Goal: Task Accomplishment & Management: Manage account settings

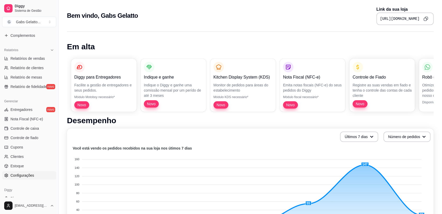
scroll to position [161, 0]
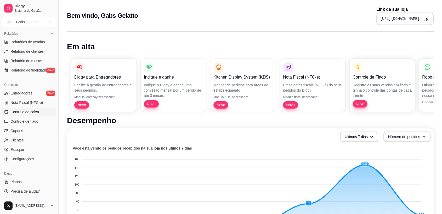
click at [38, 110] on span "Controle de caixa" at bounding box center [24, 111] width 28 height 5
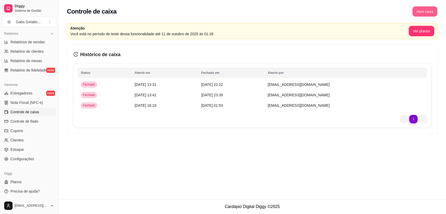
click at [429, 13] on button "Abrir caixa" at bounding box center [424, 12] width 25 height 10
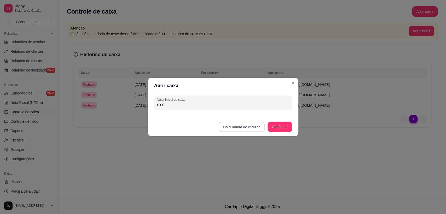
click at [246, 123] on button "Calculadora de cédulas" at bounding box center [241, 127] width 46 height 10
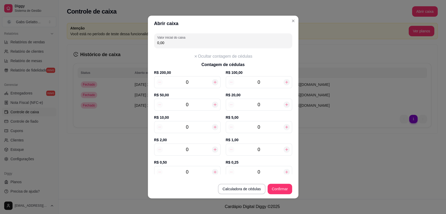
click at [265, 105] on input "0" at bounding box center [258, 104] width 49 height 7
type input "60,00"
type input "3"
type input "90,00"
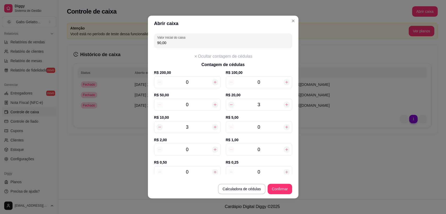
type input "3"
type input "2"
type input "100,00"
type input "2"
click at [196, 144] on div "0" at bounding box center [187, 150] width 66 height 12
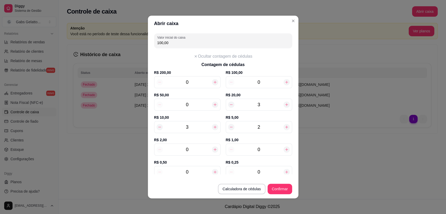
click at [194, 152] on input "0" at bounding box center [187, 149] width 49 height 7
type input "106,00"
type input "3"
click at [275, 190] on button "Confirmar" at bounding box center [280, 189] width 24 height 10
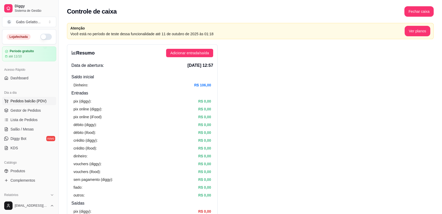
click at [37, 99] on span "Pedidos balcão (PDV)" at bounding box center [28, 101] width 36 height 5
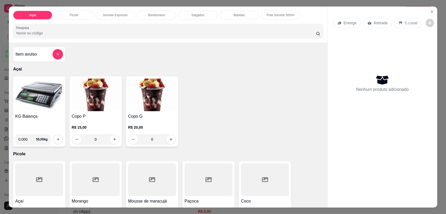
click at [435, 12] on div "Açai Picole Sorvete Expresso Bomboniere Salgados Bebidas Pote Sorvete 500ml Pes…" at bounding box center [223, 107] width 446 height 214
click at [431, 13] on icon "Close" at bounding box center [432, 12] width 4 height 4
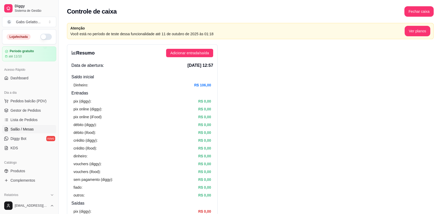
click at [18, 130] on span "Salão / Mesas" at bounding box center [21, 129] width 23 height 5
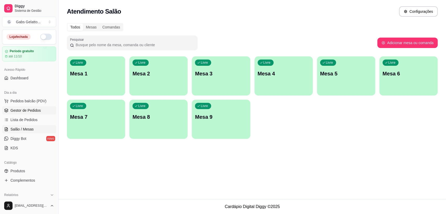
click at [26, 109] on span "Gestor de Pedidos" at bounding box center [25, 110] width 30 height 5
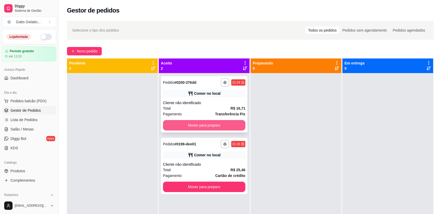
click at [188, 127] on button "Mover para preparo" at bounding box center [204, 125] width 82 height 10
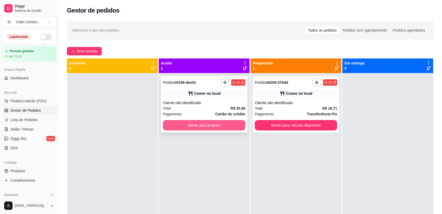
click at [221, 126] on button "Mover para preparo" at bounding box center [204, 125] width 82 height 10
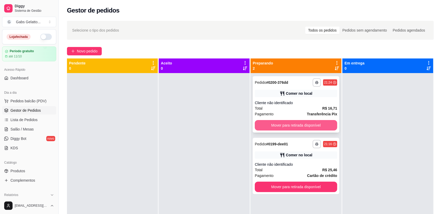
click at [273, 126] on button "Mover para retirada disponível" at bounding box center [295, 125] width 82 height 10
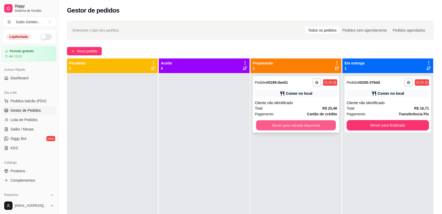
click at [318, 122] on button "Mover para retirada disponível" at bounding box center [296, 125] width 80 height 10
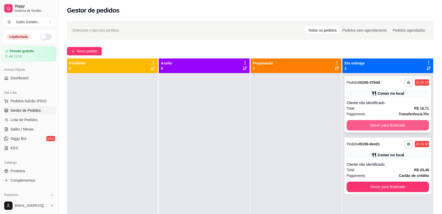
click at [362, 126] on button "Mover para finalizado" at bounding box center [387, 125] width 82 height 10
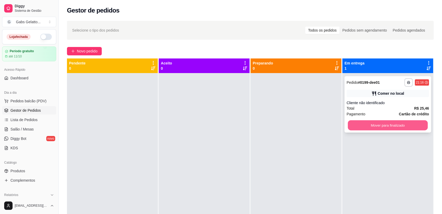
click at [363, 126] on button "Mover para finalizado" at bounding box center [388, 125] width 80 height 10
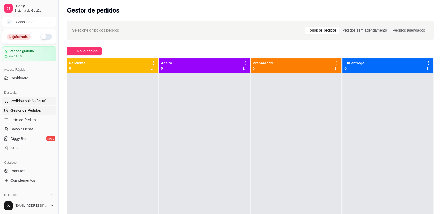
click at [45, 103] on button "Pedidos balcão (PDV)" at bounding box center [29, 101] width 54 height 8
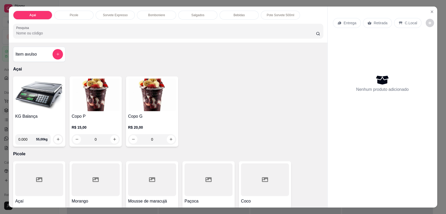
click at [45, 104] on img at bounding box center [39, 95] width 48 height 33
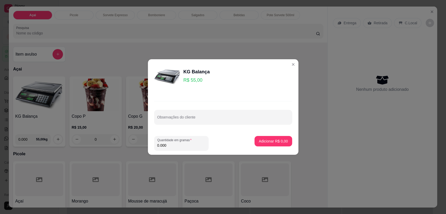
click at [174, 143] on input "0.000" at bounding box center [181, 145] width 48 height 5
type input "0.206"
click at [282, 141] on p "Adicionar R$ 11,33" at bounding box center [272, 141] width 31 height 5
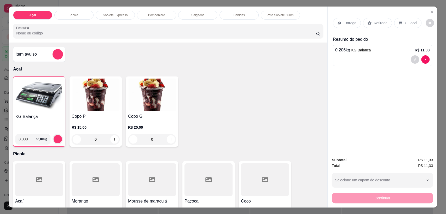
click at [48, 101] on img at bounding box center [39, 95] width 48 height 33
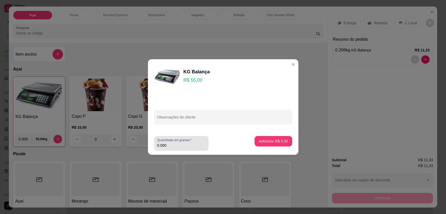
click at [174, 144] on input "0.000" at bounding box center [181, 145] width 48 height 5
type input "0.150"
click at [262, 137] on button "Adicionar R$ 8,25" at bounding box center [273, 141] width 36 height 10
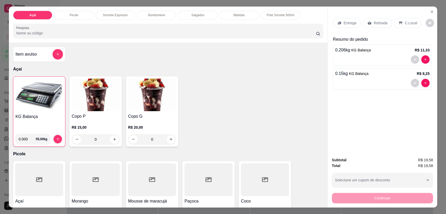
click at [42, 86] on img at bounding box center [39, 95] width 48 height 33
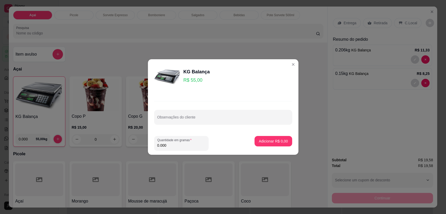
click at [213, 89] on div "KG Balança R$ 55,00" at bounding box center [223, 76] width 138 height 26
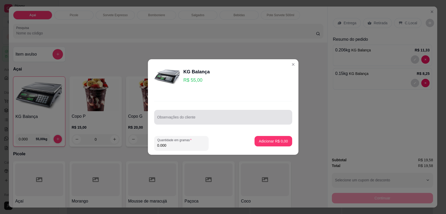
click at [185, 114] on div at bounding box center [223, 117] width 132 height 10
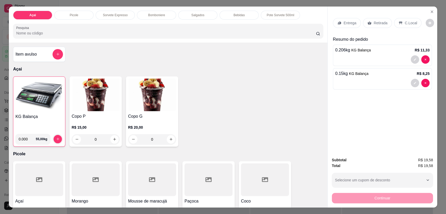
click at [405, 24] on p "C.Local" at bounding box center [411, 22] width 12 height 5
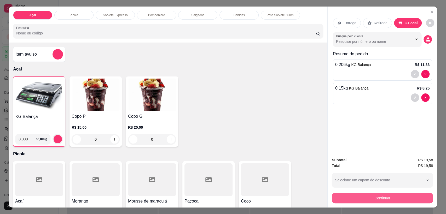
click at [368, 200] on button "Continuar" at bounding box center [382, 198] width 101 height 10
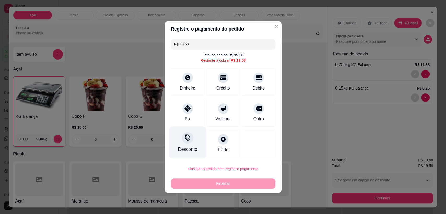
click at [188, 144] on div "Desconto" at bounding box center [187, 143] width 37 height 31
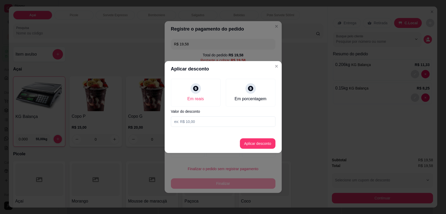
click at [216, 115] on div "Em reais Em porcentagem Valor do desconto" at bounding box center [223, 103] width 117 height 52
click at [215, 119] on input at bounding box center [223, 122] width 105 height 10
type input "1,58"
click at [267, 143] on button "Aplicar desconto" at bounding box center [258, 143] width 36 height 10
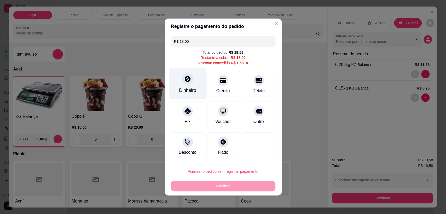
click at [185, 87] on div "Dinheiro" at bounding box center [187, 90] width 17 height 7
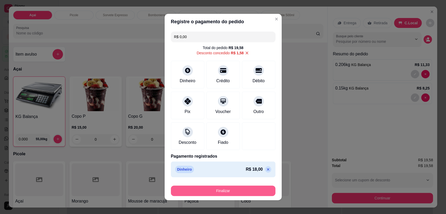
click at [226, 191] on button "Finalizar" at bounding box center [223, 191] width 105 height 10
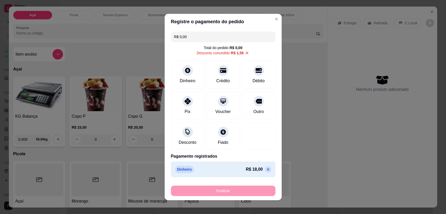
type input "-R$ 19,58"
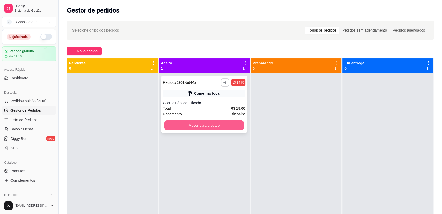
click at [212, 121] on button "Mover para preparo" at bounding box center [204, 125] width 80 height 10
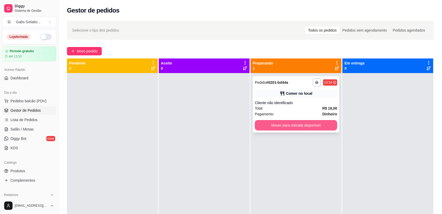
click at [265, 126] on button "Mover para retirada disponível" at bounding box center [295, 125] width 82 height 10
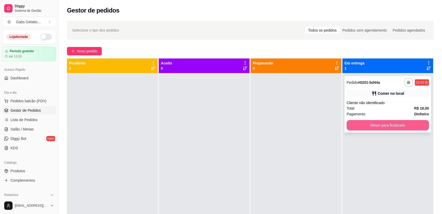
click at [355, 126] on button "Mover para finalizado" at bounding box center [387, 125] width 82 height 10
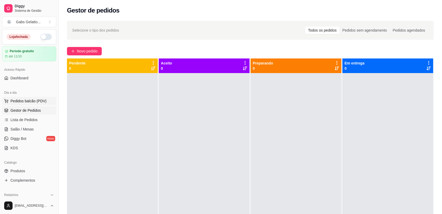
click at [37, 103] on span "Pedidos balcão (PDV)" at bounding box center [28, 101] width 36 height 5
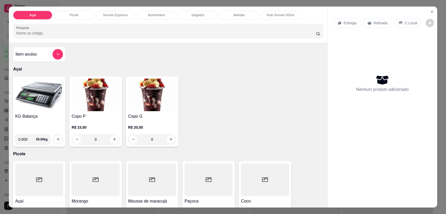
click at [39, 102] on img at bounding box center [39, 95] width 48 height 33
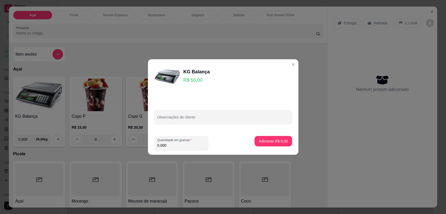
click at [172, 145] on input "0.000" at bounding box center [181, 145] width 48 height 5
type input "0.314"
click at [268, 141] on p "Adicionar R$ 17,27" at bounding box center [272, 141] width 31 height 5
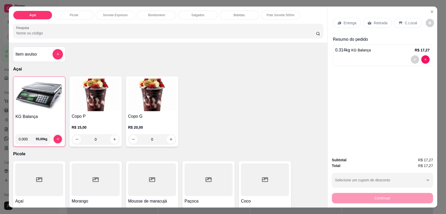
click at [153, 18] on div "Bomboniere" at bounding box center [156, 15] width 39 height 9
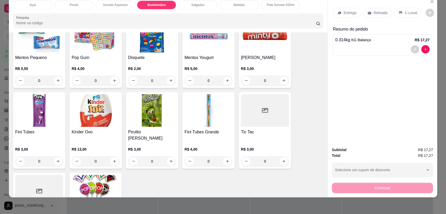
scroll to position [665, 0]
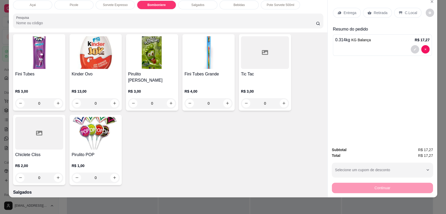
click at [94, 132] on img at bounding box center [96, 133] width 48 height 33
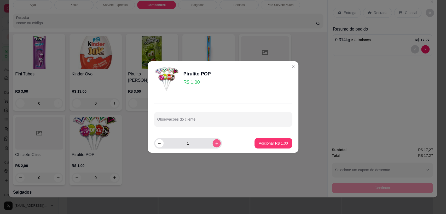
click at [212, 143] on button "increase-product-quantity" at bounding box center [216, 143] width 8 height 8
type input "4"
click at [267, 144] on p "Adicionar R$ 4,00" at bounding box center [273, 143] width 29 height 5
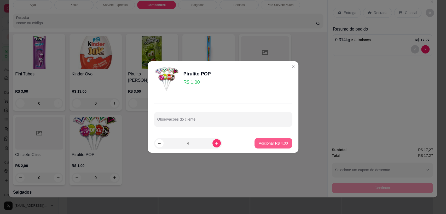
type input "4"
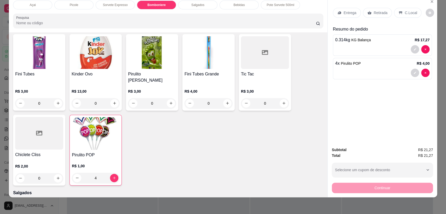
scroll to position [0, 0]
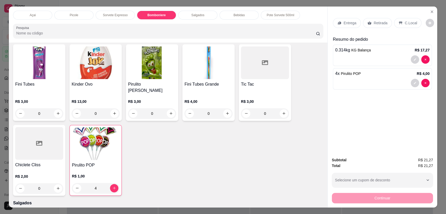
click at [411, 25] on p "C.Local" at bounding box center [411, 22] width 12 height 5
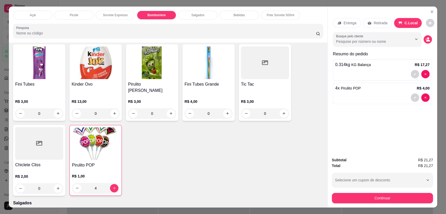
click at [376, 205] on div "Subtotal R$ 21,27 Total R$ 21,27 Selecione um cupom de desconto Selecione um cu…" at bounding box center [382, 180] width 109 height 55
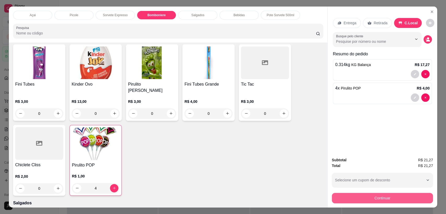
click at [383, 195] on button "Continuar" at bounding box center [382, 198] width 101 height 10
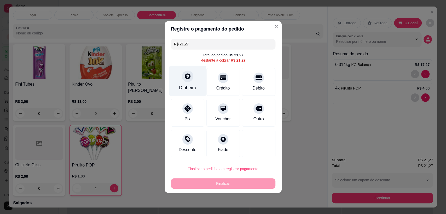
click at [200, 73] on div "Dinheiro" at bounding box center [187, 81] width 37 height 31
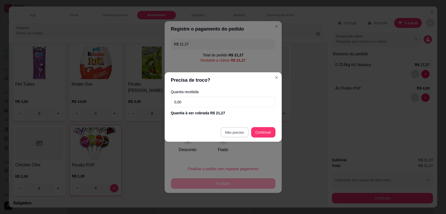
type input "R$ 0,00"
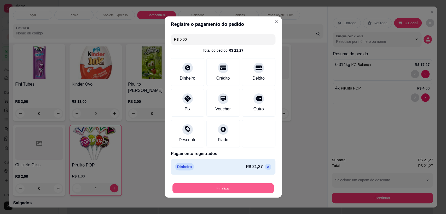
click at [228, 185] on button "Finalizar" at bounding box center [222, 188] width 101 height 10
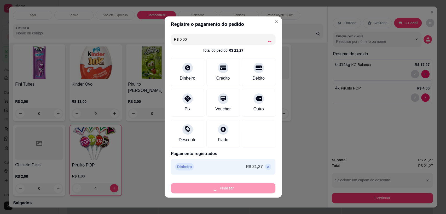
type input "0"
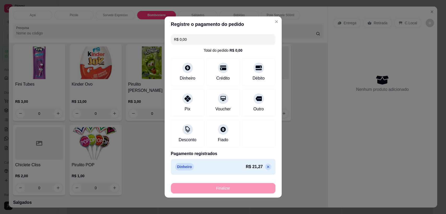
type input "-R$ 21,27"
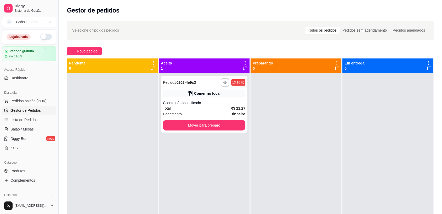
click at [81, 69] on div "Pendente 0" at bounding box center [112, 66] width 86 height 10
click at [37, 102] on span "Pedidos balcão (PDV)" at bounding box center [28, 101] width 36 height 5
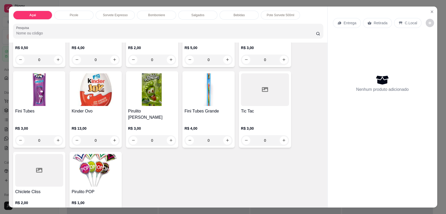
scroll to position [784, 0]
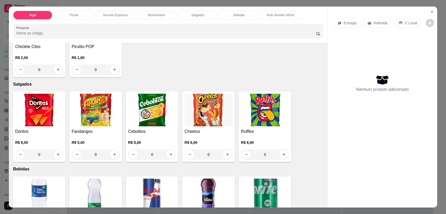
click at [206, 111] on img at bounding box center [208, 110] width 48 height 33
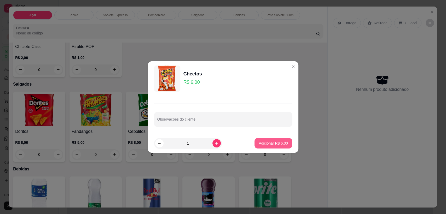
click at [263, 146] on button "Adicionar R$ 6,00" at bounding box center [272, 143] width 37 height 10
type input "1"
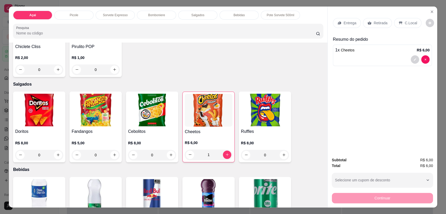
click at [407, 22] on p "C.Local" at bounding box center [411, 22] width 12 height 5
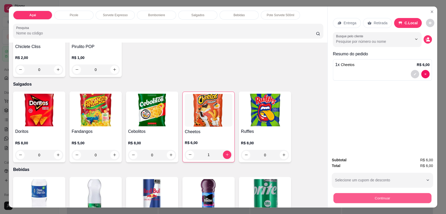
click at [357, 197] on button "Continuar" at bounding box center [382, 198] width 98 height 10
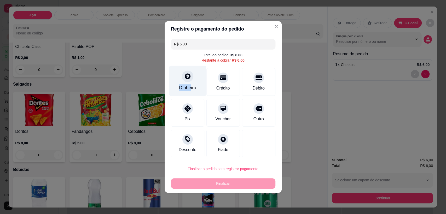
click at [189, 84] on div "Dinheiro" at bounding box center [187, 81] width 37 height 31
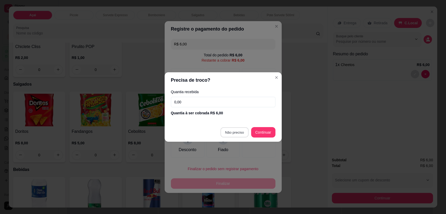
type input "R$ 0,00"
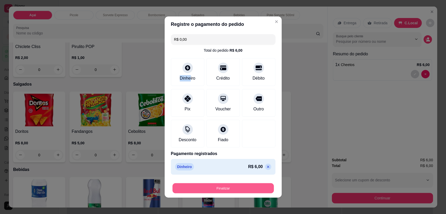
click at [238, 189] on button "Finalizar" at bounding box center [222, 188] width 101 height 10
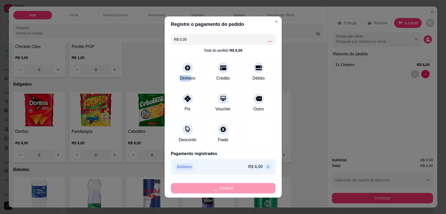
type input "0"
type input "-R$ 6,00"
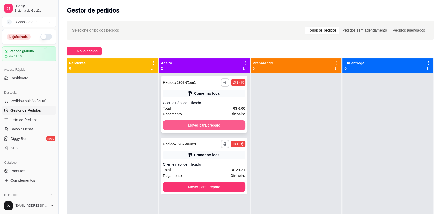
click at [236, 124] on button "Mover para preparo" at bounding box center [204, 125] width 82 height 10
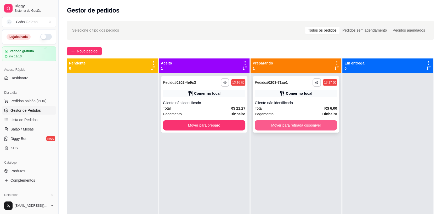
click at [264, 127] on button "Mover para retirada disponível" at bounding box center [295, 125] width 82 height 10
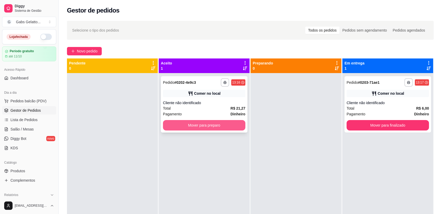
click at [231, 123] on button "Mover para preparo" at bounding box center [204, 125] width 82 height 10
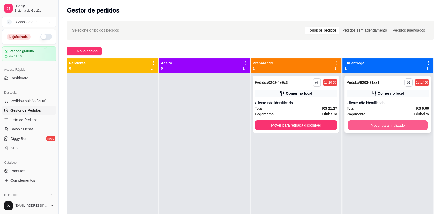
click at [355, 130] on button "Mover para finalizado" at bounding box center [388, 125] width 80 height 10
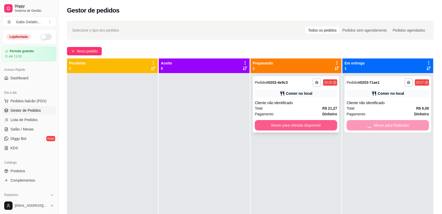
click at [321, 127] on button "Mover para retirada disponível" at bounding box center [295, 125] width 82 height 10
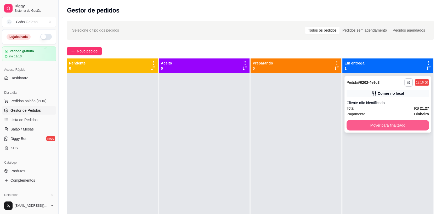
click at [368, 129] on button "Mover para finalizado" at bounding box center [387, 125] width 82 height 10
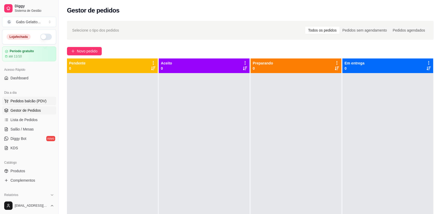
click at [41, 103] on span "Pedidos balcão (PDV)" at bounding box center [28, 101] width 36 height 5
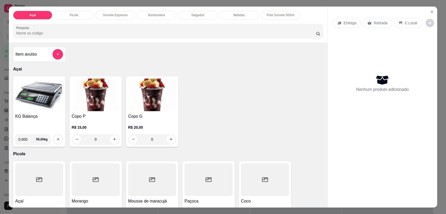
click at [39, 107] on img at bounding box center [39, 95] width 48 height 33
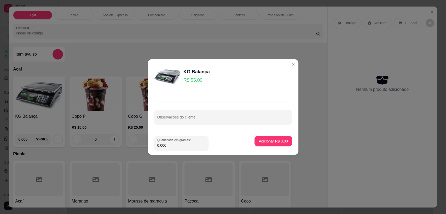
click at [172, 144] on input "0.000" at bounding box center [181, 145] width 48 height 5
type input "0.260"
click at [273, 141] on p "Adicionar R$ 14,30" at bounding box center [272, 141] width 31 height 5
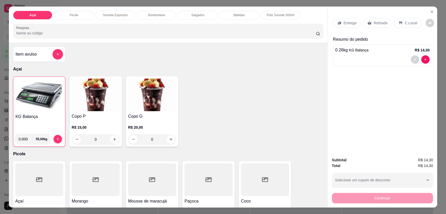
click at [400, 21] on div "C.Local" at bounding box center [407, 23] width 27 height 10
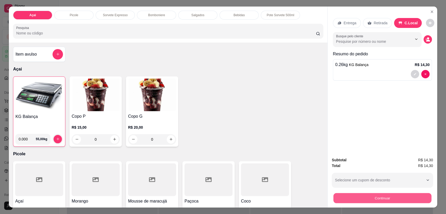
click at [380, 198] on button "Continuar" at bounding box center [382, 198] width 98 height 10
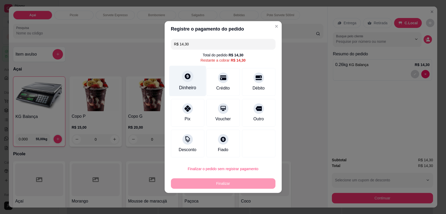
click at [186, 83] on div "Dinheiro" at bounding box center [187, 81] width 37 height 31
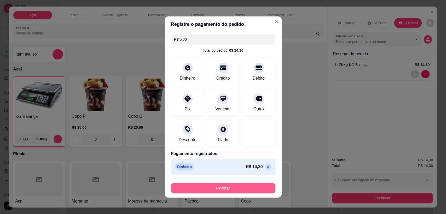
click at [214, 189] on button "Finalizar" at bounding box center [223, 188] width 105 height 10
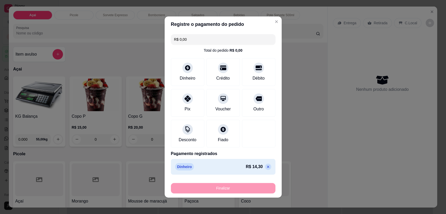
type input "-R$ 14,30"
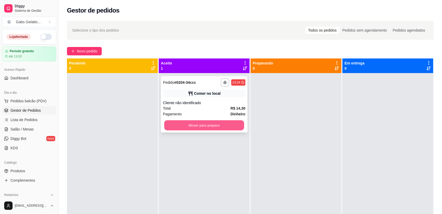
click at [177, 127] on button "Mover para preparo" at bounding box center [204, 125] width 80 height 10
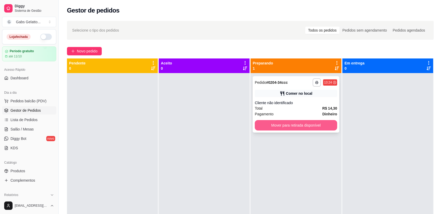
click at [283, 124] on button "Mover para retirada disponível" at bounding box center [295, 125] width 82 height 10
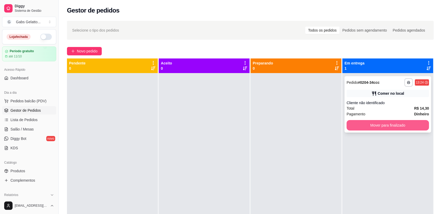
click at [379, 125] on button "Mover para finalizado" at bounding box center [387, 125] width 82 height 10
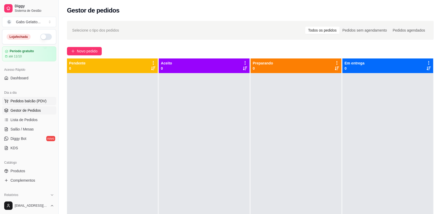
drag, startPoint x: 43, startPoint y: 98, endPoint x: 42, endPoint y: 101, distance: 2.9
click at [42, 101] on span "Pedidos balcão (PDV)" at bounding box center [28, 101] width 36 height 5
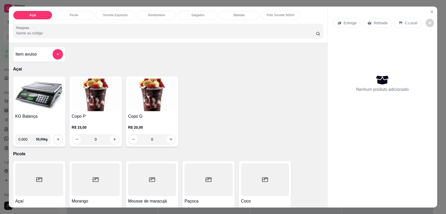
click at [42, 101] on img at bounding box center [39, 95] width 48 height 33
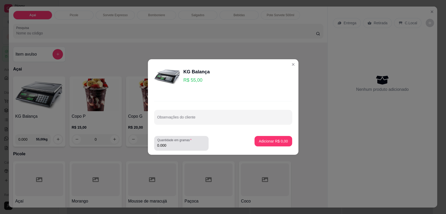
click at [179, 145] on input "0.000" at bounding box center [181, 145] width 48 height 5
type input "0.175"
click at [261, 143] on p "Adicionar R$ 9,62" at bounding box center [273, 141] width 28 height 5
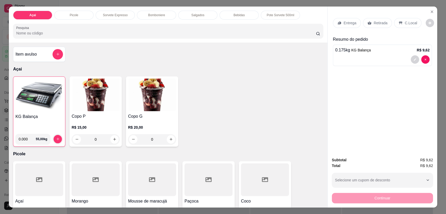
click at [401, 22] on div "C.Local" at bounding box center [407, 23] width 27 height 10
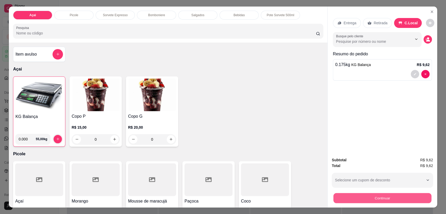
click at [363, 200] on button "Continuar" at bounding box center [382, 198] width 98 height 10
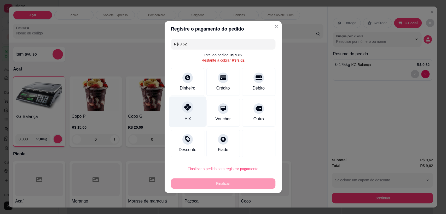
click at [187, 109] on icon at bounding box center [187, 107] width 7 height 7
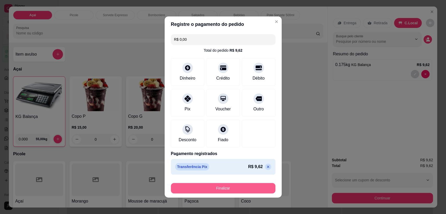
click at [218, 188] on button "Finalizar" at bounding box center [223, 188] width 105 height 10
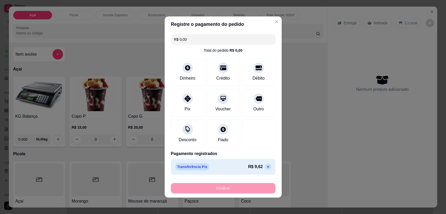
type input "-R$ 9,62"
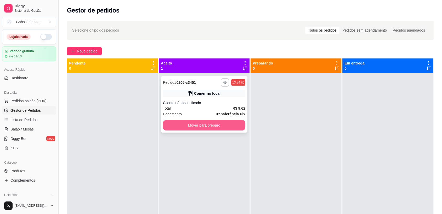
click at [232, 129] on button "Mover para preparo" at bounding box center [204, 125] width 82 height 10
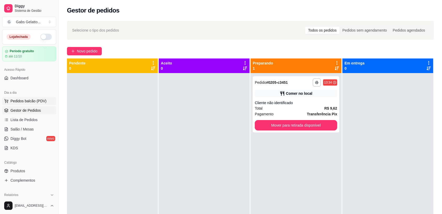
click at [26, 104] on button "Pedidos balcão (PDV)" at bounding box center [29, 101] width 54 height 8
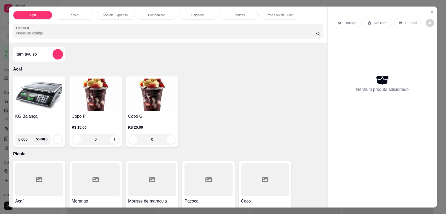
click at [44, 103] on img at bounding box center [39, 95] width 48 height 33
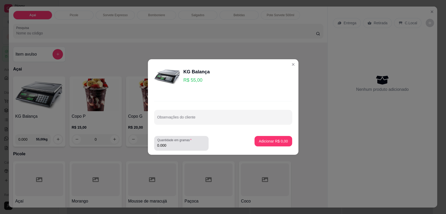
click at [183, 149] on div "Quantidade em gramas 0.000" at bounding box center [181, 143] width 54 height 15
type input "0.146"
click at [267, 146] on button "Adicionar R$ 8,03" at bounding box center [272, 141] width 37 height 10
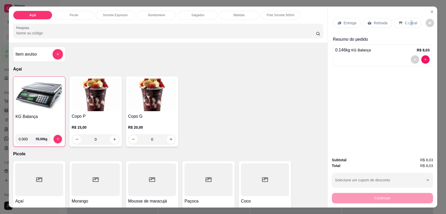
drag, startPoint x: 408, startPoint y: 24, endPoint x: 402, endPoint y: 28, distance: 7.5
click at [408, 24] on p "C.Local" at bounding box center [411, 22] width 12 height 5
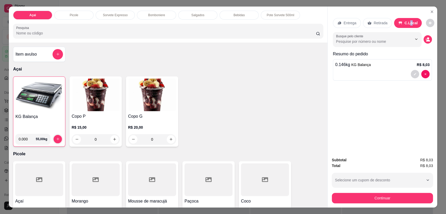
click at [370, 205] on div "Subtotal R$ 8,03 Total R$ 8,03 Selecione um cupom de desconto Selecione um cupo…" at bounding box center [382, 180] width 109 height 55
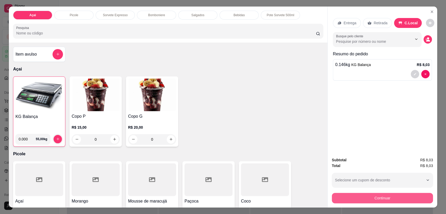
click at [365, 193] on button "Continuar" at bounding box center [382, 198] width 101 height 10
click at [348, 199] on button "Continuar" at bounding box center [382, 198] width 101 height 10
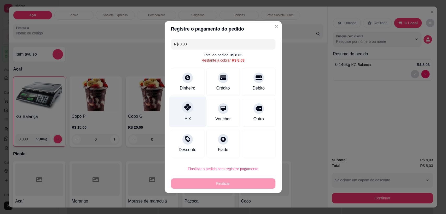
click at [187, 111] on div at bounding box center [187, 106] width 11 height 11
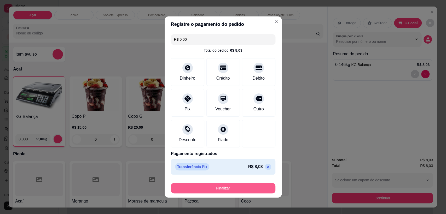
click at [219, 188] on button "Finalizar" at bounding box center [223, 188] width 105 height 10
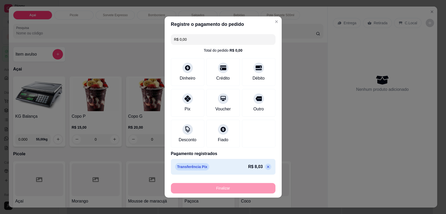
type input "-R$ 8,03"
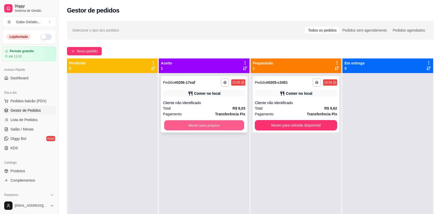
click at [224, 124] on button "Mover para preparo" at bounding box center [204, 125] width 80 height 10
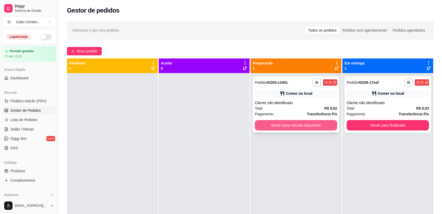
click at [279, 126] on button "Mover para retirada disponível" at bounding box center [295, 125] width 82 height 10
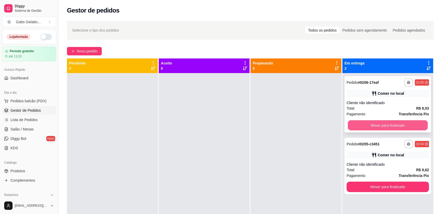
click at [360, 129] on button "Mover para finalizado" at bounding box center [388, 125] width 80 height 10
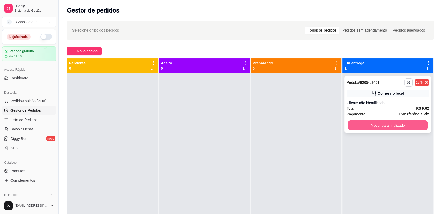
click at [360, 129] on button "Mover para finalizado" at bounding box center [388, 125] width 80 height 10
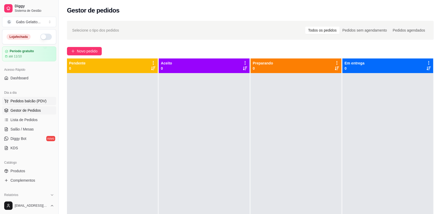
click at [37, 105] on button "Pedidos balcão (PDV)" at bounding box center [29, 101] width 54 height 8
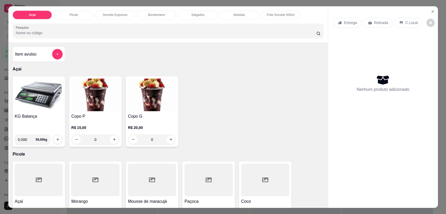
click at [42, 102] on img at bounding box center [39, 94] width 48 height 33
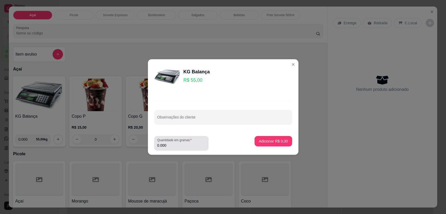
click at [163, 147] on input "0.000" at bounding box center [181, 145] width 48 height 5
click at [168, 147] on input "0.000" at bounding box center [177, 145] width 40 height 5
click at [190, 144] on input "0.000" at bounding box center [181, 145] width 48 height 5
type input "0.230"
click at [260, 138] on button "Adicionar R$ 12,65" at bounding box center [272, 141] width 38 height 10
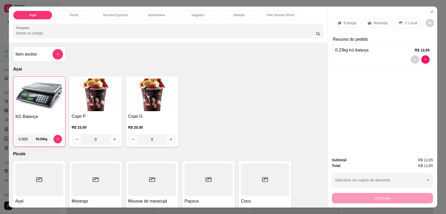
click at [413, 22] on div "C.Local" at bounding box center [407, 23] width 27 height 10
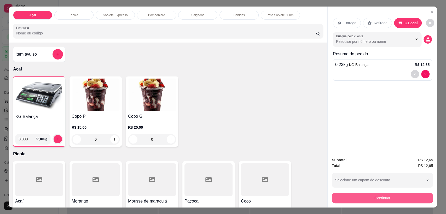
click at [379, 199] on button "Continuar" at bounding box center [382, 198] width 101 height 10
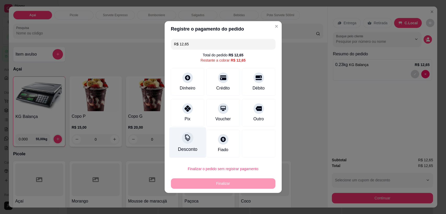
click at [187, 123] on div "Pix" at bounding box center [187, 113] width 33 height 28
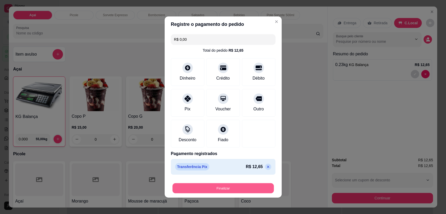
click at [228, 186] on button "Finalizar" at bounding box center [222, 188] width 101 height 10
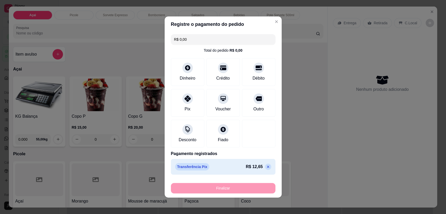
type input "-R$ 12,65"
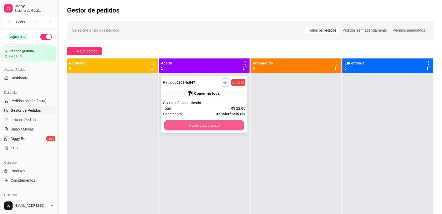
click at [186, 126] on button "Mover para preparo" at bounding box center [204, 125] width 80 height 10
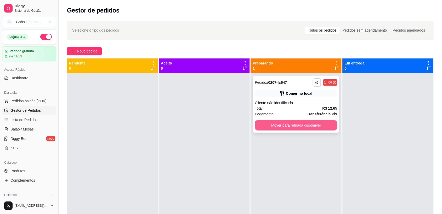
click at [276, 126] on button "Mover para retirada disponível" at bounding box center [295, 125] width 82 height 10
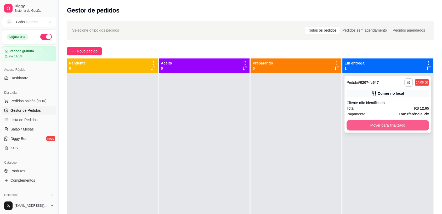
click at [354, 126] on button "Mover para finalizado" at bounding box center [387, 125] width 82 height 10
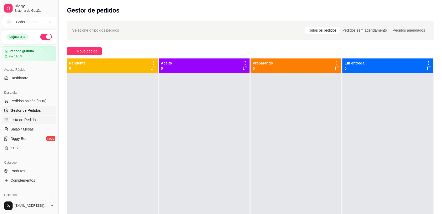
click at [35, 120] on span "Lista de Pedidos" at bounding box center [23, 119] width 27 height 5
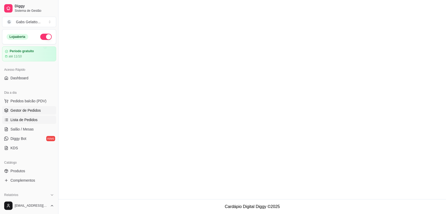
click at [30, 108] on span "Gestor de Pedidos" at bounding box center [25, 110] width 30 height 5
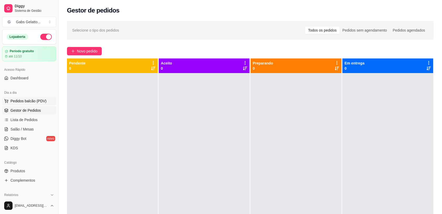
click at [32, 101] on span "Pedidos balcão (PDV)" at bounding box center [28, 101] width 36 height 5
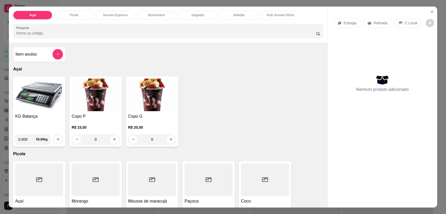
click at [37, 94] on img at bounding box center [39, 95] width 48 height 33
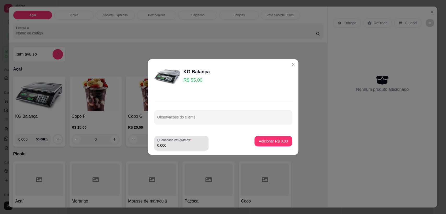
click at [170, 142] on label "Quantidade em gramas" at bounding box center [175, 140] width 36 height 4
click at [170, 143] on input "0.000" at bounding box center [181, 145] width 48 height 5
type input "0.080"
click at [278, 140] on p "Adicionar R$ 4,40" at bounding box center [273, 141] width 29 height 5
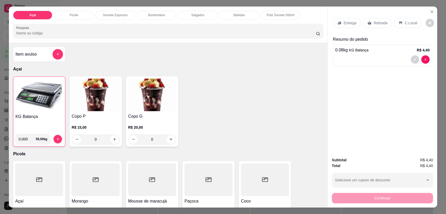
click at [346, 26] on div "Entrega" at bounding box center [347, 23] width 28 height 10
click at [405, 24] on p "C.Local" at bounding box center [411, 22] width 12 height 5
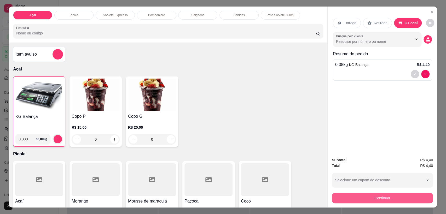
click at [377, 201] on button "Continuar" at bounding box center [382, 198] width 101 height 10
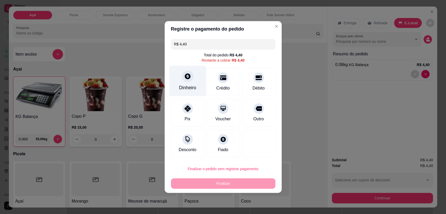
click at [196, 84] on div "Dinheiro" at bounding box center [187, 81] width 37 height 31
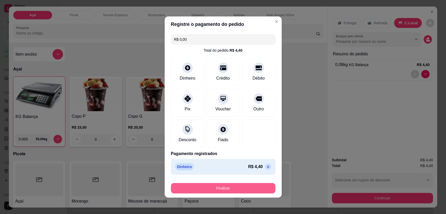
click at [233, 185] on button "Finalizar" at bounding box center [223, 188] width 105 height 10
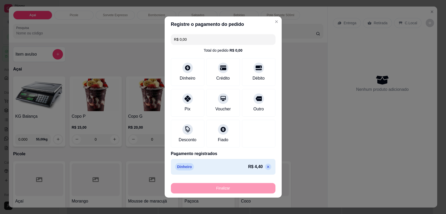
type input "-R$ 4,40"
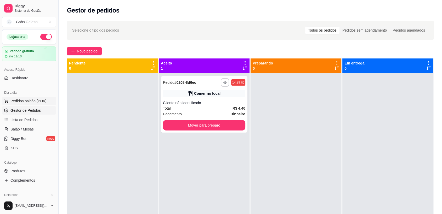
click at [29, 100] on span "Pedidos balcão (PDV)" at bounding box center [28, 101] width 36 height 5
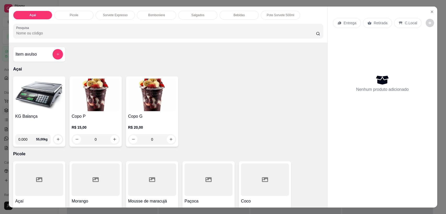
click at [38, 98] on img at bounding box center [39, 95] width 48 height 33
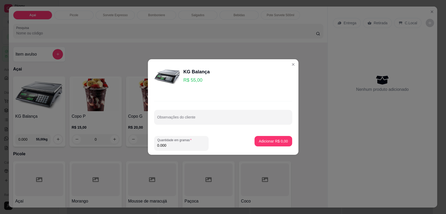
click at [192, 147] on input "0.000" at bounding box center [181, 145] width 48 height 5
type input "0.248"
click at [275, 140] on p "Adicionar R$ 13,64" at bounding box center [272, 141] width 31 height 5
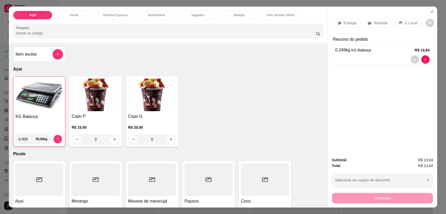
click at [399, 23] on icon at bounding box center [400, 23] width 4 height 4
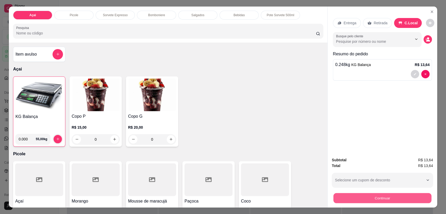
click at [365, 197] on button "Continuar" at bounding box center [382, 198] width 98 height 10
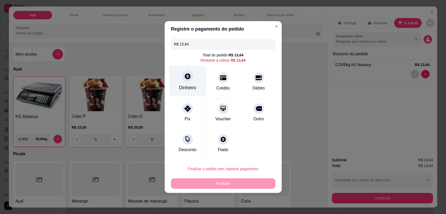
click at [190, 79] on icon at bounding box center [187, 76] width 7 height 7
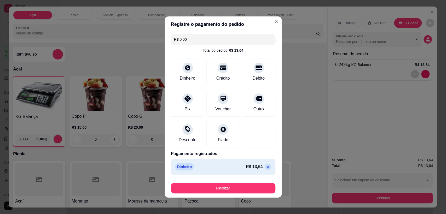
drag, startPoint x: 230, startPoint y: 182, endPoint x: 228, endPoint y: 185, distance: 3.7
click at [229, 183] on div "Finalizar" at bounding box center [223, 187] width 105 height 13
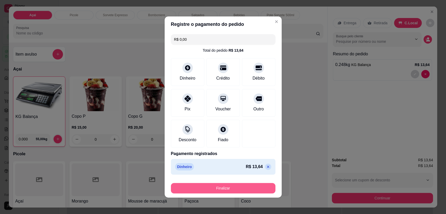
click at [227, 187] on button "Finalizar" at bounding box center [223, 188] width 105 height 10
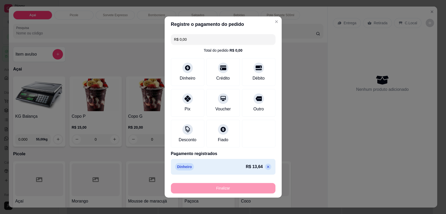
type input "-R$ 13,64"
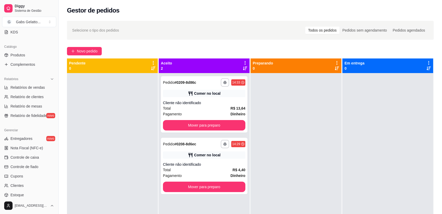
scroll to position [145, 0]
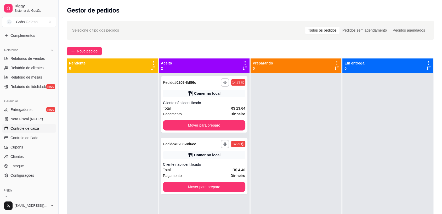
click at [31, 127] on span "Controle de caixa" at bounding box center [24, 128] width 28 height 5
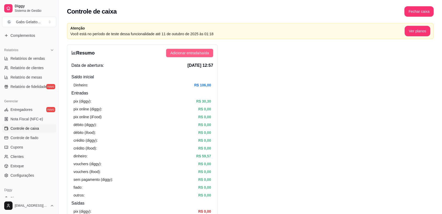
click at [195, 50] on span "Adicionar entrada/saída" at bounding box center [189, 53] width 39 height 6
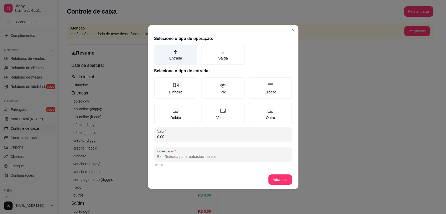
drag, startPoint x: 175, startPoint y: 53, endPoint x: 173, endPoint y: 56, distance: 3.5
click at [175, 53] on icon "arrow-up" at bounding box center [175, 52] width 5 height 5
click at [158, 49] on button "Entrada" at bounding box center [156, 47] width 4 height 4
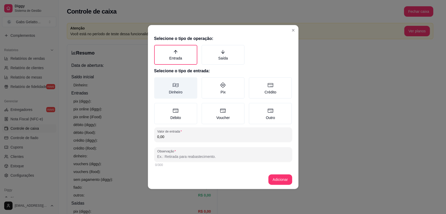
click at [169, 87] on label "Dinheiro" at bounding box center [175, 87] width 43 height 21
click at [158, 81] on button "Dinheiro" at bounding box center [156, 79] width 4 height 4
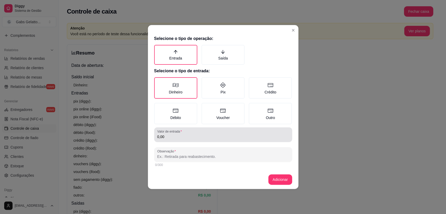
click at [176, 140] on div "Valor de entrada 0,00" at bounding box center [223, 135] width 138 height 15
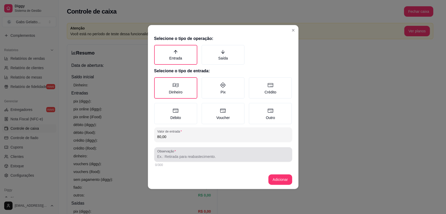
type input "80,00"
click at [188, 158] on input "Observação" at bounding box center [223, 156] width 132 height 5
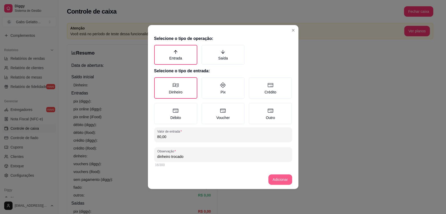
type input "dinheiro trocado"
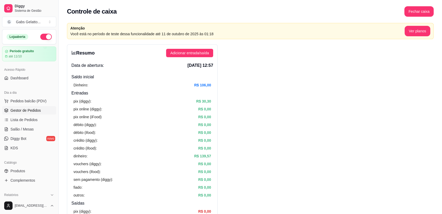
click at [33, 112] on span "Gestor de Pedidos" at bounding box center [25, 110] width 30 height 5
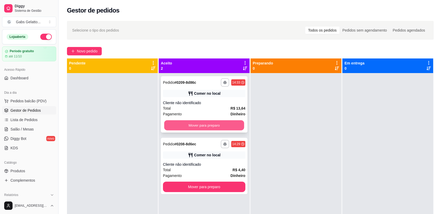
click at [170, 127] on button "Mover para preparo" at bounding box center [204, 125] width 80 height 10
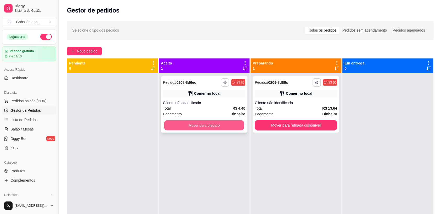
click at [169, 126] on button "Mover para preparo" at bounding box center [204, 125] width 80 height 10
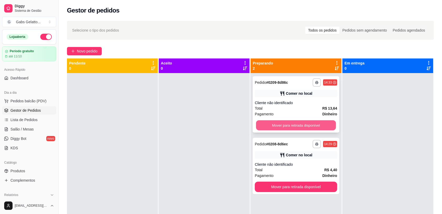
click at [276, 129] on button "Mover para retirada disponível" at bounding box center [296, 125] width 80 height 10
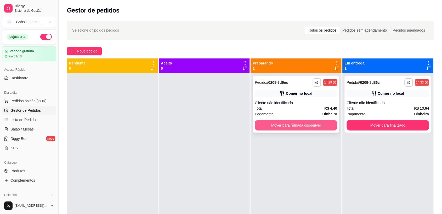
click at [309, 126] on button "Mover para retirada disponível" at bounding box center [295, 125] width 82 height 10
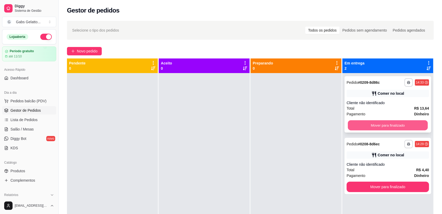
click at [370, 130] on button "Mover para finalizado" at bounding box center [388, 125] width 80 height 10
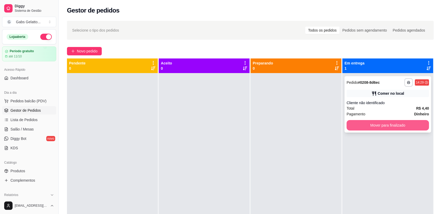
click at [370, 129] on button "Mover para finalizado" at bounding box center [387, 125] width 82 height 10
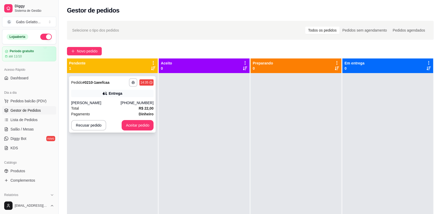
click at [117, 95] on div "Entrega" at bounding box center [115, 93] width 14 height 5
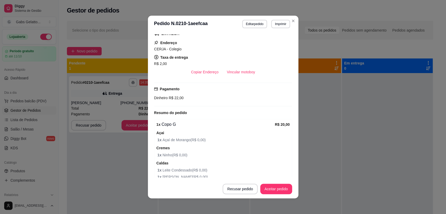
scroll to position [116, 0]
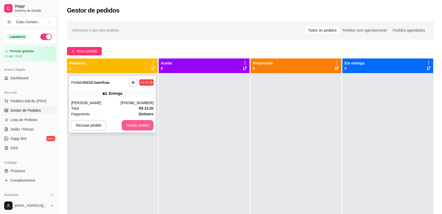
click at [143, 125] on button "Aceitar pedido" at bounding box center [137, 125] width 32 height 10
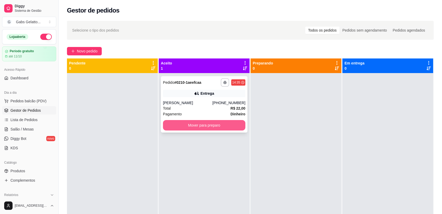
click at [208, 126] on button "Mover para preparo" at bounding box center [204, 125] width 82 height 10
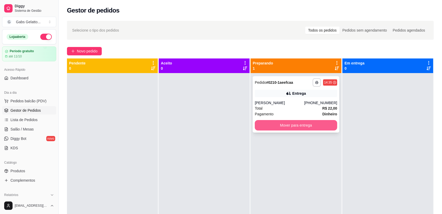
click at [296, 128] on button "Mover para entrega" at bounding box center [295, 125] width 82 height 10
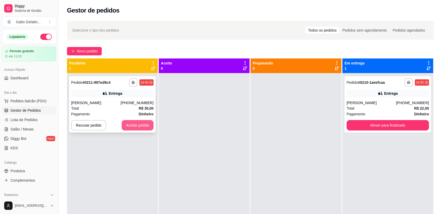
click at [136, 127] on button "Aceitar pedido" at bounding box center [137, 125] width 32 height 10
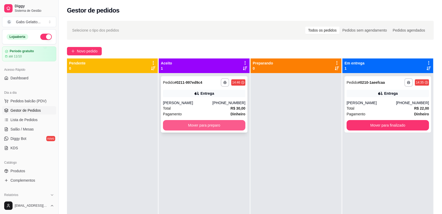
click at [208, 124] on button "Mover para preparo" at bounding box center [204, 125] width 82 height 10
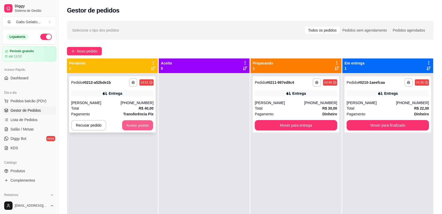
click at [136, 129] on button "Aceitar pedido" at bounding box center [137, 125] width 31 height 10
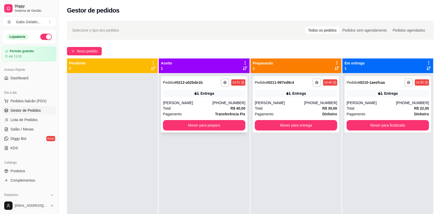
click at [184, 100] on div "**********" at bounding box center [204, 104] width 86 height 56
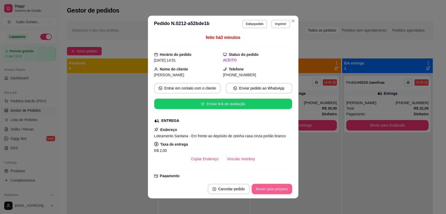
click at [274, 190] on button "Mover para preparo" at bounding box center [272, 189] width 40 height 10
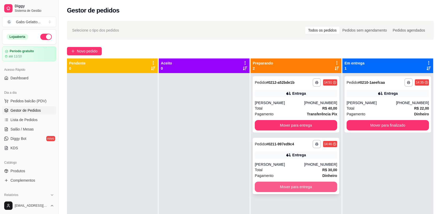
click at [291, 187] on button "Mover para entrega" at bounding box center [295, 187] width 82 height 10
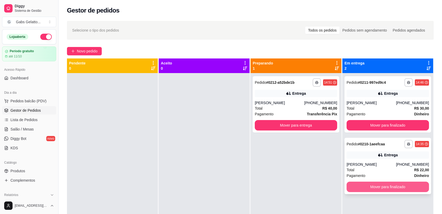
click at [374, 187] on button "Mover para finalizado" at bounding box center [387, 187] width 82 height 10
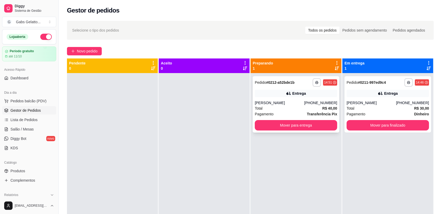
click at [262, 95] on div "Entrega" at bounding box center [295, 93] width 82 height 7
click at [353, 106] on div "Total R$ 30,00" at bounding box center [387, 109] width 82 height 6
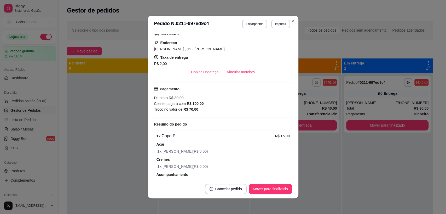
scroll to position [29, 0]
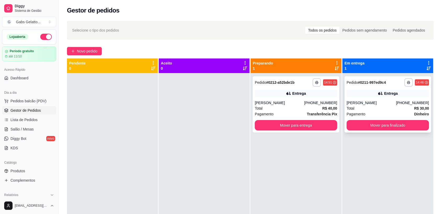
click at [368, 103] on div "[PERSON_NAME]" at bounding box center [370, 102] width 49 height 5
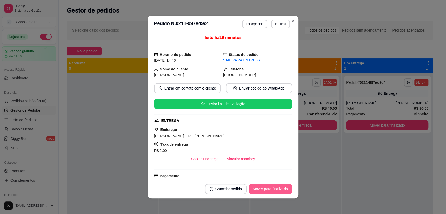
click at [273, 188] on button "Mover para finalizado" at bounding box center [270, 189] width 43 height 10
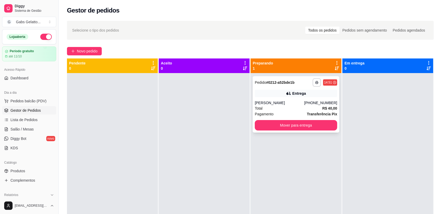
click at [285, 109] on div "Total R$ 40,00" at bounding box center [295, 109] width 82 height 6
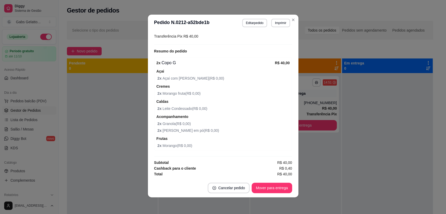
scroll to position [61, 0]
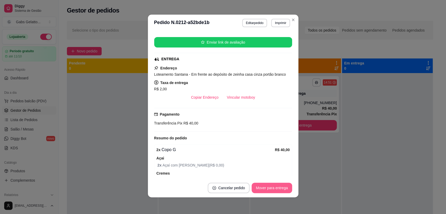
click at [271, 183] on button "Mover para entrega" at bounding box center [272, 188] width 40 height 10
click at [270, 186] on button "Mover para entrega" at bounding box center [272, 188] width 40 height 10
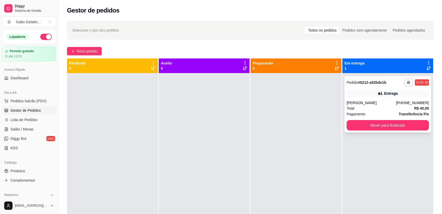
click at [384, 108] on div "Total R$ 40,00" at bounding box center [387, 109] width 82 height 6
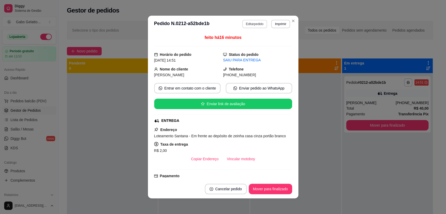
click at [246, 24] on button "Editar pedido" at bounding box center [254, 24] width 25 height 8
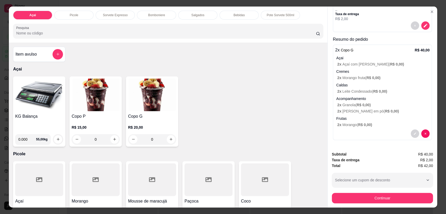
scroll to position [10, 0]
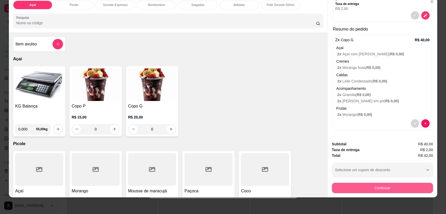
click at [380, 188] on button "Continuar" at bounding box center [382, 188] width 101 height 10
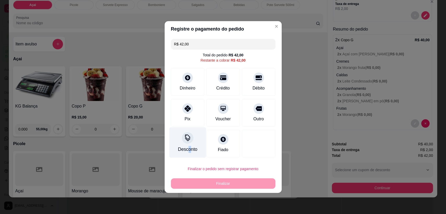
click at [190, 149] on div "Desconto" at bounding box center [187, 149] width 19 height 7
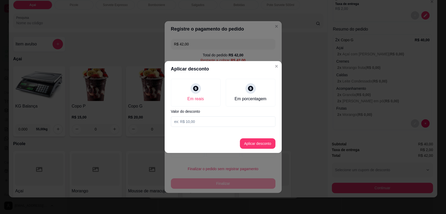
click at [229, 117] on input at bounding box center [223, 122] width 105 height 10
type input "7,00"
click at [267, 144] on button "Aplicar desconto" at bounding box center [258, 143] width 36 height 10
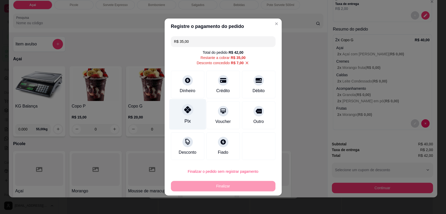
click at [190, 116] on div "Pix" at bounding box center [187, 114] width 37 height 31
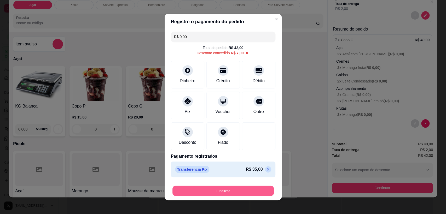
click at [224, 193] on button "Finalizar" at bounding box center [222, 191] width 101 height 10
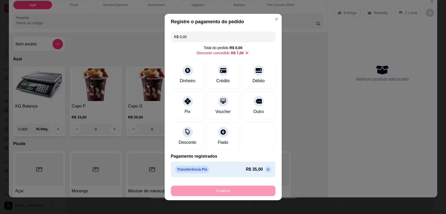
type input "-R$ 42,00"
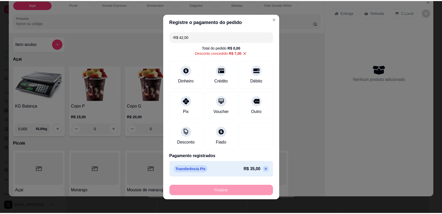
scroll to position [0, 0]
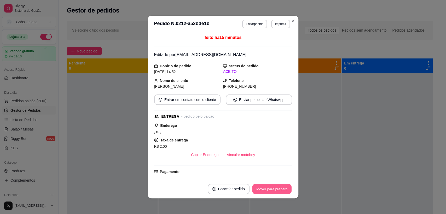
click at [286, 193] on button "Mover para preparo" at bounding box center [271, 189] width 39 height 10
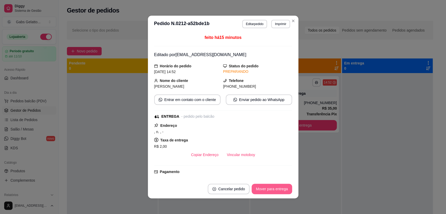
click at [283, 191] on button "Mover para entrega" at bounding box center [272, 189] width 40 height 10
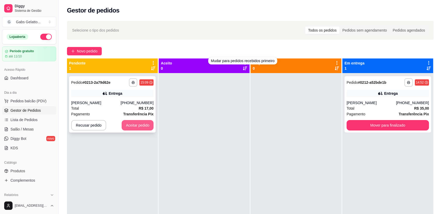
click at [138, 124] on button "Aceitar pedido" at bounding box center [137, 125] width 32 height 10
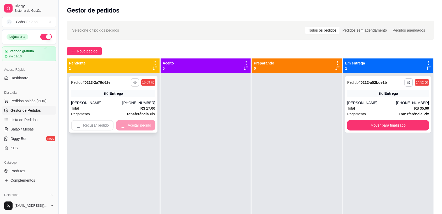
click at [136, 82] on icon "button" at bounding box center [134, 82] width 3 height 3
click at [121, 101] on button "IMPRESSORA" at bounding box center [120, 101] width 37 height 8
click at [135, 128] on button "Aceitar pedido" at bounding box center [137, 125] width 32 height 10
click at [123, 125] on div "Recusar pedido Aceitar pedido" at bounding box center [113, 125] width 84 height 10
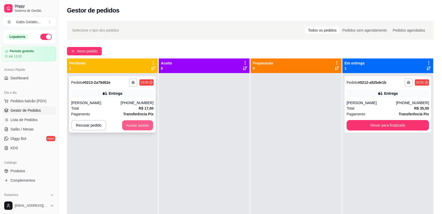
click at [143, 126] on button "Aceitar pedido" at bounding box center [137, 125] width 31 height 10
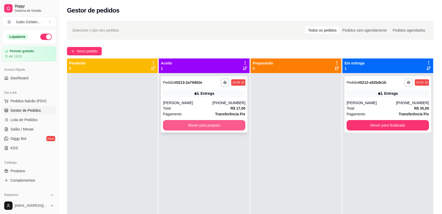
click at [198, 128] on button "Mover para preparo" at bounding box center [204, 125] width 82 height 10
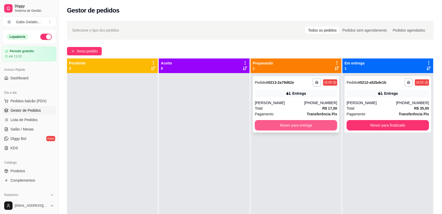
click at [292, 126] on button "Mover para entrega" at bounding box center [295, 125] width 82 height 10
click at [302, 126] on button "Mover para entrega" at bounding box center [296, 125] width 80 height 10
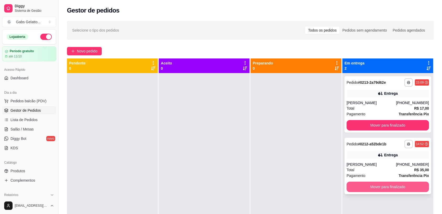
click at [383, 187] on button "Mover para finalizado" at bounding box center [387, 187] width 82 height 10
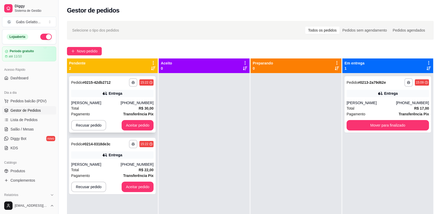
click at [114, 102] on div "[PERSON_NAME]" at bounding box center [95, 102] width 49 height 5
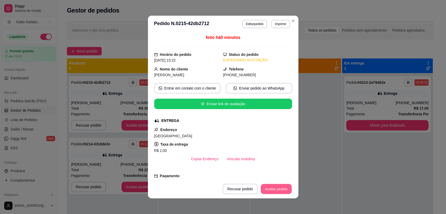
click at [272, 186] on button "Aceitar pedido" at bounding box center [276, 189] width 31 height 10
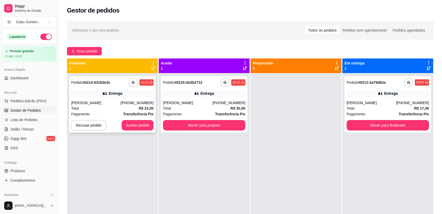
click at [117, 102] on div "[PERSON_NAME]" at bounding box center [95, 102] width 49 height 5
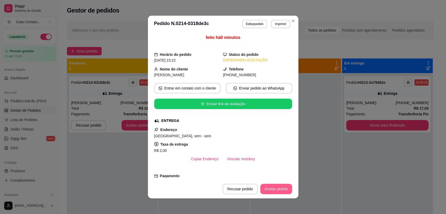
click at [273, 193] on button "Aceitar pedido" at bounding box center [276, 189] width 32 height 10
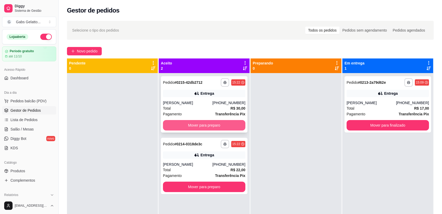
click at [194, 125] on button "Mover para preparo" at bounding box center [204, 125] width 82 height 10
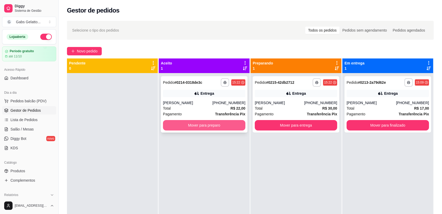
click at [219, 126] on button "Mover para preparo" at bounding box center [204, 125] width 82 height 10
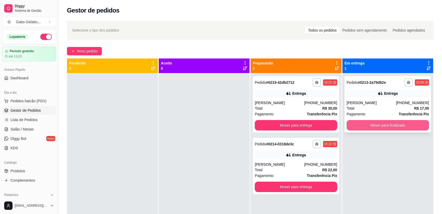
click at [357, 124] on button "Mover para finalizado" at bounding box center [387, 125] width 82 height 10
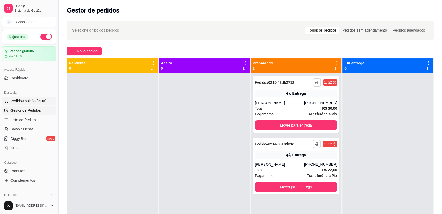
click at [26, 103] on button "Pedidos balcão (PDV)" at bounding box center [29, 101] width 54 height 8
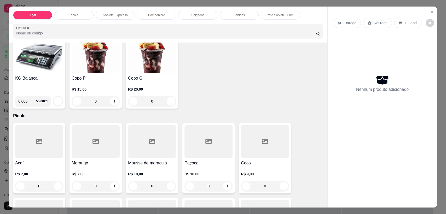
scroll to position [125, 0]
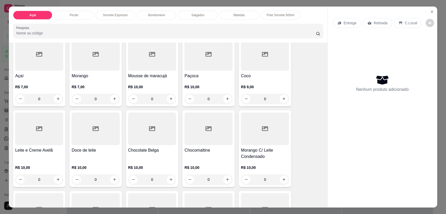
click at [157, 136] on div at bounding box center [152, 129] width 48 height 33
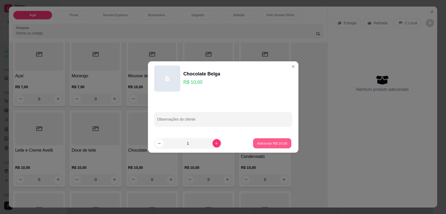
click at [273, 146] on button "Adicionar R$ 10,00" at bounding box center [272, 143] width 38 height 10
type input "1"
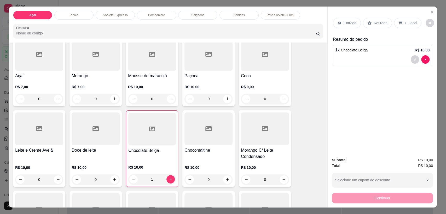
click at [405, 24] on p "C.Local" at bounding box center [411, 22] width 12 height 5
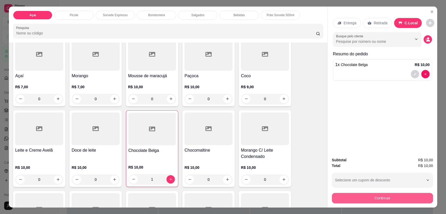
click at [360, 196] on button "Continuar" at bounding box center [382, 198] width 101 height 10
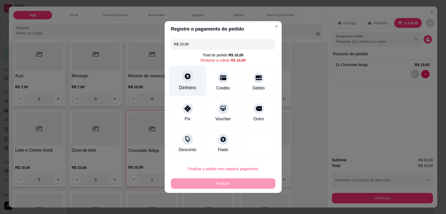
click at [189, 78] on icon at bounding box center [187, 76] width 7 height 7
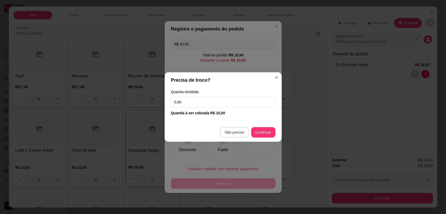
type input "R$ 0,00"
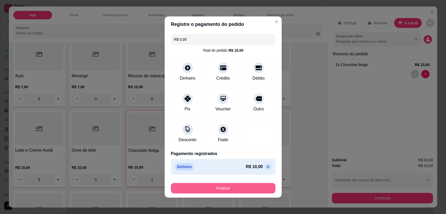
click at [223, 191] on button "Finalizar" at bounding box center [223, 188] width 105 height 10
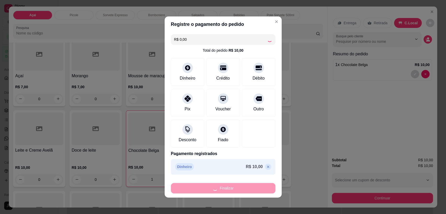
type input "0"
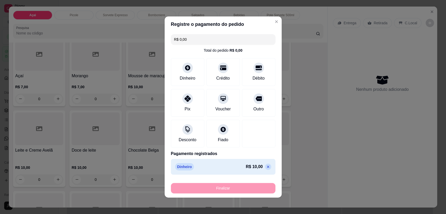
type input "-R$ 10,00"
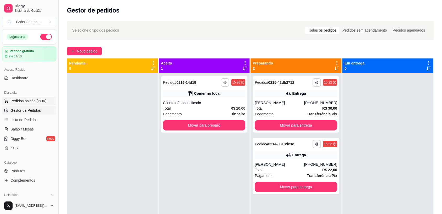
click at [37, 101] on span "Pedidos balcão (PDV)" at bounding box center [28, 101] width 36 height 5
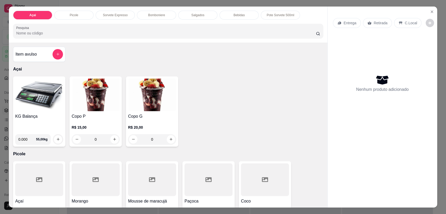
click at [21, 103] on img at bounding box center [39, 95] width 48 height 33
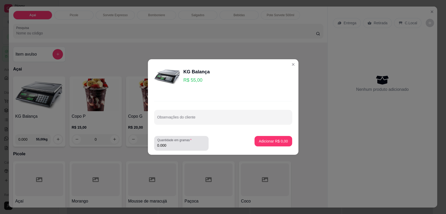
click at [171, 142] on div "0.000" at bounding box center [181, 143] width 48 height 10
type input "0.166"
click at [264, 138] on button "Adicionar R$ 9,13" at bounding box center [273, 141] width 36 height 10
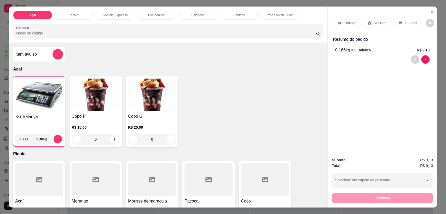
click at [405, 21] on p "C.Local" at bounding box center [411, 22] width 12 height 5
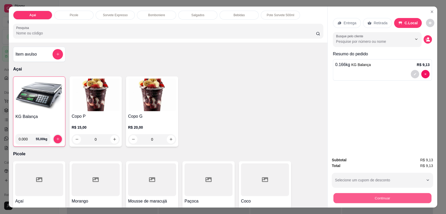
click at [386, 197] on button "Continuar" at bounding box center [382, 198] width 98 height 10
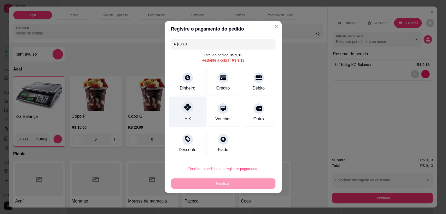
click at [193, 110] on div "Pix" at bounding box center [187, 112] width 37 height 31
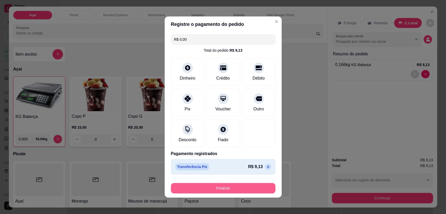
click at [224, 191] on button "Finalizar" at bounding box center [223, 188] width 105 height 10
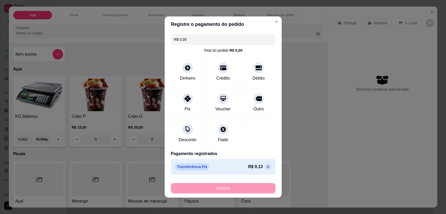
type input "-R$ 9,13"
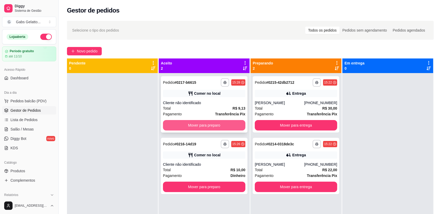
click at [201, 122] on button "Mover para preparo" at bounding box center [204, 125] width 82 height 10
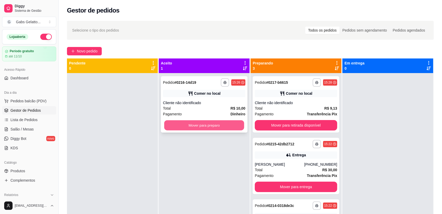
click at [219, 124] on button "Mover para preparo" at bounding box center [204, 125] width 80 height 10
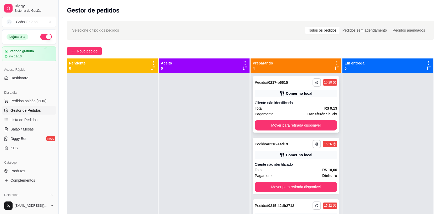
click at [282, 131] on div "**********" at bounding box center [295, 104] width 86 height 56
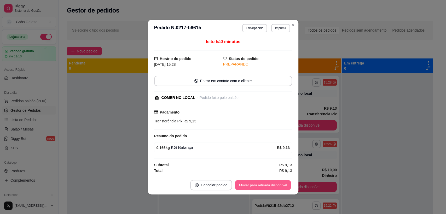
click at [276, 184] on button "Mover para retirada disponível" at bounding box center [263, 185] width 56 height 10
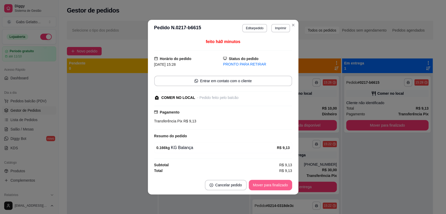
click at [276, 183] on button "Mover para finalizado" at bounding box center [270, 185] width 43 height 10
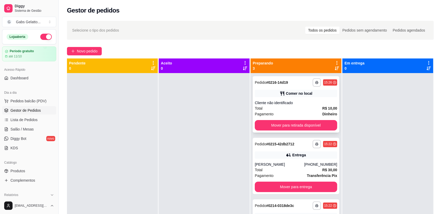
click at [303, 120] on div "**********" at bounding box center [295, 104] width 86 height 56
click at [303, 127] on button "Mover para retirada disponível" at bounding box center [295, 125] width 82 height 10
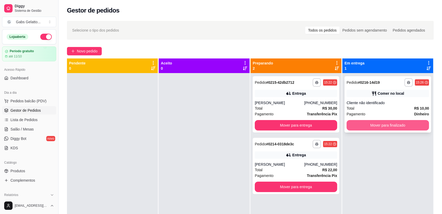
click at [370, 124] on button "Mover para finalizado" at bounding box center [387, 125] width 82 height 10
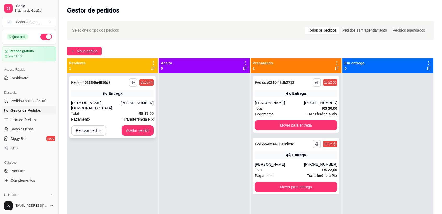
click at [136, 101] on div "[PHONE_NUMBER]" at bounding box center [136, 105] width 33 height 10
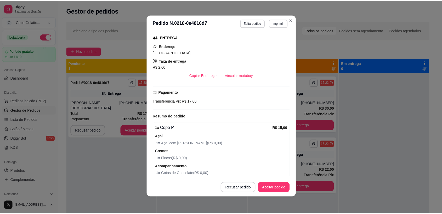
scroll to position [59, 0]
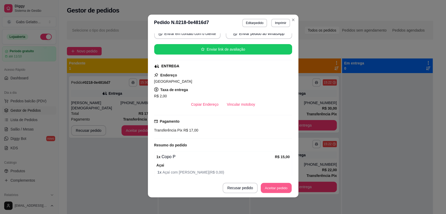
click at [274, 190] on button "Aceitar pedido" at bounding box center [276, 188] width 31 height 10
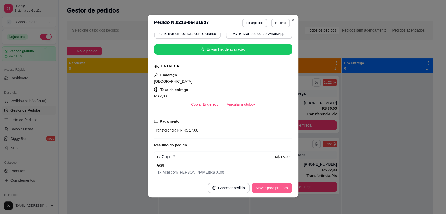
click at [276, 186] on button "Mover para preparo" at bounding box center [272, 188] width 40 height 10
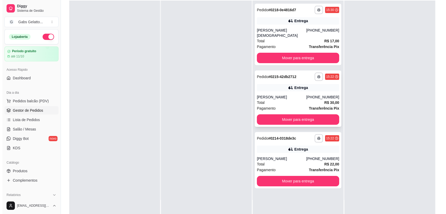
scroll to position [0, 0]
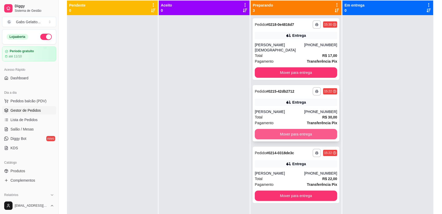
click at [288, 130] on button "Mover para entrega" at bounding box center [295, 134] width 82 height 10
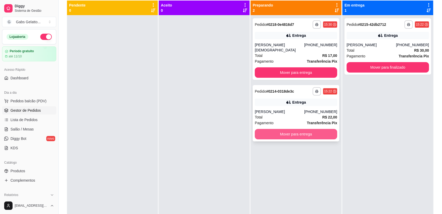
click at [293, 124] on div "**********" at bounding box center [295, 113] width 86 height 56
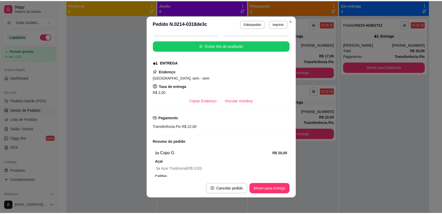
scroll to position [87, 0]
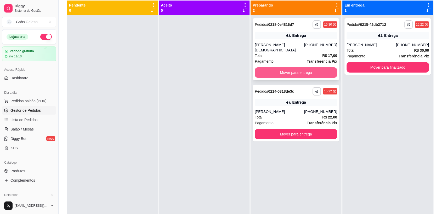
click at [303, 67] on button "Mover para entrega" at bounding box center [295, 72] width 82 height 10
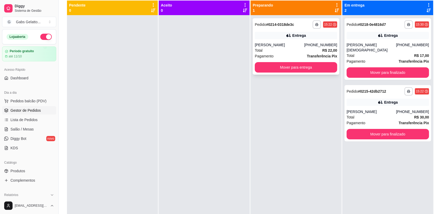
click at [295, 46] on div "[PERSON_NAME]" at bounding box center [278, 44] width 49 height 5
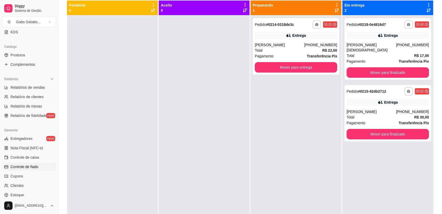
scroll to position [145, 0]
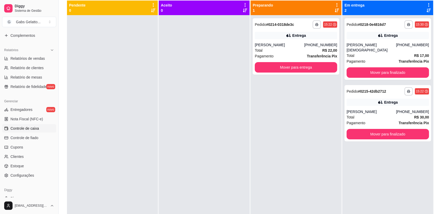
click at [33, 126] on span "Controle de caixa" at bounding box center [24, 128] width 28 height 5
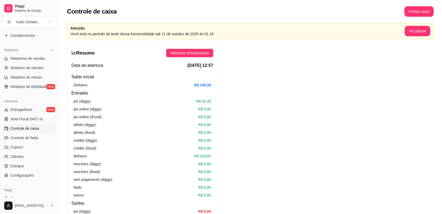
scroll to position [87, 0]
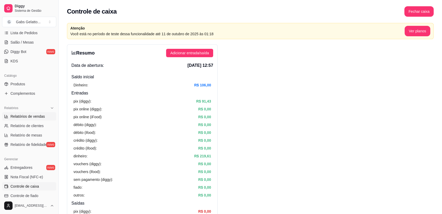
click at [26, 118] on span "Relatórios de vendas" at bounding box center [27, 116] width 34 height 5
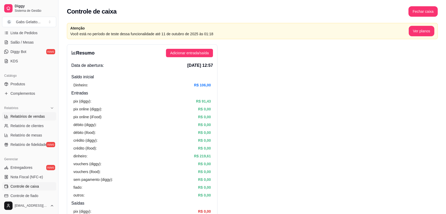
select select "ALL"
select select "0"
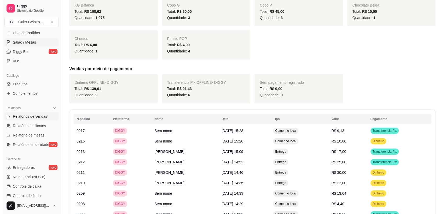
scroll to position [29, 0]
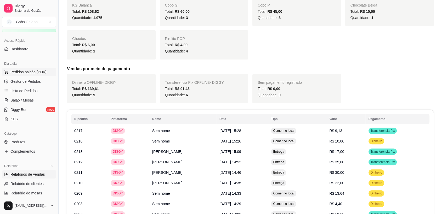
click at [27, 73] on span "Pedidos balcão (PDV)" at bounding box center [28, 72] width 36 height 5
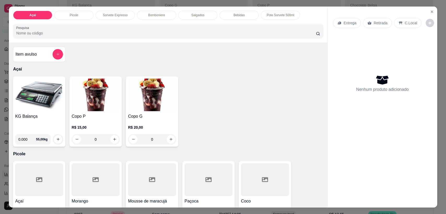
click at [41, 95] on img at bounding box center [39, 95] width 48 height 33
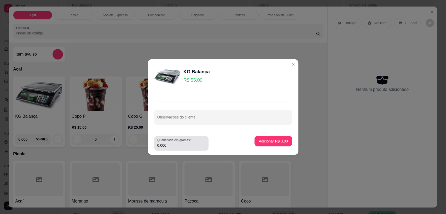
click at [179, 149] on div "Quantidade em gramas 0.000" at bounding box center [181, 143] width 54 height 15
type input "0.170"
click at [272, 142] on p "Adicionar R$ 9,35" at bounding box center [273, 141] width 28 height 5
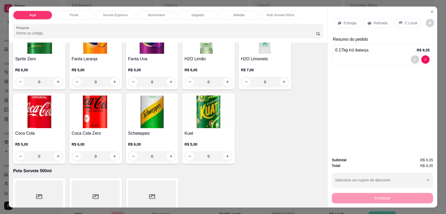
scroll to position [900, 0]
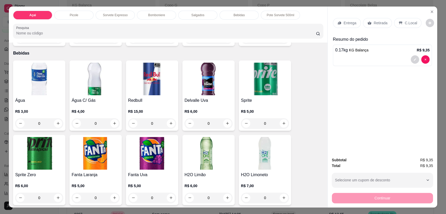
click at [26, 83] on img at bounding box center [39, 79] width 48 height 33
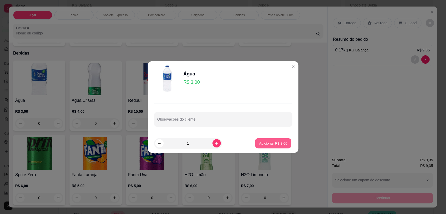
click at [267, 144] on p "Adicionar R$ 3,00" at bounding box center [273, 143] width 28 height 5
type input "1"
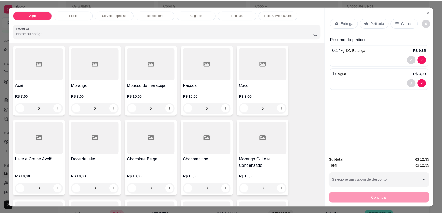
scroll to position [0, 0]
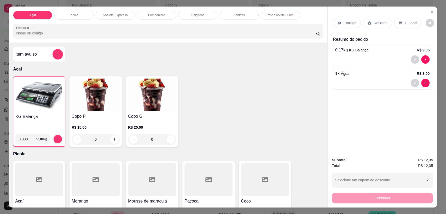
click at [45, 105] on img at bounding box center [39, 95] width 48 height 33
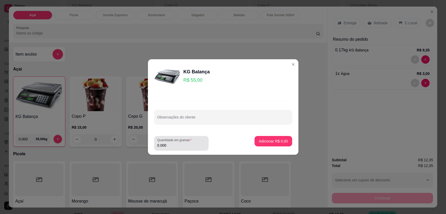
click at [171, 144] on input "0.000" at bounding box center [181, 145] width 48 height 5
type input "0.142"
click at [280, 141] on p "Adicionar R$ 7,81" at bounding box center [273, 141] width 29 height 5
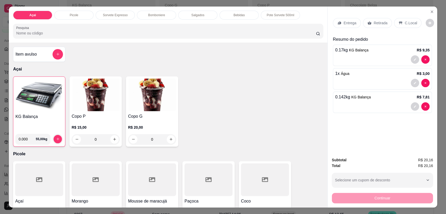
click at [404, 19] on div "C.Local" at bounding box center [407, 23] width 27 height 10
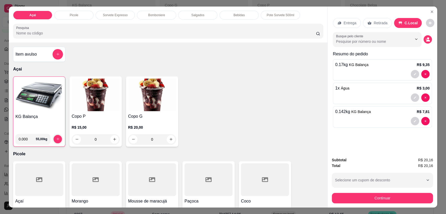
click at [394, 192] on div "Continuar" at bounding box center [382, 198] width 101 height 12
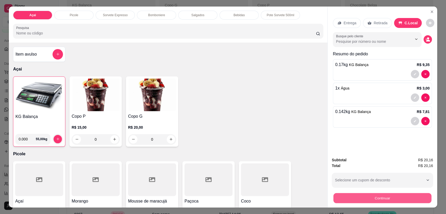
click at [392, 198] on button "Continuar" at bounding box center [382, 198] width 98 height 10
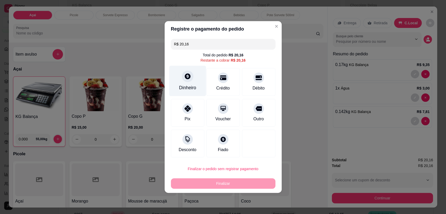
click at [192, 82] on div "Dinheiro" at bounding box center [187, 81] width 37 height 31
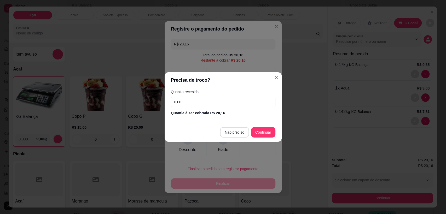
type input "R$ 0,00"
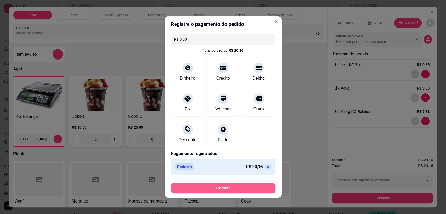
click at [226, 188] on button "Finalizar" at bounding box center [223, 188] width 105 height 10
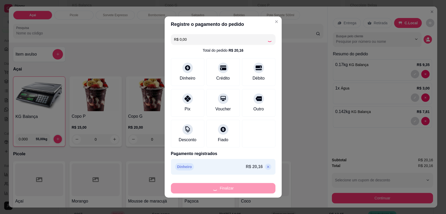
type input "0"
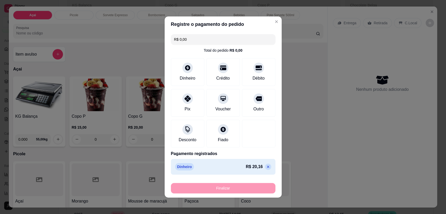
type input "-R$ 20,16"
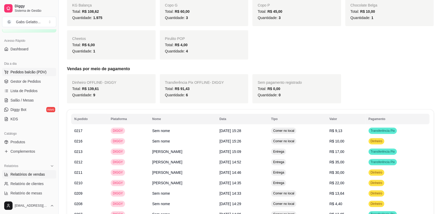
click at [38, 72] on span "Pedidos balcão (PDV)" at bounding box center [28, 72] width 36 height 5
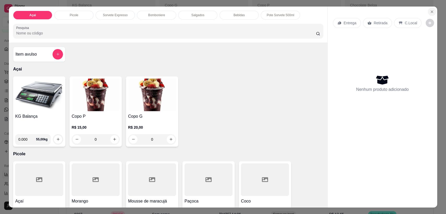
click at [430, 11] on icon "Close" at bounding box center [432, 12] width 4 height 4
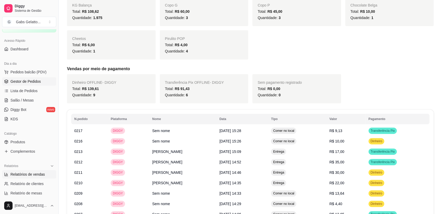
click at [36, 81] on span "Gestor de Pedidos" at bounding box center [25, 81] width 30 height 5
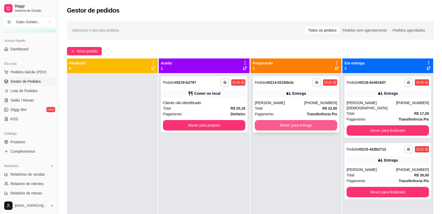
click at [304, 124] on button "Mover para entrega" at bounding box center [295, 125] width 82 height 10
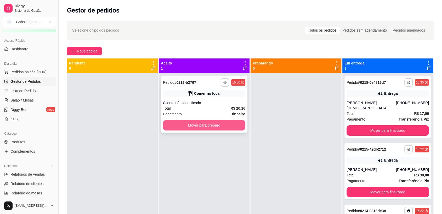
click at [220, 125] on button "Mover para preparo" at bounding box center [204, 125] width 82 height 10
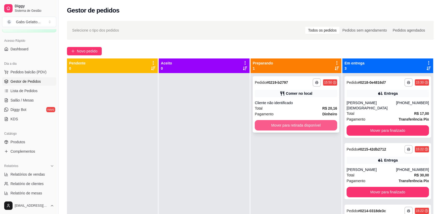
click at [276, 126] on button "Mover para retirada disponível" at bounding box center [295, 125] width 82 height 10
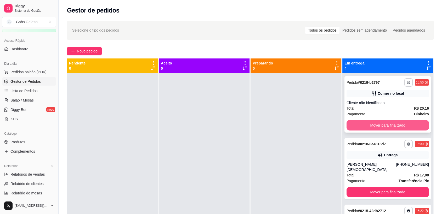
click at [391, 126] on button "Mover para finalizado" at bounding box center [387, 125] width 82 height 10
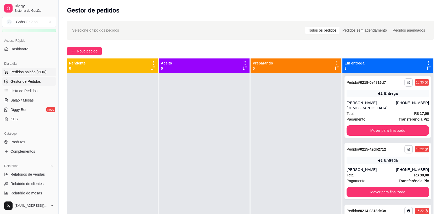
click at [35, 72] on span "Pedidos balcão (PDV)" at bounding box center [28, 72] width 36 height 5
click at [35, 72] on body "Diggy Sistema de Gestão G Gabs Gelatto ... Loja aberta Período gratuito até 11/…" at bounding box center [221, 107] width 442 height 214
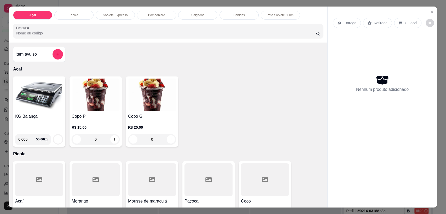
click at [39, 96] on img at bounding box center [39, 95] width 48 height 33
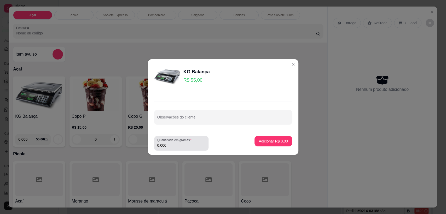
click at [174, 142] on label "Quantidade em gramas" at bounding box center [175, 140] width 36 height 4
click at [174, 143] on input "0.000" at bounding box center [181, 145] width 48 height 5
type input "0.270"
click at [271, 139] on p "Adicionar R$ 14,85" at bounding box center [272, 141] width 31 height 5
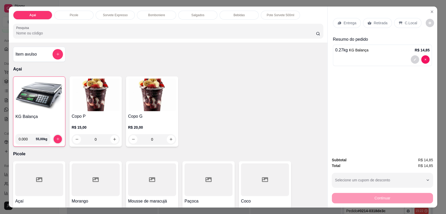
click at [406, 21] on p "C.Local" at bounding box center [411, 22] width 12 height 5
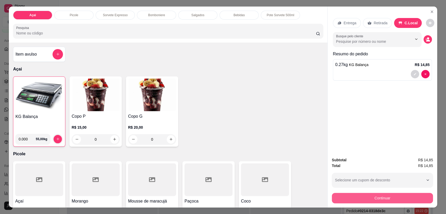
click at [369, 201] on button "Continuar" at bounding box center [382, 198] width 101 height 10
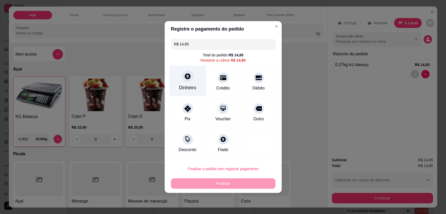
click at [191, 77] on div at bounding box center [187, 76] width 11 height 11
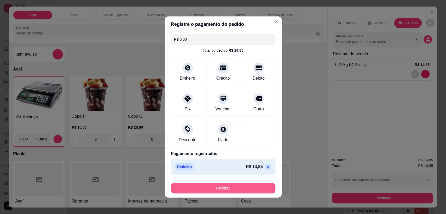
click at [252, 185] on button "Finalizar" at bounding box center [223, 188] width 105 height 10
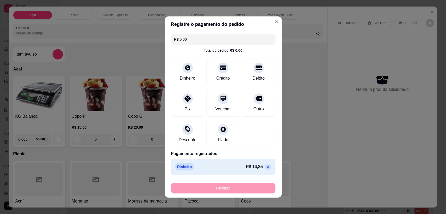
type input "-R$ 14,85"
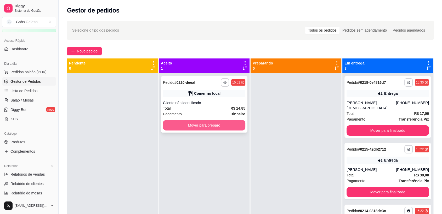
click at [218, 124] on button "Mover para preparo" at bounding box center [204, 125] width 82 height 10
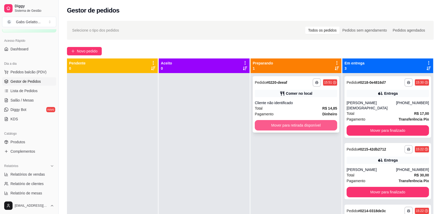
click at [270, 126] on button "Mover para retirada disponível" at bounding box center [295, 125] width 82 height 10
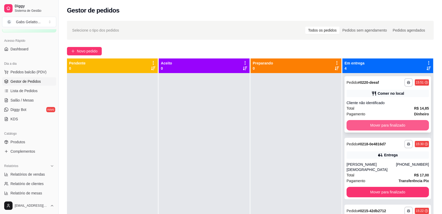
click at [358, 125] on button "Mover para finalizado" at bounding box center [387, 125] width 82 height 10
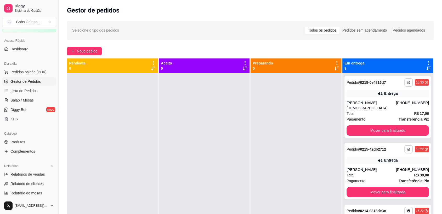
click at [265, 107] on div at bounding box center [295, 180] width 91 height 214
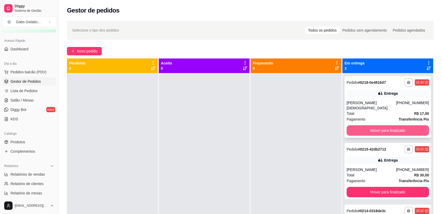
click at [389, 128] on button "Mover para finalizado" at bounding box center [387, 130] width 82 height 10
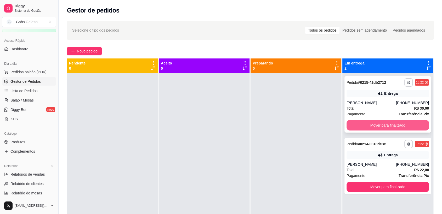
click at [385, 125] on button "Mover para finalizado" at bounding box center [387, 125] width 82 height 10
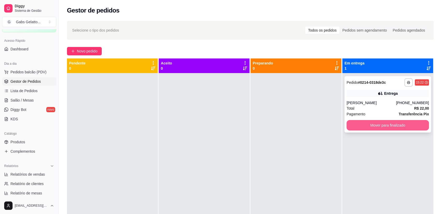
click at [379, 123] on button "Mover para finalizado" at bounding box center [387, 125] width 82 height 10
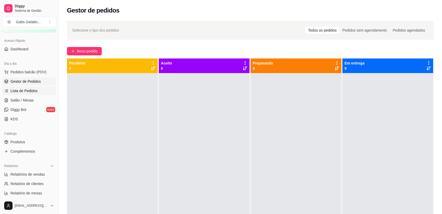
click at [30, 94] on link "Lista de Pedidos" at bounding box center [29, 91] width 54 height 8
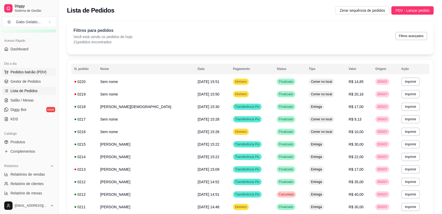
click at [41, 71] on span "Pedidos balcão (PDV)" at bounding box center [28, 72] width 36 height 5
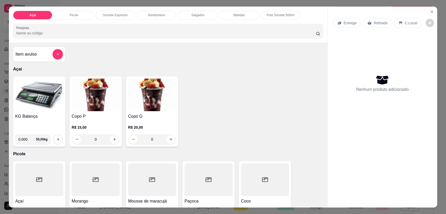
click at [22, 96] on img at bounding box center [39, 95] width 48 height 33
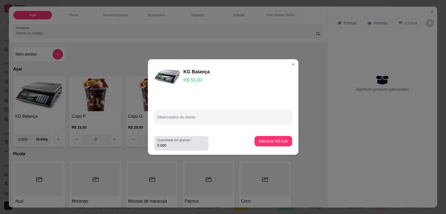
click at [186, 140] on label "Quantidade em gramas" at bounding box center [175, 140] width 36 height 4
click at [186, 143] on input "0.000" at bounding box center [181, 145] width 48 height 5
type input "0.202"
click at [261, 138] on button "Adicionar R$ 11,11" at bounding box center [271, 141] width 39 height 10
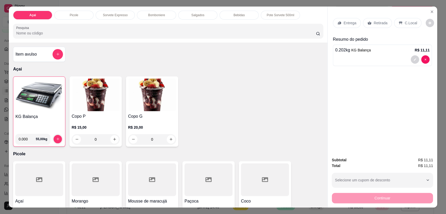
click at [407, 23] on p "C.Local" at bounding box center [411, 22] width 12 height 5
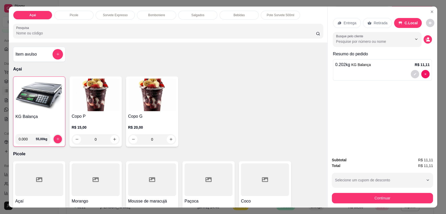
click at [370, 192] on div "Continuar" at bounding box center [382, 198] width 101 height 12
click at [367, 197] on button "Continuar" at bounding box center [382, 198] width 101 height 10
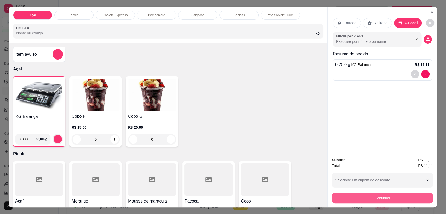
click at [341, 195] on button "Continuar" at bounding box center [382, 198] width 101 height 10
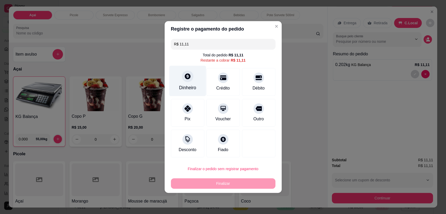
click at [187, 84] on div "Dinheiro" at bounding box center [187, 81] width 37 height 31
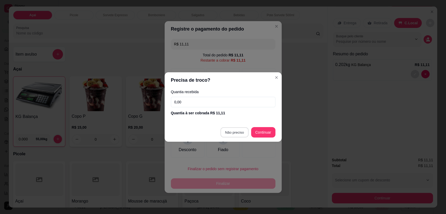
type input "R$ 0,00"
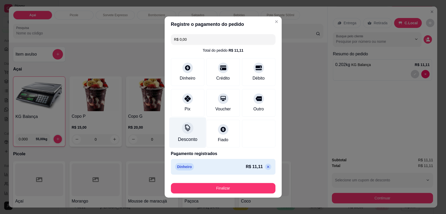
click at [194, 133] on div "Desconto" at bounding box center [187, 133] width 37 height 31
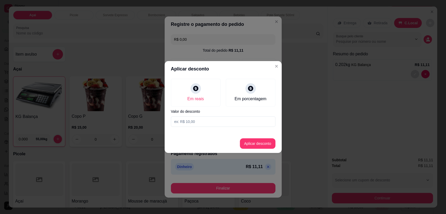
click at [236, 123] on input at bounding box center [223, 122] width 105 height 10
type input "0,11"
click at [247, 147] on button "Aplicar desconto" at bounding box center [257, 144] width 34 height 10
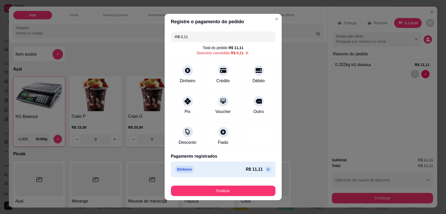
click at [266, 168] on icon at bounding box center [268, 169] width 4 height 4
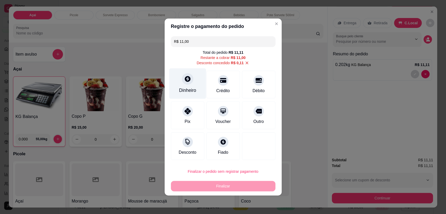
click at [185, 88] on div "Dinheiro" at bounding box center [187, 90] width 17 height 7
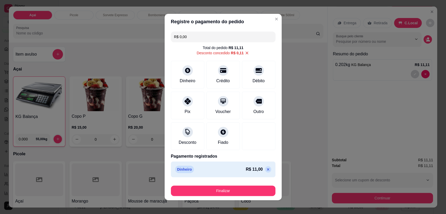
click at [244, 184] on div "Finalizar" at bounding box center [223, 190] width 105 height 13
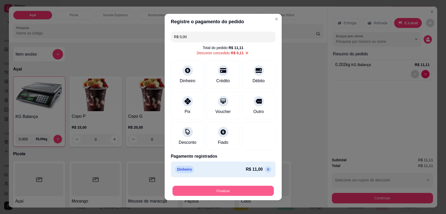
click at [236, 189] on button "Finalizar" at bounding box center [222, 191] width 101 height 10
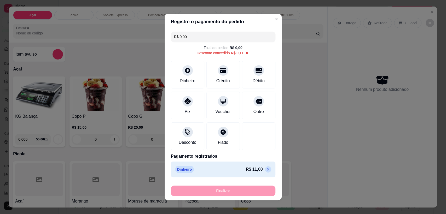
type input "-R$ 11,11"
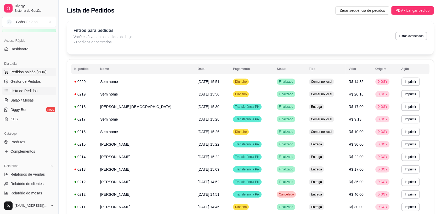
click at [36, 73] on span "Pedidos balcão (PDV)" at bounding box center [28, 72] width 36 height 5
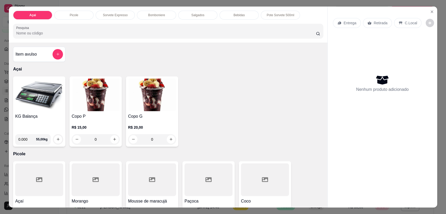
click at [46, 109] on img at bounding box center [39, 95] width 48 height 33
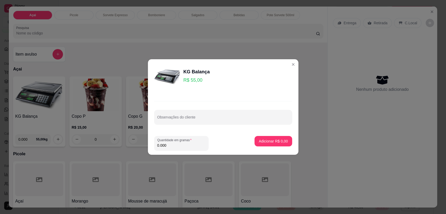
click at [173, 147] on input "0.000" at bounding box center [181, 145] width 48 height 5
type input "0.098"
click at [288, 136] on footer "Quantidade em gramas 0.098 Adicionar R$ 5,39" at bounding box center [223, 143] width 150 height 23
click at [276, 141] on p "Adicionar R$ 5,39" at bounding box center [273, 141] width 29 height 5
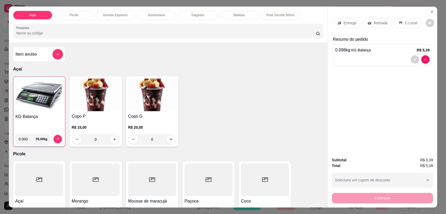
click at [402, 26] on div "C.Local" at bounding box center [407, 23] width 27 height 10
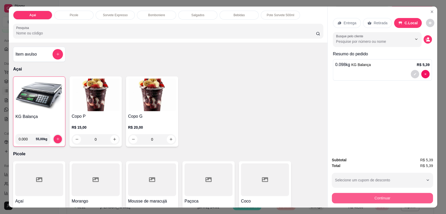
click at [387, 195] on button "Continuar" at bounding box center [382, 198] width 101 height 10
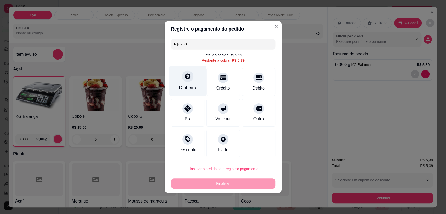
click at [193, 85] on div "Dinheiro" at bounding box center [187, 87] width 17 height 7
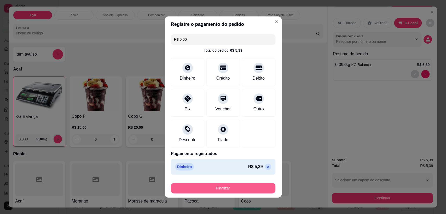
click at [255, 183] on button "Finalizar" at bounding box center [223, 188] width 105 height 10
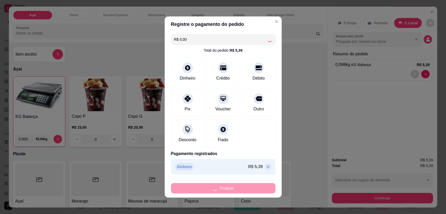
type input "-R$ 5,39"
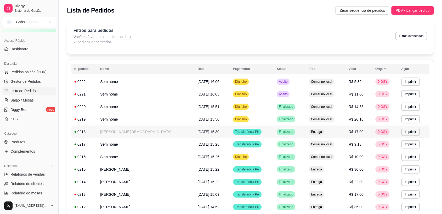
click at [142, 130] on td "[PERSON_NAME][DEMOGRAPHIC_DATA]" at bounding box center [145, 132] width 97 height 13
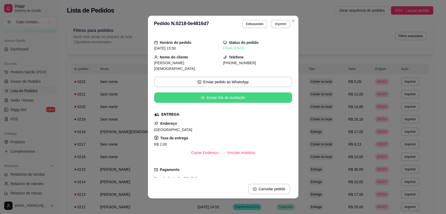
click at [220, 94] on button "Enviar link de avaliação" at bounding box center [223, 97] width 138 height 10
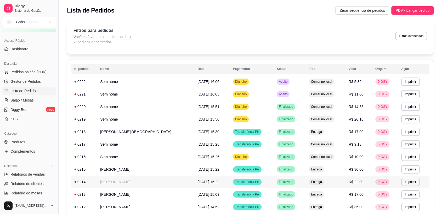
scroll to position [29, 0]
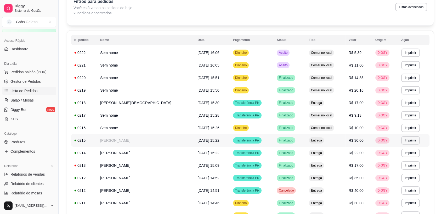
click at [115, 141] on td "[PERSON_NAME]" at bounding box center [145, 140] width 97 height 13
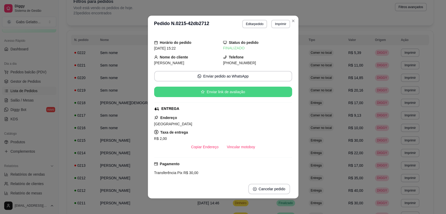
click at [219, 92] on button "Enviar link de avaliação" at bounding box center [223, 92] width 138 height 10
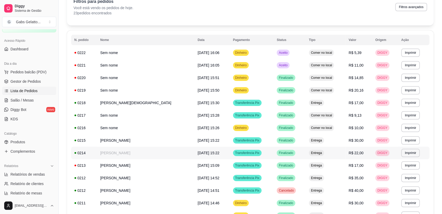
click at [128, 154] on td "[PERSON_NAME]" at bounding box center [145, 153] width 97 height 13
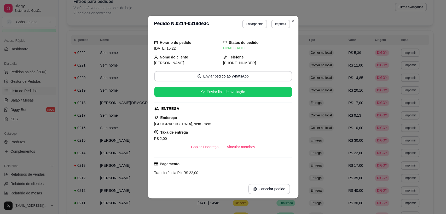
click at [222, 98] on div "Horário do pedido [DATE] 15:22 Status do pedido FINALIZADO Nome do cliente yara…" at bounding box center [223, 105] width 138 height 143
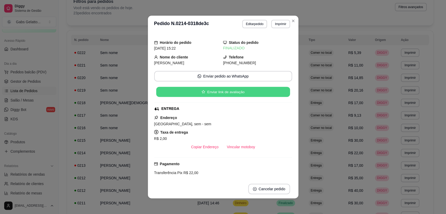
click at [223, 95] on button "Enviar link de avaliação" at bounding box center [223, 92] width 134 height 10
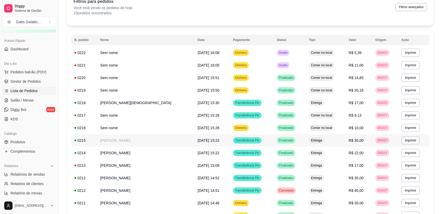
scroll to position [58, 0]
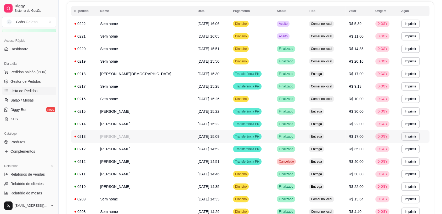
click at [108, 138] on td "[PERSON_NAME]" at bounding box center [145, 136] width 97 height 13
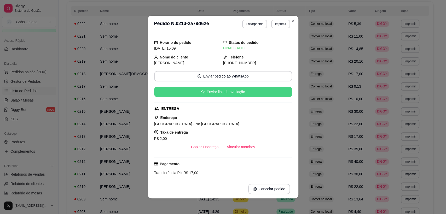
click at [222, 93] on button "Enviar link de avaliação" at bounding box center [223, 92] width 138 height 10
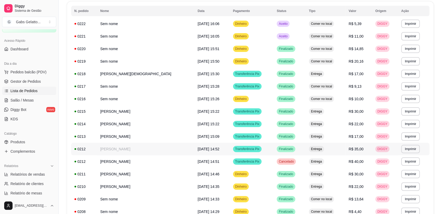
click at [133, 151] on td "[PERSON_NAME]" at bounding box center [145, 149] width 97 height 13
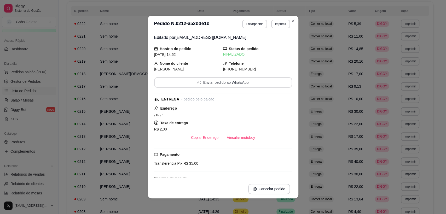
click at [224, 86] on button "Enviar pedido ao WhatsApp" at bounding box center [223, 82] width 138 height 10
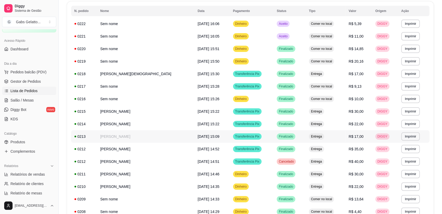
scroll to position [87, 0]
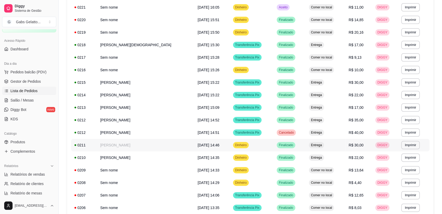
click at [129, 147] on td "[PERSON_NAME]" at bounding box center [145, 145] width 97 height 13
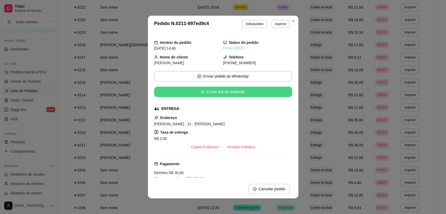
click at [206, 92] on button "Enviar link de avaliação" at bounding box center [223, 92] width 138 height 10
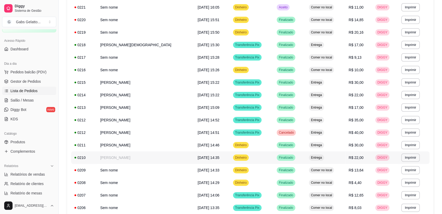
click at [129, 158] on td "[PERSON_NAME]" at bounding box center [145, 158] width 97 height 13
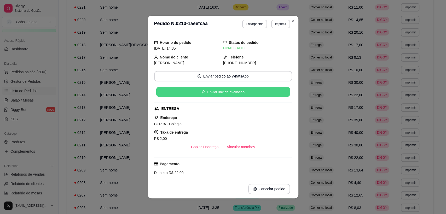
click at [209, 94] on button "Enviar link de avaliação" at bounding box center [223, 92] width 134 height 10
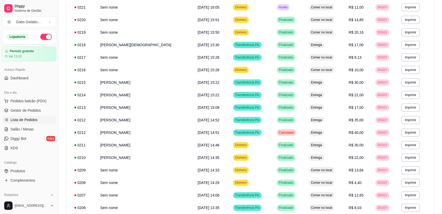
scroll to position [58, 0]
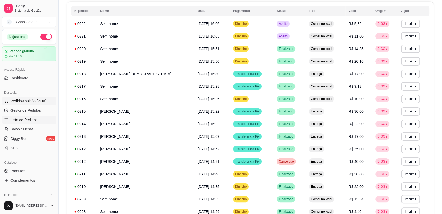
click at [36, 99] on span "Pedidos balcão (PDV)" at bounding box center [28, 101] width 36 height 5
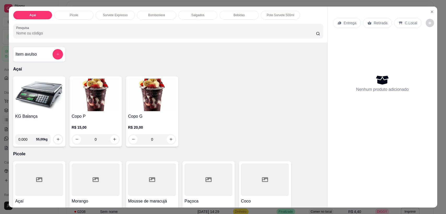
click at [34, 96] on img at bounding box center [39, 95] width 48 height 33
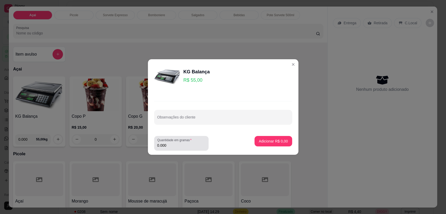
click at [173, 149] on div "Quantidade em gramas 0.000" at bounding box center [181, 143] width 54 height 15
type input "0.120"
click at [277, 144] on p "Adicionar R$ 6,60" at bounding box center [273, 141] width 29 height 5
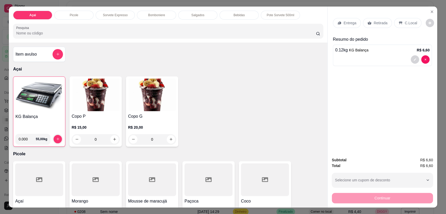
click at [25, 95] on img at bounding box center [39, 95] width 48 height 33
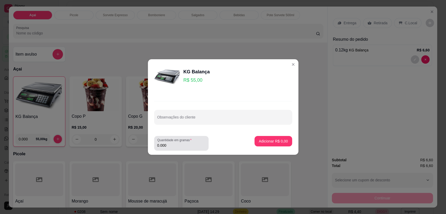
click at [183, 145] on input "0.000" at bounding box center [181, 145] width 48 height 5
type input "0.136"
click at [276, 141] on p "Adicionar R$ 7,48" at bounding box center [273, 141] width 29 height 5
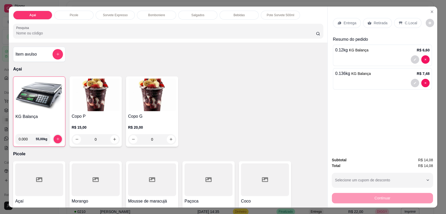
click at [401, 19] on div "C.Local" at bounding box center [407, 23] width 27 height 10
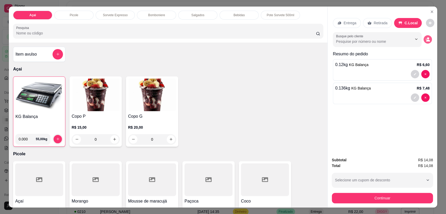
click at [426, 42] on button "decrease-product-quantity" at bounding box center [428, 39] width 8 height 8
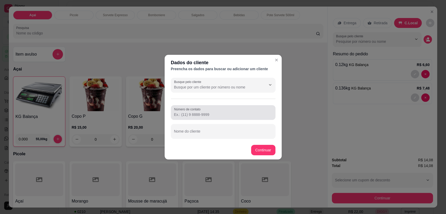
click at [224, 114] on input "Número de contato" at bounding box center [223, 114] width 98 height 5
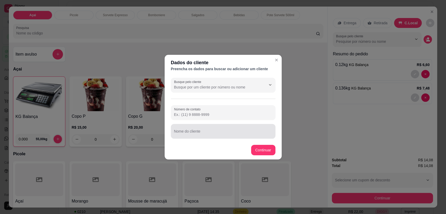
click at [205, 137] on div "Nome do cliente" at bounding box center [223, 131] width 105 height 15
type input "MOÇA"
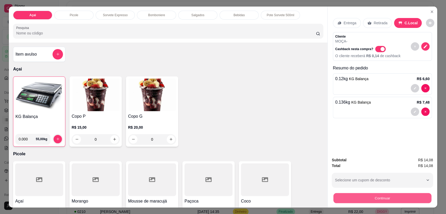
click at [367, 196] on button "Continuar" at bounding box center [382, 198] width 98 height 10
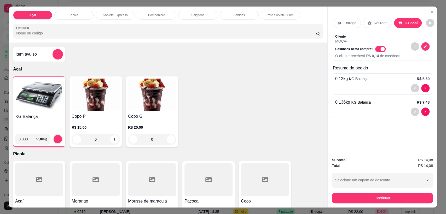
click at [345, 35] on p "Cliente" at bounding box center [367, 36] width 65 height 4
click at [424, 47] on icon "decrease-product-quantity" at bounding box center [425, 46] width 5 height 5
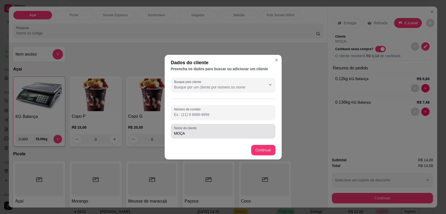
click at [234, 134] on input "MOÇA" at bounding box center [223, 133] width 98 height 5
type input "M"
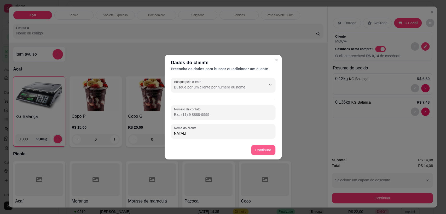
type input "NATALI"
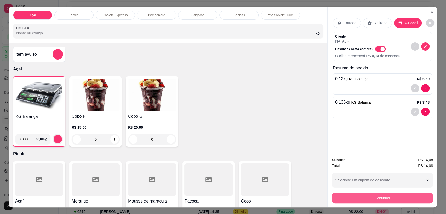
click at [392, 196] on button "Continuar" at bounding box center [382, 198] width 101 height 10
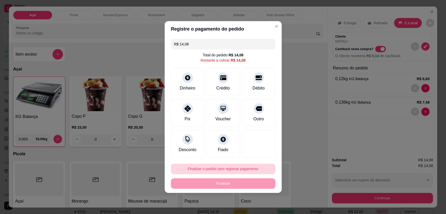
click at [218, 170] on button "Finalizar o pedido sem registrar pagamento" at bounding box center [223, 169] width 105 height 10
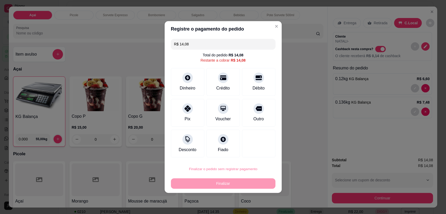
click at [258, 153] on button "Confirmar" at bounding box center [254, 154] width 19 height 8
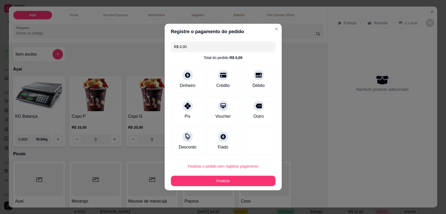
type input "R$ 0,00"
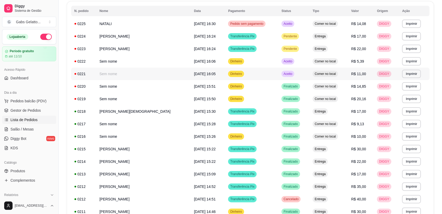
scroll to position [29, 0]
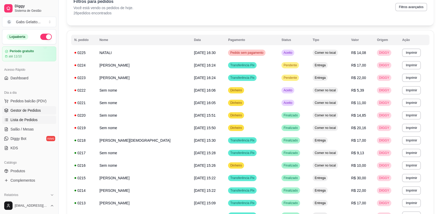
click at [31, 108] on span "Gestor de Pedidos" at bounding box center [25, 110] width 30 height 5
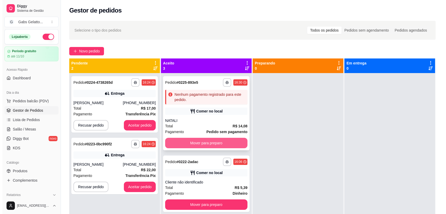
scroll to position [15, 0]
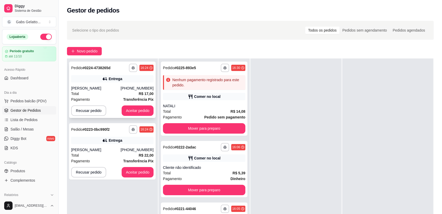
click at [107, 85] on div "**********" at bounding box center [112, 90] width 86 height 56
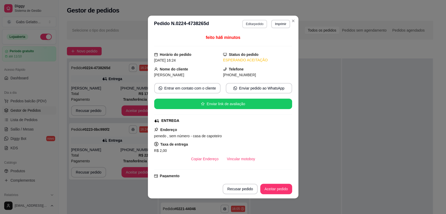
click at [253, 23] on button "Editar pedido" at bounding box center [254, 24] width 25 height 8
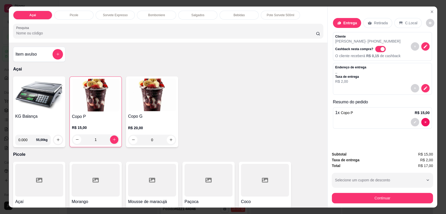
click at [366, 120] on div at bounding box center [382, 122] width 94 height 8
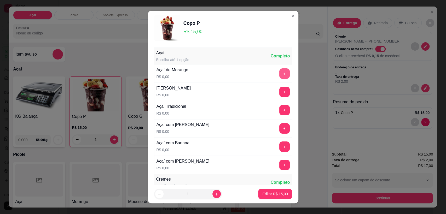
click at [279, 72] on button "+" at bounding box center [284, 73] width 10 height 10
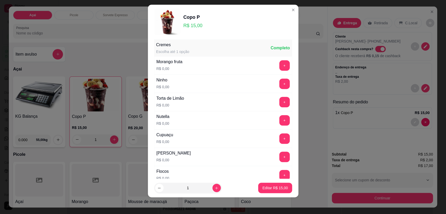
scroll to position [71, 0]
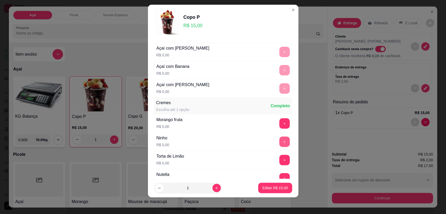
click at [279, 140] on button "+" at bounding box center [284, 142] width 10 height 10
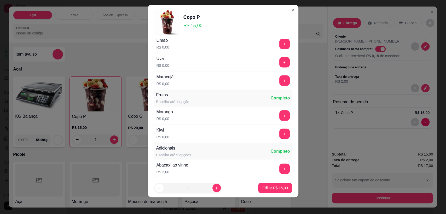
scroll to position [922, 0]
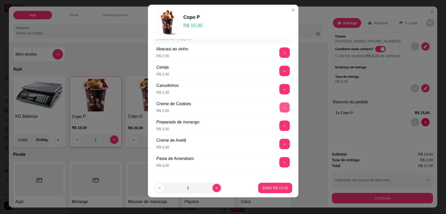
click at [279, 104] on button "+" at bounding box center [284, 108] width 10 height 10
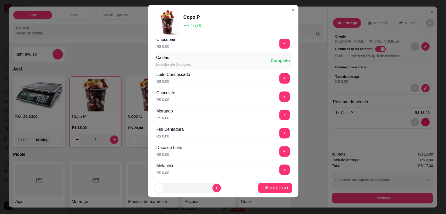
scroll to position [486, 0]
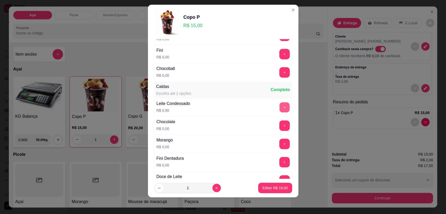
click at [279, 104] on button "+" at bounding box center [284, 107] width 10 height 10
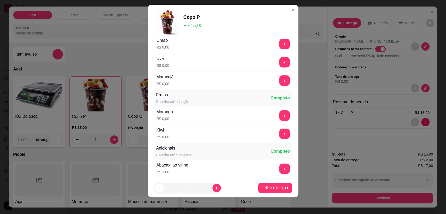
scroll to position [834, 0]
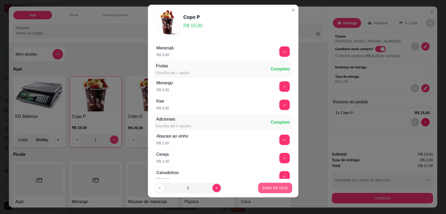
click at [263, 187] on p "Editar R$ 18,00" at bounding box center [274, 188] width 25 height 5
type input "0"
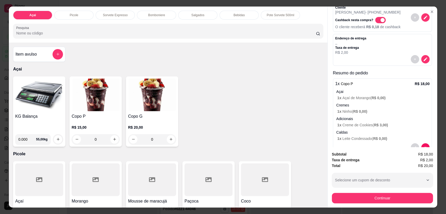
scroll to position [0, 0]
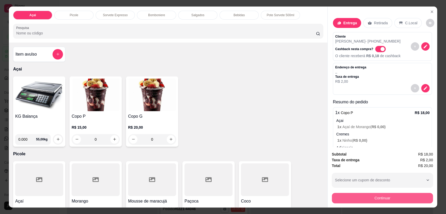
click at [389, 201] on button "Continuar" at bounding box center [382, 198] width 101 height 10
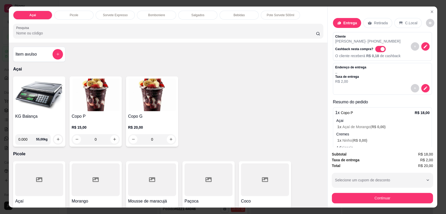
click at [358, 67] on p "Endereço de entrega" at bounding box center [350, 67] width 31 height 4
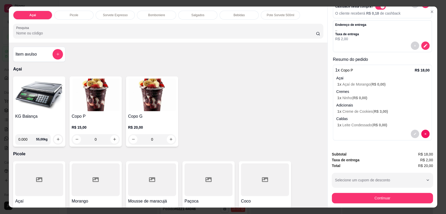
scroll to position [10, 0]
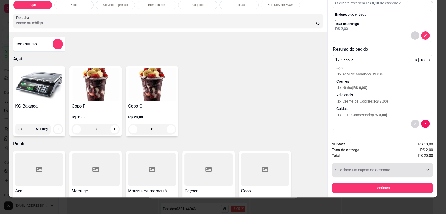
click at [369, 169] on div "button" at bounding box center [379, 170] width 89 height 10
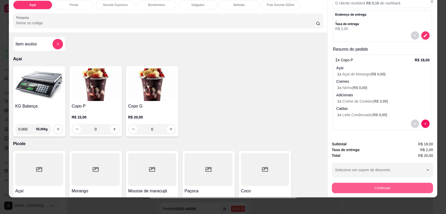
click at [367, 187] on button "Continuar" at bounding box center [382, 188] width 101 height 10
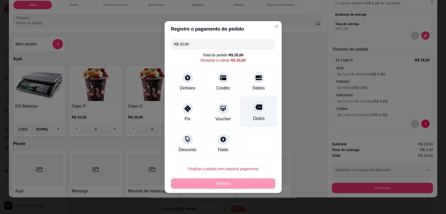
click at [254, 116] on div "Outro" at bounding box center [258, 118] width 11 height 7
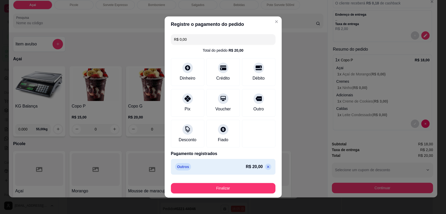
click at [265, 169] on p at bounding box center [268, 167] width 6 height 6
type input "R$ 20,00"
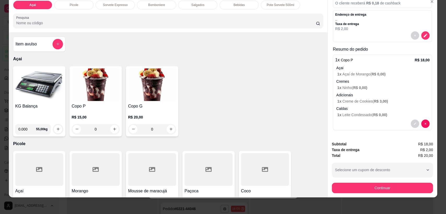
scroll to position [0, 0]
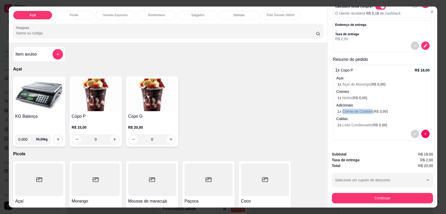
drag, startPoint x: 340, startPoint y: 112, endPoint x: 368, endPoint y: 112, distance: 27.7
click at [368, 112] on p "1 x Creme de Cookies ( R$ 3,00 )" at bounding box center [383, 111] width 92 height 5
copy p "Creme de Cookies"
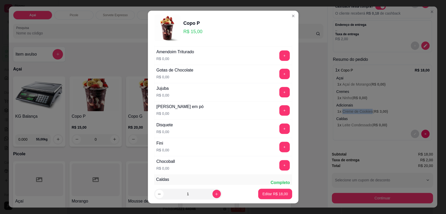
scroll to position [370, 0]
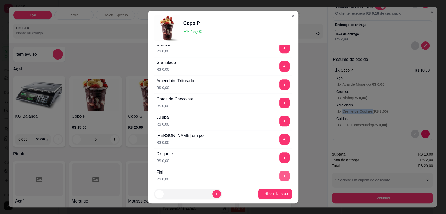
click at [279, 171] on button "+" at bounding box center [284, 176] width 10 height 10
click at [263, 195] on p "Editar R$ 18,00" at bounding box center [274, 194] width 25 height 5
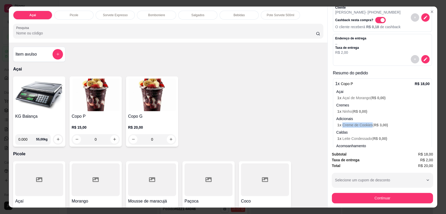
scroll to position [0, 0]
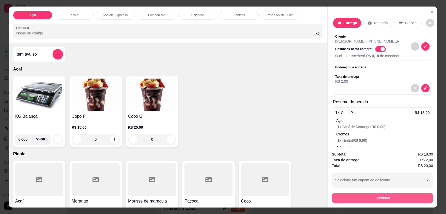
click at [374, 198] on button "Continuar" at bounding box center [382, 198] width 101 height 10
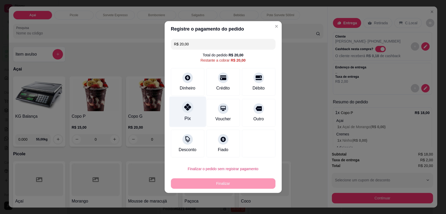
click at [184, 109] on icon at bounding box center [187, 107] width 7 height 7
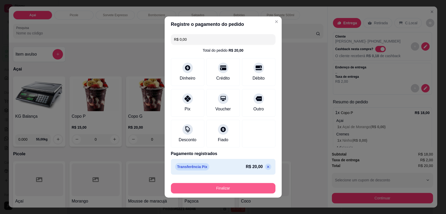
click at [221, 185] on button "Finalizar" at bounding box center [223, 188] width 105 height 10
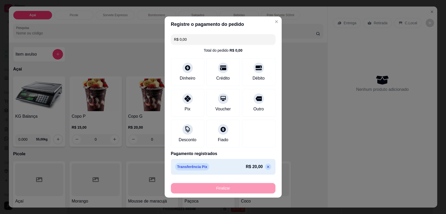
type input "-R$ 20,00"
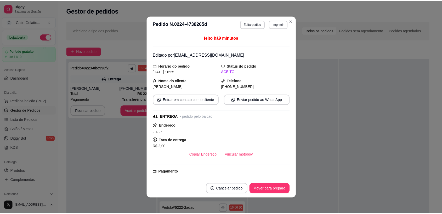
scroll to position [116, 0]
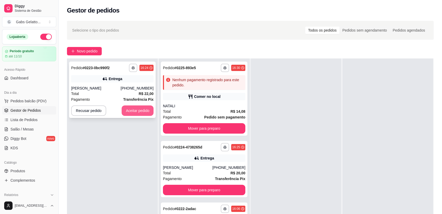
click at [131, 113] on button "Aceitar pedido" at bounding box center [137, 111] width 32 height 10
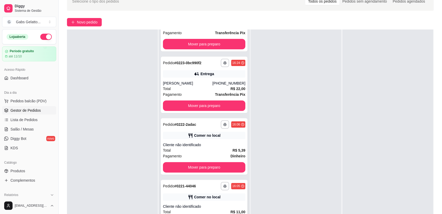
scroll to position [79, 0]
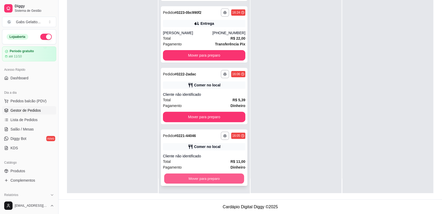
click at [203, 181] on button "Mover para preparo" at bounding box center [204, 179] width 80 height 10
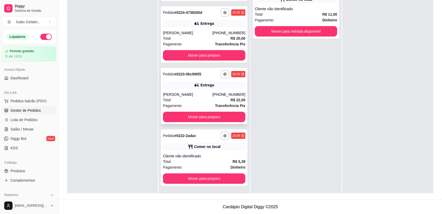
scroll to position [55, 0]
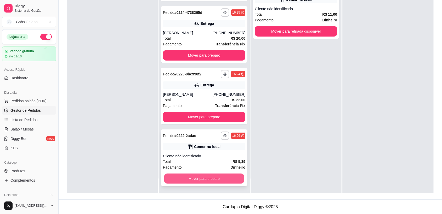
click at [205, 180] on button "Mover para preparo" at bounding box center [204, 179] width 80 height 10
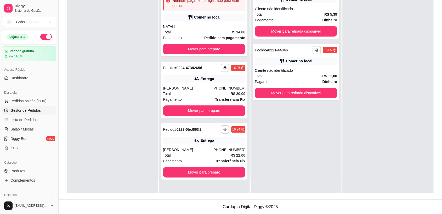
scroll to position [0, 0]
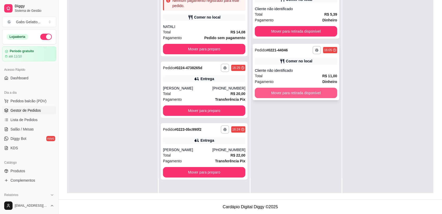
click at [284, 97] on button "Mover para retirada disponível" at bounding box center [295, 93] width 82 height 10
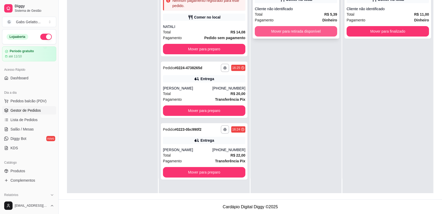
click at [300, 33] on button "Mover para retirada disponível" at bounding box center [295, 31] width 82 height 10
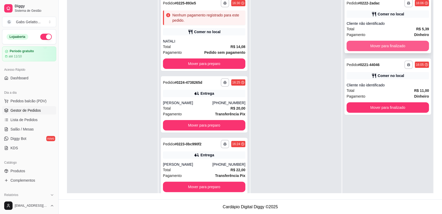
click at [390, 48] on button "Mover para finalizado" at bounding box center [387, 46] width 82 height 10
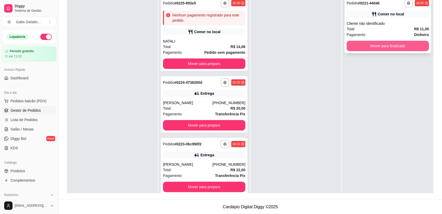
click at [386, 46] on button "Mover para finalizado" at bounding box center [387, 46] width 82 height 10
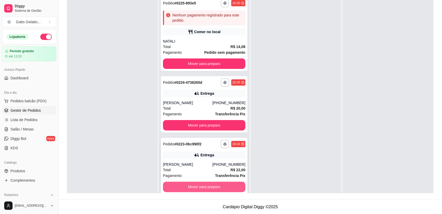
click at [224, 186] on button "Mover para preparo" at bounding box center [204, 187] width 82 height 10
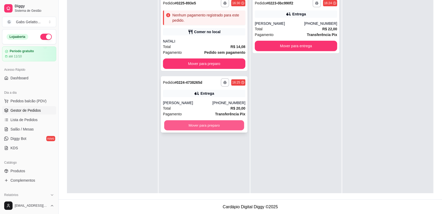
click at [215, 127] on button "Mover para preparo" at bounding box center [204, 125] width 80 height 10
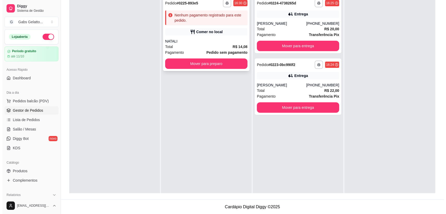
scroll to position [21, 0]
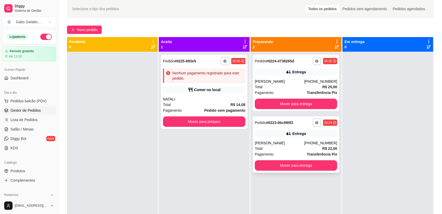
click at [299, 150] on div "Total R$ 22,00" at bounding box center [295, 149] width 82 height 6
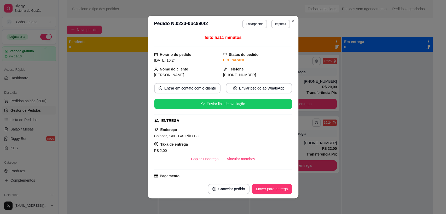
scroll to position [29, 0]
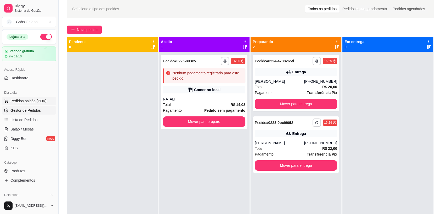
click at [26, 102] on span "Pedidos balcão (PDV)" at bounding box center [28, 101] width 36 height 5
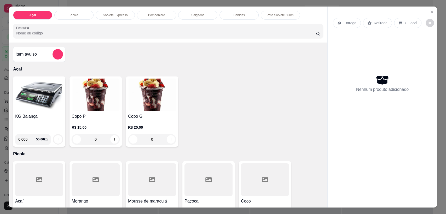
click at [72, 13] on p "Picole" at bounding box center [74, 15] width 9 height 4
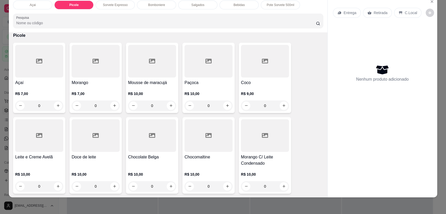
click at [43, 5] on div "Açai" at bounding box center [32, 5] width 39 height 9
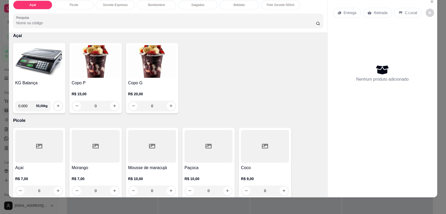
click at [97, 63] on img at bounding box center [96, 61] width 48 height 33
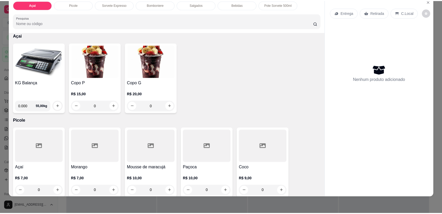
scroll to position [0, 0]
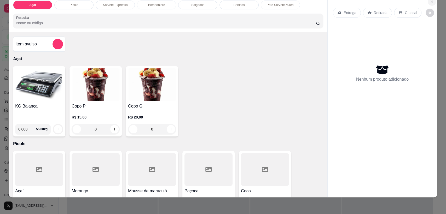
click at [432, 3] on button "Close" at bounding box center [432, 1] width 8 height 8
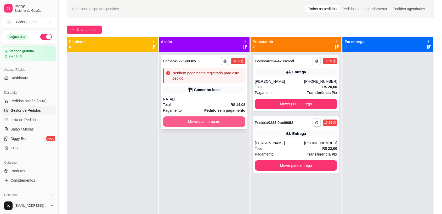
click at [221, 119] on button "Mover para preparo" at bounding box center [204, 122] width 82 height 10
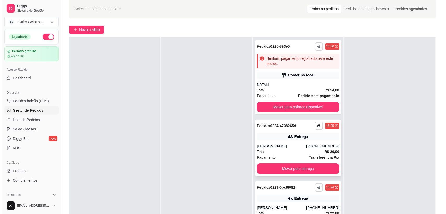
scroll to position [79, 0]
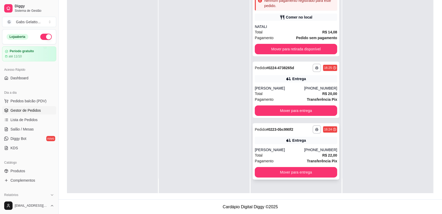
click at [304, 146] on div "**********" at bounding box center [295, 151] width 86 height 56
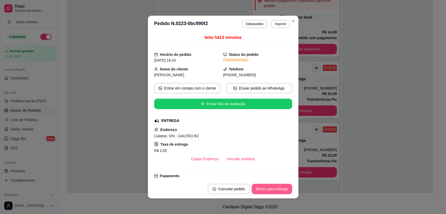
click at [276, 187] on button "Mover para entrega" at bounding box center [272, 189] width 40 height 10
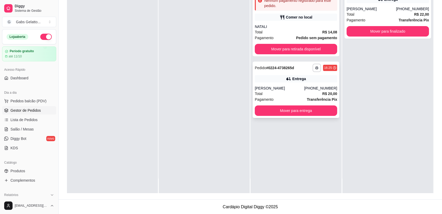
click at [298, 89] on div "[PERSON_NAME]" at bounding box center [278, 88] width 49 height 5
click at [303, 30] on div "Total R$ 14,08" at bounding box center [295, 32] width 82 height 6
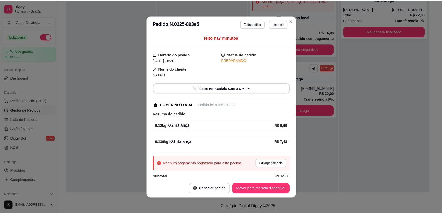
scroll to position [8, 0]
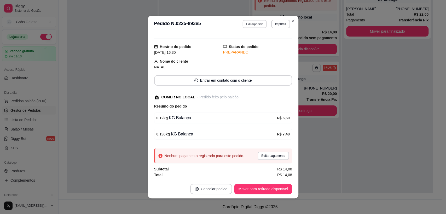
click at [248, 24] on button "Editar pedido" at bounding box center [254, 24] width 24 height 8
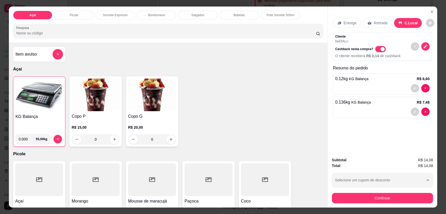
click at [44, 102] on img at bounding box center [39, 95] width 48 height 33
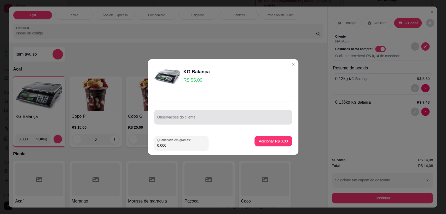
click at [162, 117] on input "Observações do cliente" at bounding box center [223, 119] width 132 height 5
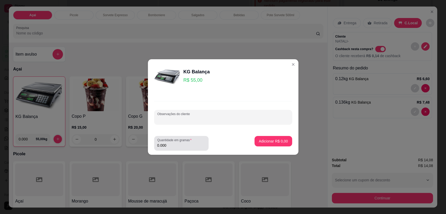
click at [178, 144] on input "0.000" at bounding box center [181, 145] width 48 height 5
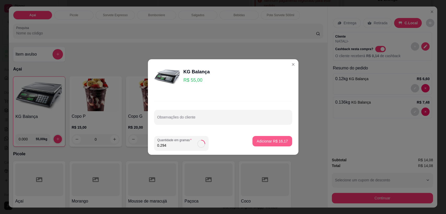
type input "0.294"
click at [283, 140] on button "Adicionar R$ 16,17" at bounding box center [271, 141] width 39 height 10
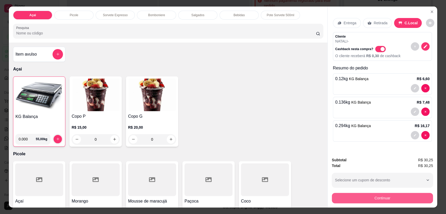
click at [367, 202] on button "Continuar" at bounding box center [382, 198] width 101 height 10
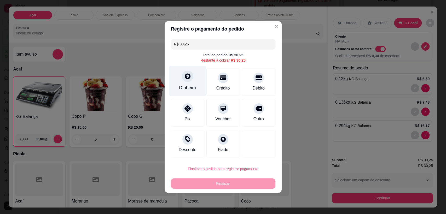
click at [190, 79] on div at bounding box center [187, 76] width 11 height 11
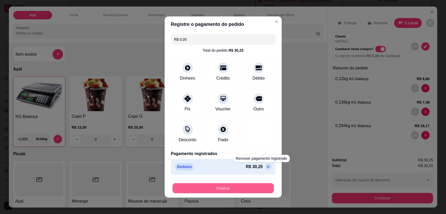
click at [250, 187] on button "Finalizar" at bounding box center [222, 188] width 101 height 10
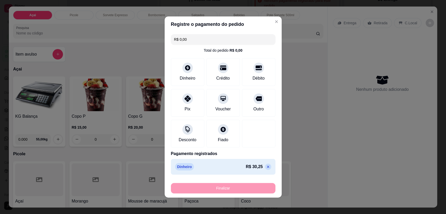
type input "-R$ 30,25"
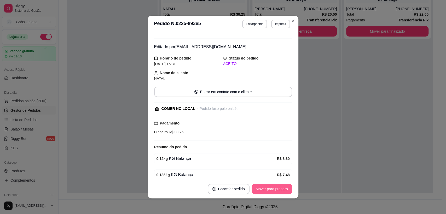
click at [275, 187] on button "Mover para preparo" at bounding box center [272, 189] width 40 height 10
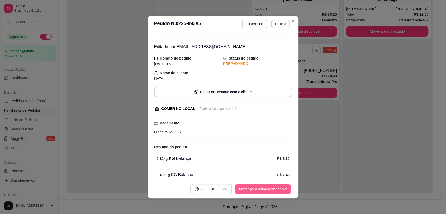
click at [277, 190] on button "Mover para retirada disponível" at bounding box center [263, 189] width 56 height 10
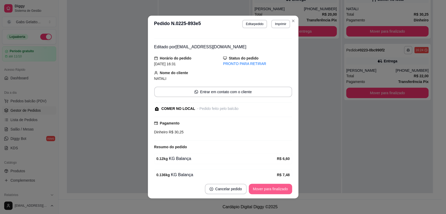
click at [277, 190] on button "Mover para finalizado" at bounding box center [270, 189] width 43 height 10
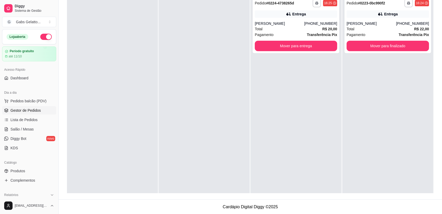
scroll to position [21, 0]
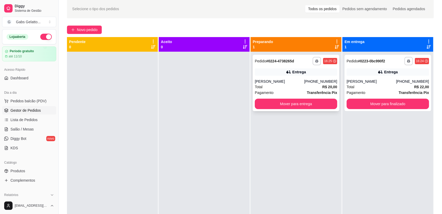
click at [304, 88] on div "Total R$ 20,00" at bounding box center [295, 87] width 82 height 6
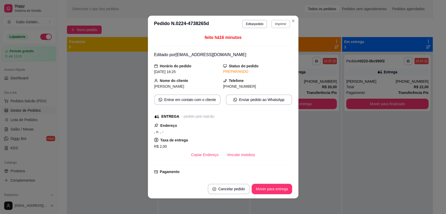
click at [275, 24] on button "Imprimir" at bounding box center [280, 24] width 19 height 8
click at [272, 40] on button "IMPRESSORA" at bounding box center [269, 42] width 38 height 8
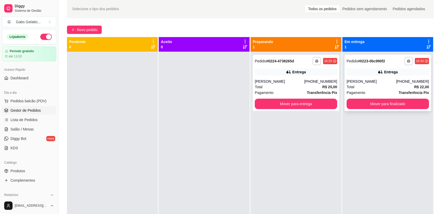
click at [375, 110] on div "**********" at bounding box center [387, 83] width 86 height 56
click at [404, 104] on button "Mover para finalizado" at bounding box center [387, 104] width 82 height 10
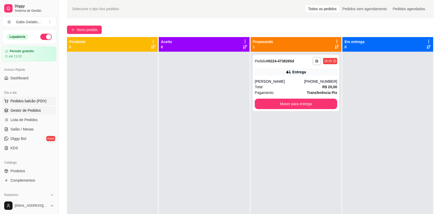
click at [31, 100] on span "Pedidos balcão (PDV)" at bounding box center [28, 101] width 36 height 5
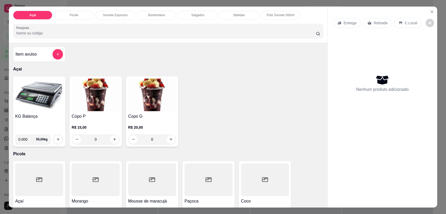
click at [140, 106] on img at bounding box center [152, 95] width 48 height 33
click at [430, 11] on icon "Close" at bounding box center [432, 12] width 4 height 4
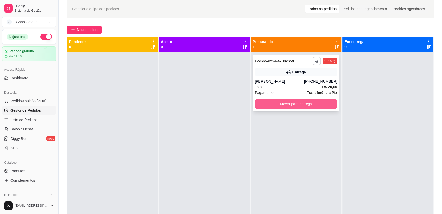
click at [309, 102] on button "Mover para entrega" at bounding box center [295, 104] width 82 height 10
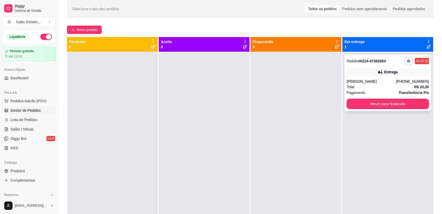
click at [369, 95] on div "Pagamento Transferência Pix" at bounding box center [387, 93] width 82 height 6
click at [364, 107] on button "Mover para finalizado" at bounding box center [387, 104] width 82 height 10
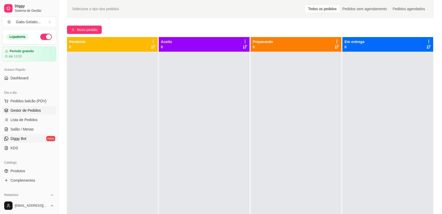
click at [22, 135] on link "Diggy Bot novo" at bounding box center [29, 139] width 54 height 8
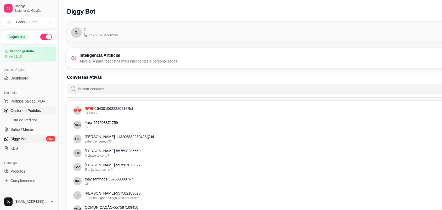
click at [30, 111] on span "Gestor de Pedidos" at bounding box center [25, 110] width 30 height 5
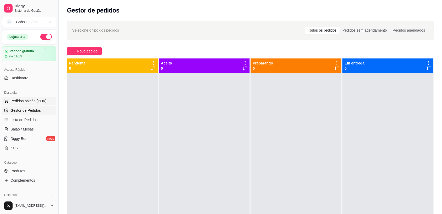
click at [36, 100] on span "Pedidos balcão (PDV)" at bounding box center [28, 101] width 36 height 5
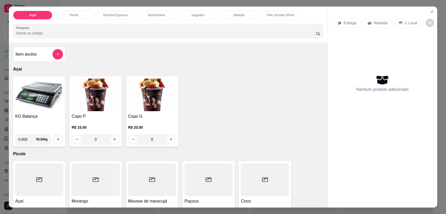
click at [36, 102] on img at bounding box center [39, 95] width 48 height 33
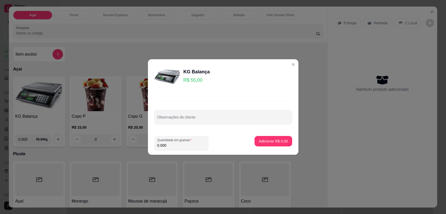
click at [181, 143] on input "0.000" at bounding box center [181, 145] width 48 height 5
type input "0.164"
click at [275, 140] on p "Adicionar R$ 9,02" at bounding box center [273, 141] width 28 height 5
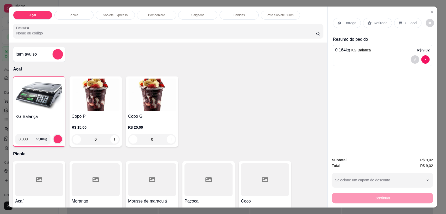
click at [42, 99] on img at bounding box center [39, 95] width 48 height 33
click at [431, 13] on icon "Close" at bounding box center [432, 12] width 2 height 2
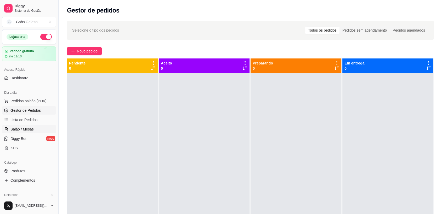
click at [33, 129] on link "Salão / Mesas" at bounding box center [29, 129] width 54 height 8
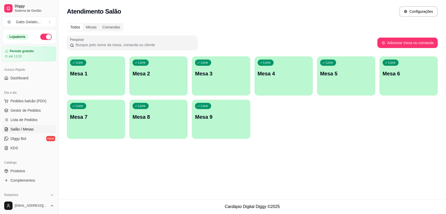
click at [329, 68] on div "Livre Mesa 5" at bounding box center [346, 72] width 58 height 33
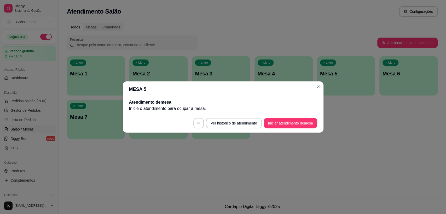
click at [276, 121] on button "Iniciar atendimento de mesa" at bounding box center [290, 123] width 53 height 10
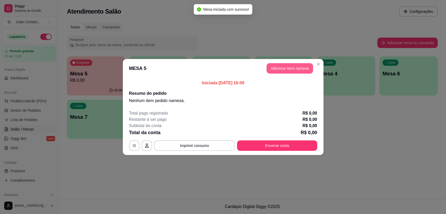
click at [275, 72] on button "Adicionar itens na mesa" at bounding box center [290, 68] width 47 height 10
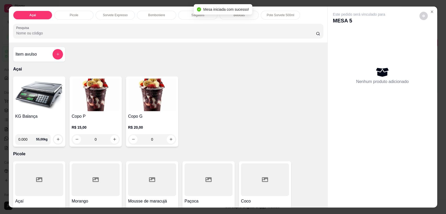
click at [46, 97] on img at bounding box center [39, 95] width 48 height 33
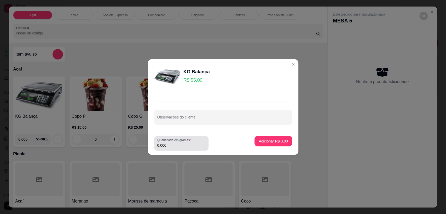
click at [176, 146] on input "0.000" at bounding box center [181, 145] width 48 height 5
type input "0.322"
click at [264, 137] on button "Adicionar R$ 17,71" at bounding box center [272, 141] width 38 height 10
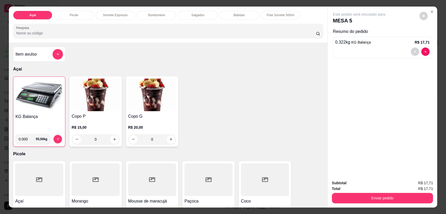
click at [39, 97] on img at bounding box center [39, 95] width 48 height 33
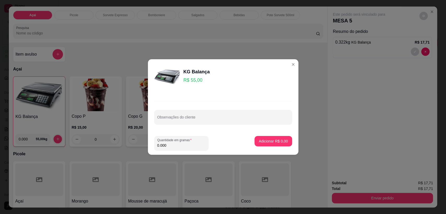
click at [174, 145] on input "0.000" at bounding box center [181, 145] width 48 height 5
type input "0.141"
click at [279, 141] on p "Adicionar R$ 7,75" at bounding box center [273, 141] width 28 height 5
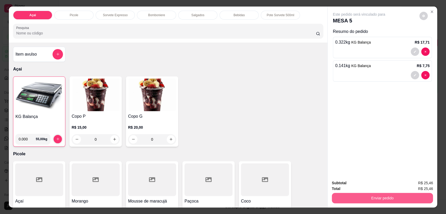
click at [369, 198] on button "Enviar pedido" at bounding box center [382, 198] width 101 height 10
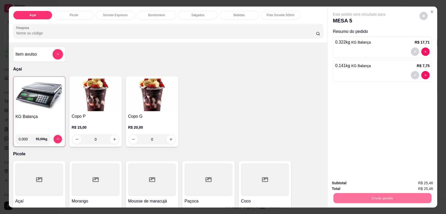
click at [370, 187] on button "Registrar cliente" at bounding box center [384, 186] width 34 height 10
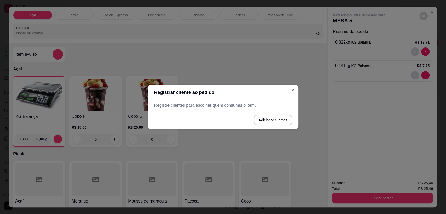
click at [248, 109] on div "Registre clientes para escolher quem consumiu o item." at bounding box center [223, 105] width 150 height 10
drag, startPoint x: 221, startPoint y: 103, endPoint x: 250, endPoint y: 119, distance: 33.0
click at [221, 103] on p "Registre clientes para escolher quem consumiu o item." at bounding box center [223, 105] width 138 height 6
click at [266, 118] on button "Adicionar clientes" at bounding box center [273, 120] width 38 height 10
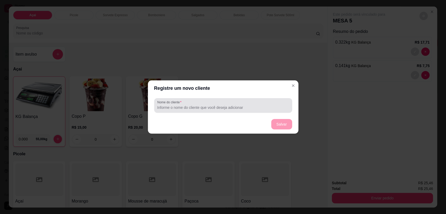
click at [215, 107] on input "Nome do cliente" at bounding box center [223, 107] width 132 height 5
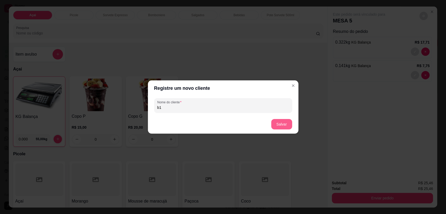
type input "b1"
click at [277, 127] on button "Salvar" at bounding box center [281, 124] width 21 height 10
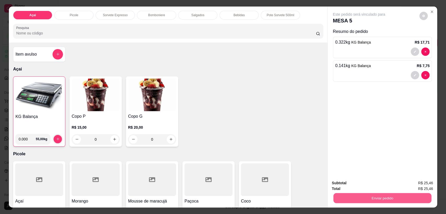
click at [345, 199] on button "Enviar pedido" at bounding box center [382, 198] width 98 height 10
click at [379, 184] on button "Registrar cliente" at bounding box center [383, 186] width 33 height 10
click at [352, 202] on button "Enviar pedido" at bounding box center [382, 198] width 101 height 10
click at [415, 183] on button "Enviar pedido" at bounding box center [419, 186] width 29 height 10
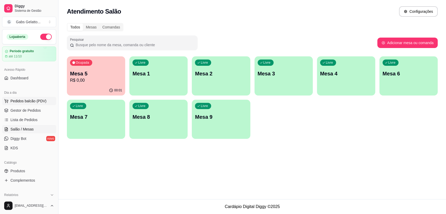
click at [32, 103] on span "Pedidos balcão (PDV)" at bounding box center [28, 101] width 36 height 5
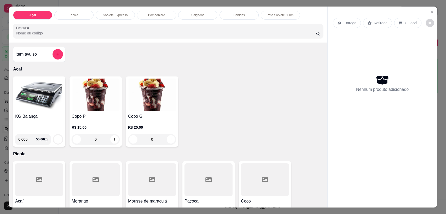
click at [50, 99] on img at bounding box center [39, 95] width 48 height 33
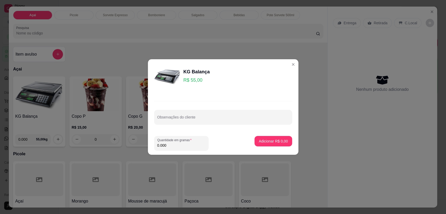
click at [178, 151] on footer "Quantidade em gramas 0.000 Adicionar R$ 0,00" at bounding box center [223, 143] width 150 height 23
click at [176, 143] on input "0.000" at bounding box center [181, 145] width 48 height 5
type input "0.000"
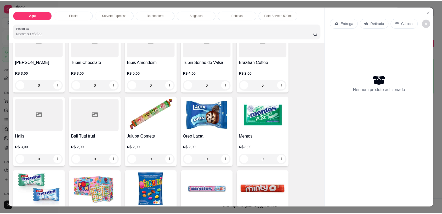
scroll to position [493, 0]
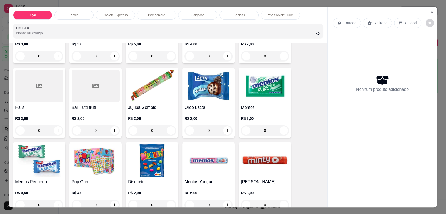
click at [268, 99] on img at bounding box center [265, 86] width 48 height 33
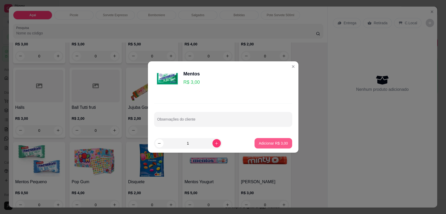
click at [265, 147] on button "Adicionar R$ 3,00" at bounding box center [272, 143] width 37 height 10
type input "1"
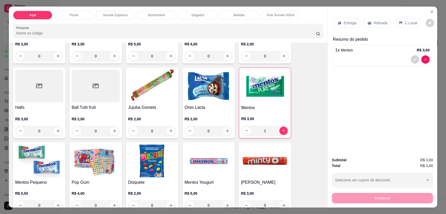
click at [408, 23] on p "C.Local" at bounding box center [411, 22] width 12 height 5
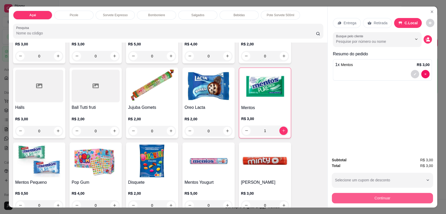
click at [385, 200] on button "Continuar" at bounding box center [382, 198] width 101 height 10
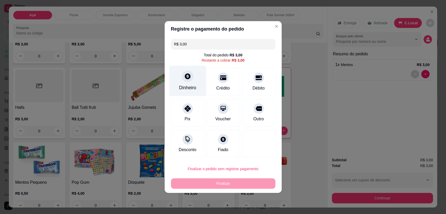
click at [186, 78] on icon at bounding box center [188, 76] width 6 height 6
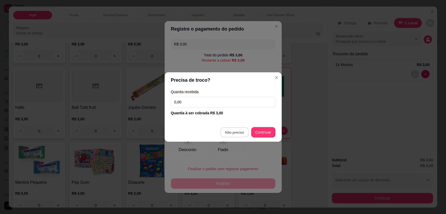
type input "R$ 0,00"
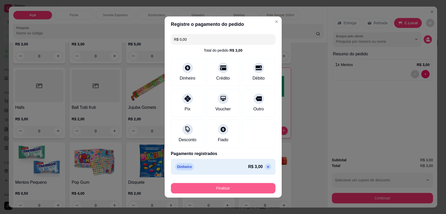
click at [228, 191] on button "Finalizar" at bounding box center [223, 188] width 105 height 10
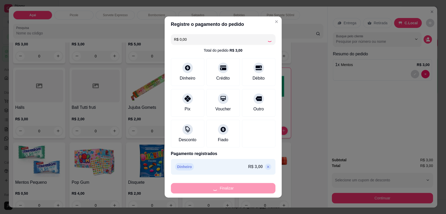
type input "0"
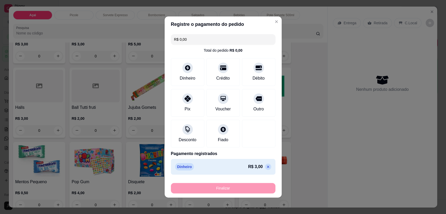
type input "-R$ 3,00"
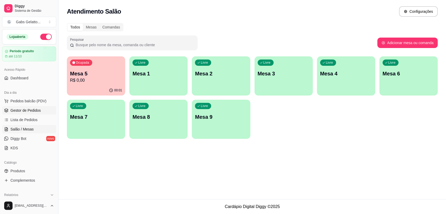
click at [27, 113] on span "Gestor de Pedidos" at bounding box center [25, 110] width 30 height 5
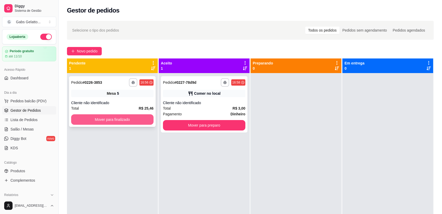
click at [90, 120] on button "Mover para finalizado" at bounding box center [112, 119] width 82 height 10
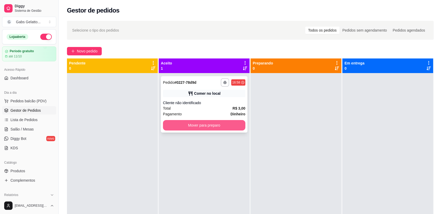
click at [186, 127] on button "Mover para preparo" at bounding box center [204, 125] width 82 height 10
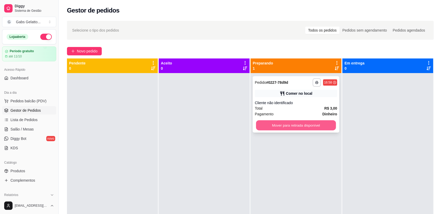
click at [277, 128] on button "Mover para retirada disponível" at bounding box center [296, 125] width 80 height 10
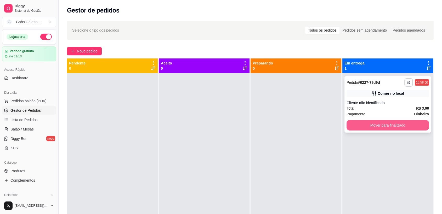
click at [355, 125] on button "Mover para finalizado" at bounding box center [387, 125] width 82 height 10
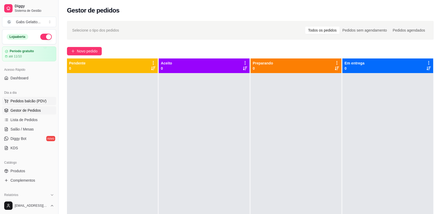
click at [39, 103] on span "Pedidos balcão (PDV)" at bounding box center [28, 101] width 36 height 5
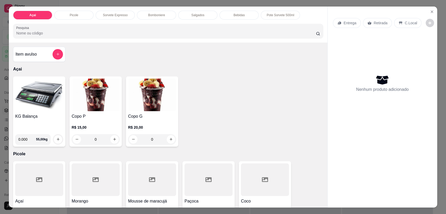
click at [48, 98] on img at bounding box center [39, 95] width 48 height 33
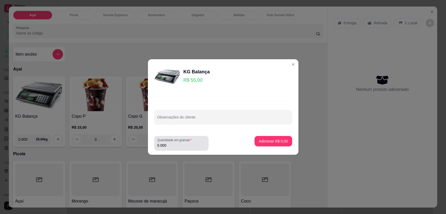
click at [178, 147] on input "0.000" at bounding box center [181, 145] width 48 height 5
type input "0.309"
click at [270, 145] on button "Adicionar R$ 17,00" at bounding box center [271, 141] width 39 height 10
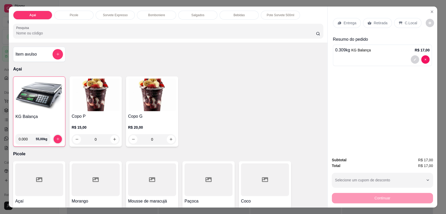
click at [349, 21] on p "Entrega" at bounding box center [350, 22] width 13 height 5
click at [374, 24] on p "Retirada" at bounding box center [381, 22] width 14 height 5
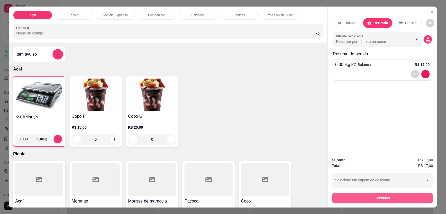
click at [366, 199] on button "Continuar" at bounding box center [382, 198] width 101 height 10
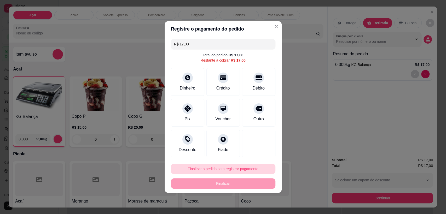
click at [211, 167] on button "Finalizar o pedido sem registrar pagamento" at bounding box center [223, 169] width 105 height 10
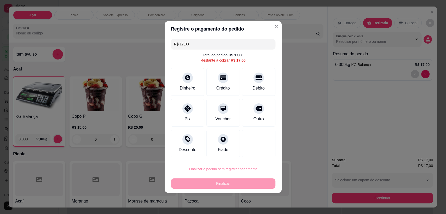
click at [249, 152] on button "Confirmar" at bounding box center [254, 154] width 19 height 8
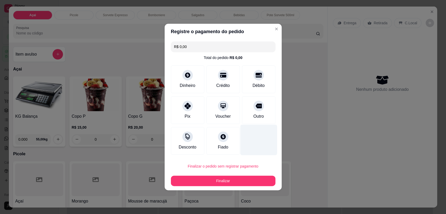
type input "R$ 0,00"
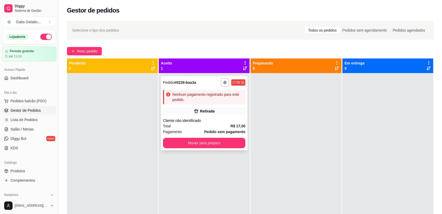
click at [207, 118] on div "**********" at bounding box center [204, 113] width 86 height 74
click at [154, 30] on div "Selecione o tipo dos pedidos Todos os pedidos Pedidos sem agendamento Pedidos a…" at bounding box center [250, 30] width 356 height 8
click at [222, 113] on div "Retirada" at bounding box center [204, 111] width 82 height 7
click at [31, 118] on span "Lista de Pedidos" at bounding box center [23, 119] width 27 height 5
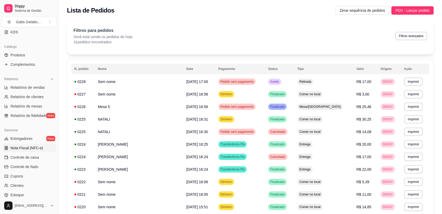
scroll to position [145, 0]
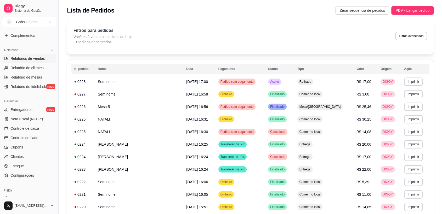
click at [40, 59] on span "Relatórios de vendas" at bounding box center [27, 58] width 34 height 5
select select "ALL"
select select "0"
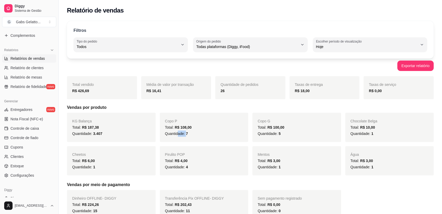
drag, startPoint x: 178, startPoint y: 137, endPoint x: 189, endPoint y: 139, distance: 11.3
click at [187, 138] on div "Copo P Total: R$ 108,00 Quantidade: 7" at bounding box center [204, 127] width 89 height 29
drag, startPoint x: 277, startPoint y: 132, endPoint x: 285, endPoint y: 134, distance: 8.8
click at [277, 132] on span "Quantidade: 5" at bounding box center [268, 134] width 23 height 4
click at [38, 127] on span "Controle de caixa" at bounding box center [24, 128] width 28 height 5
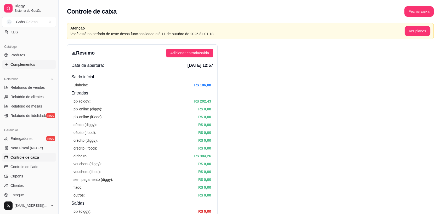
scroll to position [58, 0]
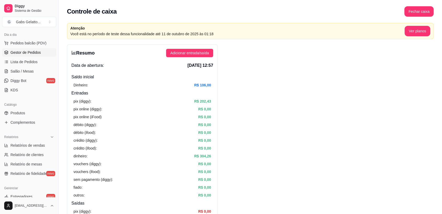
click at [35, 55] on span "Gestor de Pedidos" at bounding box center [25, 52] width 30 height 5
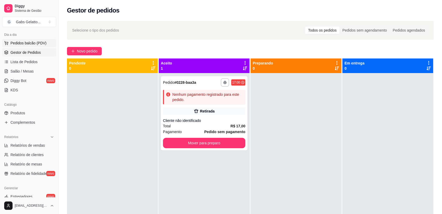
click at [37, 43] on span "Pedidos balcão (PDV)" at bounding box center [28, 42] width 36 height 5
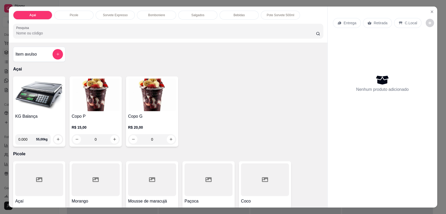
click at [152, 94] on img at bounding box center [152, 95] width 48 height 33
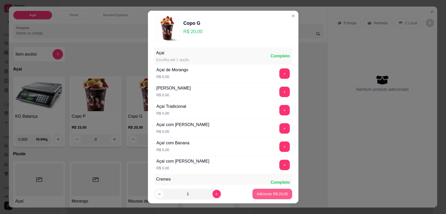
click at [259, 192] on p "Adicionar R$ 20,00" at bounding box center [272, 194] width 31 height 5
type input "1"
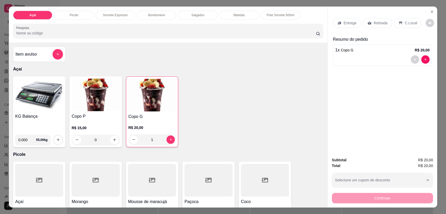
click at [406, 22] on p "C.Local" at bounding box center [411, 22] width 12 height 5
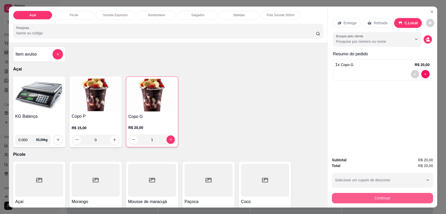
click at [371, 194] on button "Continuar" at bounding box center [382, 198] width 101 height 10
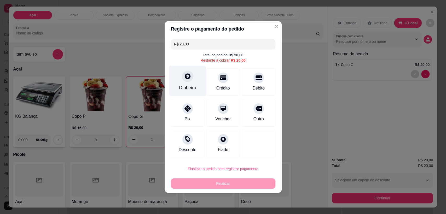
click at [188, 75] on icon at bounding box center [188, 76] width 6 height 6
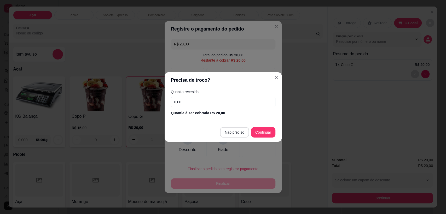
type input "R$ 0,00"
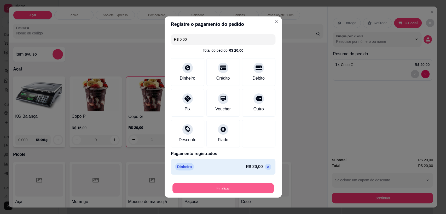
click at [226, 188] on button "Finalizar" at bounding box center [222, 188] width 101 height 10
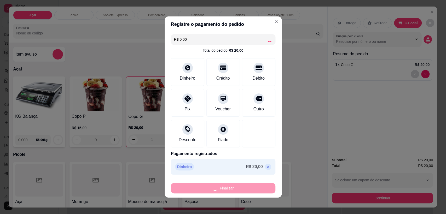
type input "0"
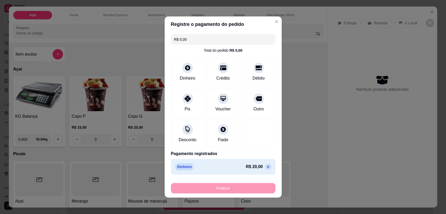
type input "-R$ 20,00"
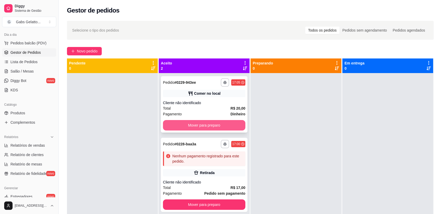
click at [232, 127] on button "Mover para preparo" at bounding box center [204, 125] width 82 height 10
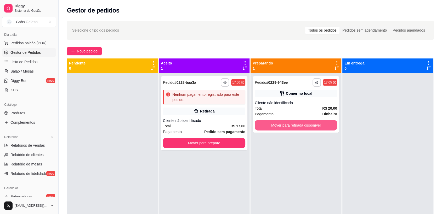
click at [284, 124] on button "Mover para retirada disponível" at bounding box center [295, 125] width 82 height 10
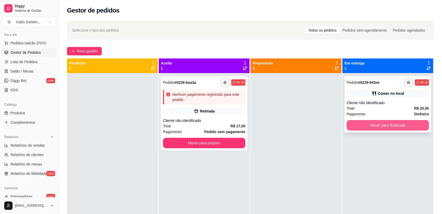
click at [368, 123] on button "Mover para finalizado" at bounding box center [387, 125] width 82 height 10
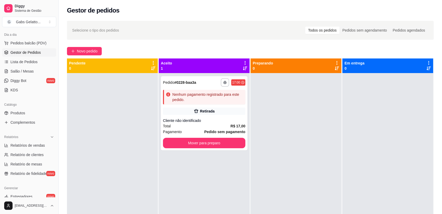
click at [140, 190] on div at bounding box center [112, 180] width 91 height 214
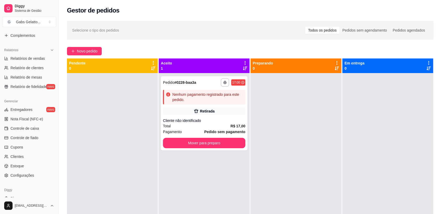
scroll to position [161, 0]
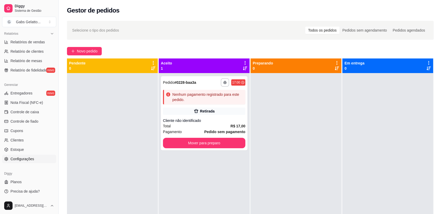
click at [24, 159] on span "Configurações" at bounding box center [22, 159] width 24 height 5
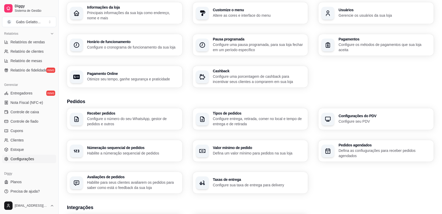
scroll to position [58, 0]
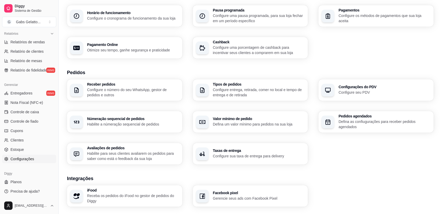
click at [138, 150] on div "Avaliações de pedidos Habilite para seus clientes avaliarem os pedidos para sab…" at bounding box center [133, 153] width 92 height 15
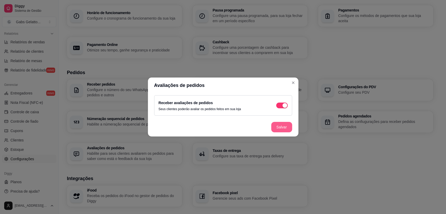
click at [281, 129] on button "Salvar" at bounding box center [281, 127] width 21 height 10
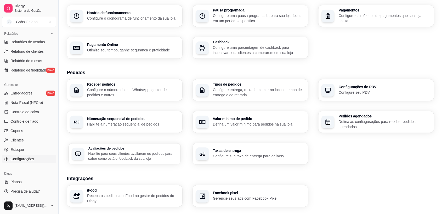
click at [144, 150] on h3 "Avaliações de pedidos" at bounding box center [132, 149] width 89 height 4
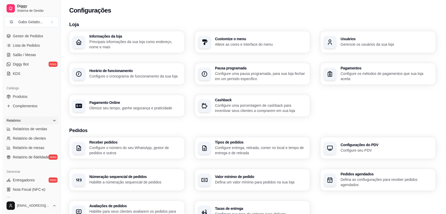
scroll to position [0, 0]
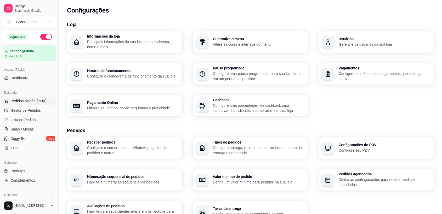
click at [20, 103] on span "Pedidos balcão (PDV)" at bounding box center [28, 101] width 36 height 5
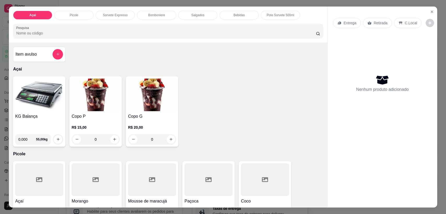
click at [29, 101] on img at bounding box center [39, 95] width 48 height 33
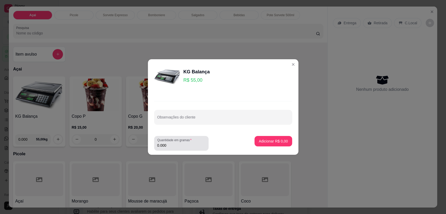
click at [184, 145] on input "0.000" at bounding box center [181, 145] width 48 height 5
type input "0.266"
click at [262, 147] on div "Adicionar R$ 14,63" at bounding box center [271, 143] width 39 height 15
click at [270, 144] on p "Adicionar R$ 14,63" at bounding box center [272, 141] width 31 height 5
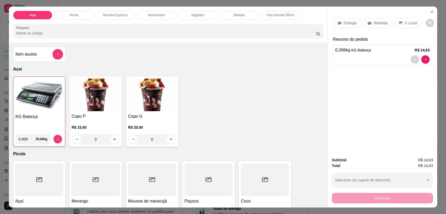
click at [405, 24] on p "C.Local" at bounding box center [411, 22] width 12 height 5
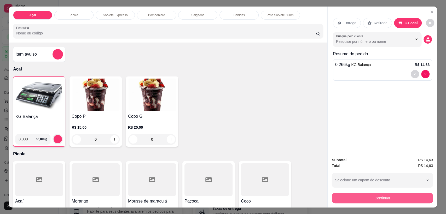
click at [381, 199] on button "Continuar" at bounding box center [382, 198] width 101 height 10
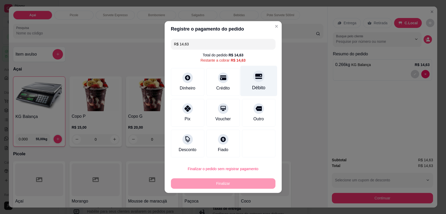
click at [262, 84] on div "Débito" at bounding box center [258, 81] width 37 height 31
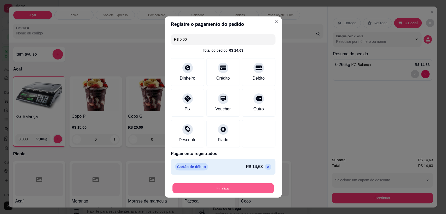
click at [220, 188] on button "Finalizar" at bounding box center [222, 188] width 101 height 10
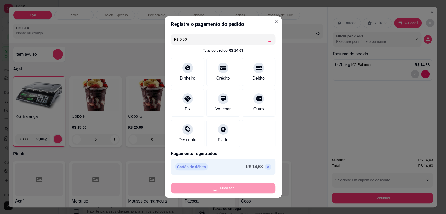
type input "-R$ 14,63"
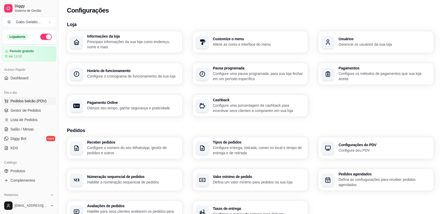
click at [36, 101] on span "Pedidos balcão (PDV)" at bounding box center [28, 101] width 36 height 5
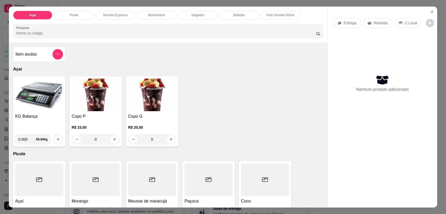
click at [2, 39] on div "Açai Picole Sorvete Expresso Bomboniere Salgados Bebidas Pote Sorvete 500ml Pes…" at bounding box center [223, 107] width 446 height 214
click at [430, 13] on icon "Close" at bounding box center [432, 12] width 4 height 4
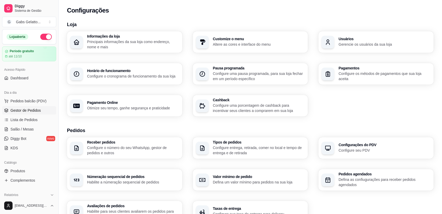
click at [35, 108] on span "Gestor de Pedidos" at bounding box center [25, 110] width 30 height 5
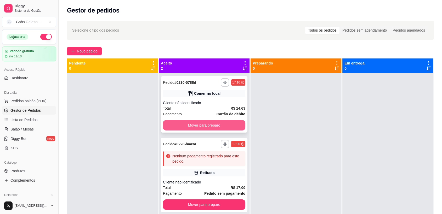
click at [199, 124] on button "Mover para preparo" at bounding box center [204, 125] width 82 height 10
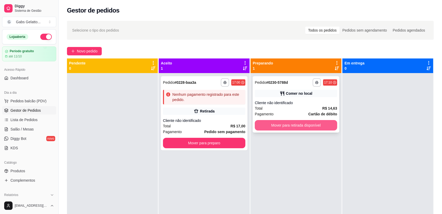
click at [289, 121] on button "Mover para retirada disponível" at bounding box center [295, 125] width 82 height 10
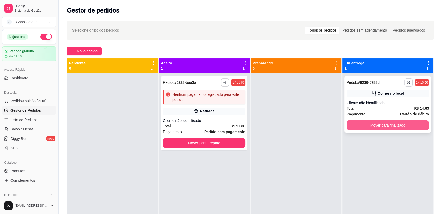
click at [346, 123] on button "Mover para finalizado" at bounding box center [387, 125] width 82 height 10
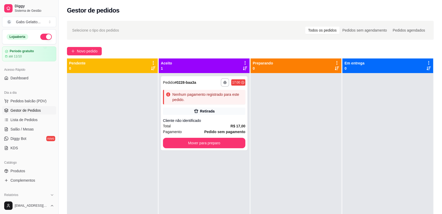
click at [140, 40] on div "**********" at bounding box center [250, 148] width 383 height 261
click at [36, 103] on button "Pedidos balcão (PDV)" at bounding box center [29, 101] width 54 height 8
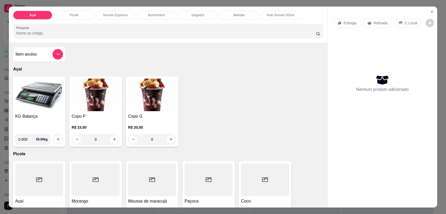
scroll to position [29, 0]
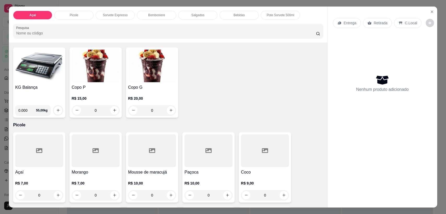
click at [240, 15] on p "Bebidas" at bounding box center [238, 15] width 11 height 4
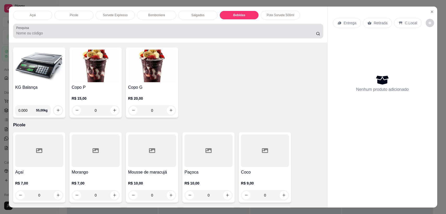
scroll to position [10, 0]
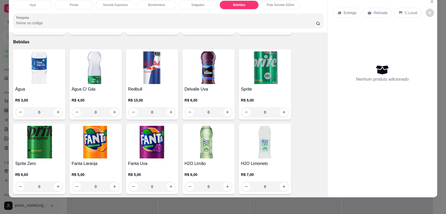
click at [206, 63] on img at bounding box center [208, 67] width 48 height 33
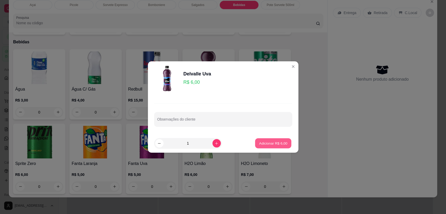
click at [259, 142] on p "Adicionar R$ 6,00" at bounding box center [273, 143] width 28 height 5
type input "1"
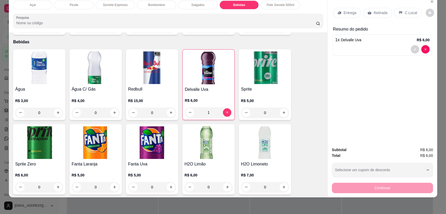
click at [144, 5] on div "Bomboniere" at bounding box center [156, 5] width 39 height 9
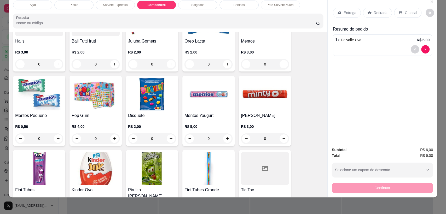
scroll to position [607, 0]
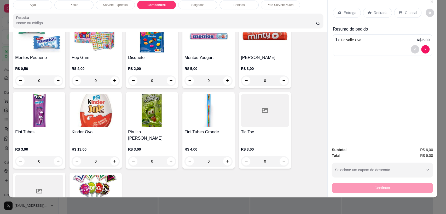
click at [94, 123] on img at bounding box center [96, 110] width 48 height 33
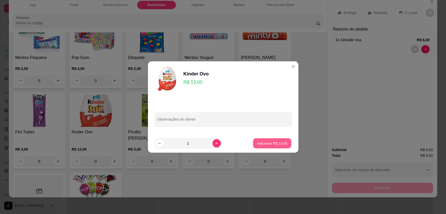
click at [272, 147] on button "Adicionar R$ 13,00" at bounding box center [272, 143] width 38 height 10
type input "1"
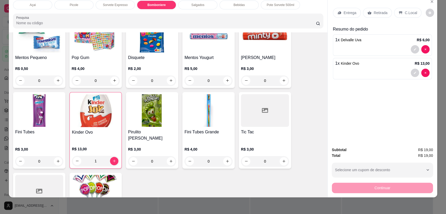
click at [406, 10] on p "C.Local" at bounding box center [411, 12] width 12 height 5
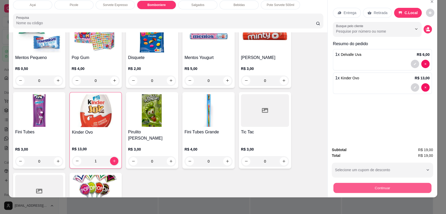
click at [378, 186] on button "Continuar" at bounding box center [382, 188] width 98 height 10
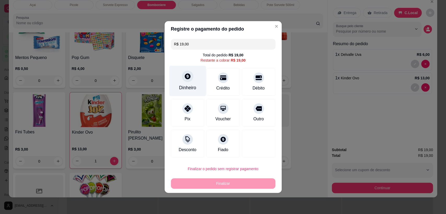
click at [182, 83] on div "Dinheiro" at bounding box center [187, 81] width 37 height 31
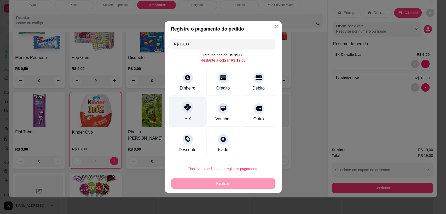
click at [185, 110] on icon at bounding box center [187, 107] width 7 height 7
type input "R$ 0,00"
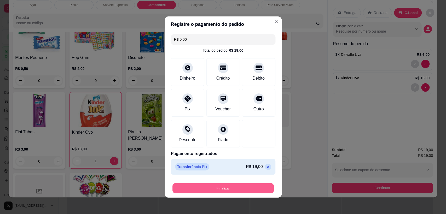
click at [225, 193] on button "Finalizar" at bounding box center [222, 188] width 101 height 10
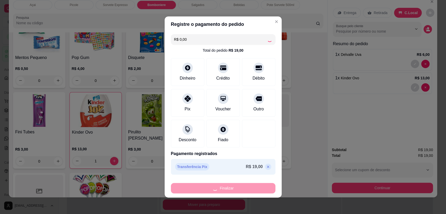
type input "0"
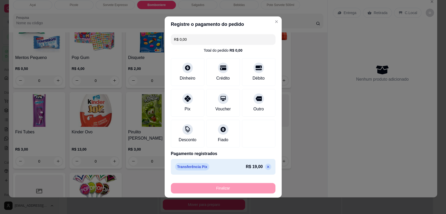
type input "-R$ 19,00"
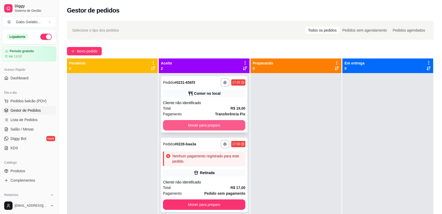
click at [235, 124] on button "Mover para preparo" at bounding box center [204, 125] width 82 height 10
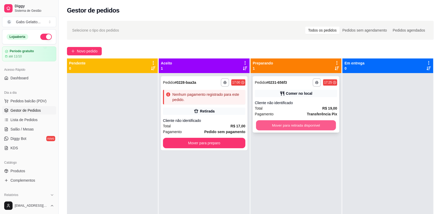
click at [283, 122] on button "Mover para retirada disponível" at bounding box center [296, 125] width 80 height 10
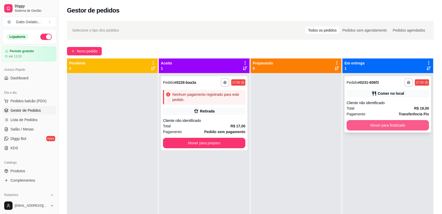
click at [358, 125] on button "Mover para finalizado" at bounding box center [387, 125] width 82 height 10
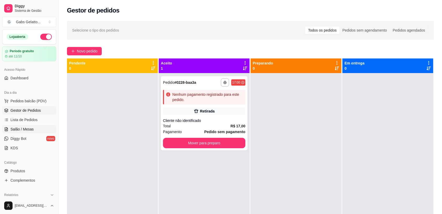
click at [24, 131] on span "Salão / Mesas" at bounding box center [21, 129] width 23 height 5
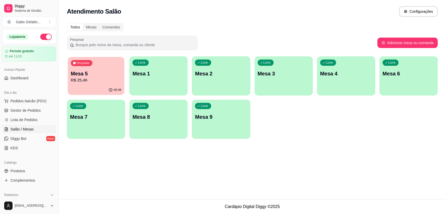
click at [87, 80] on p "R$ 25,46" at bounding box center [96, 80] width 50 height 6
click at [21, 105] on button "Pedidos balcão (PDV)" at bounding box center [29, 101] width 54 height 8
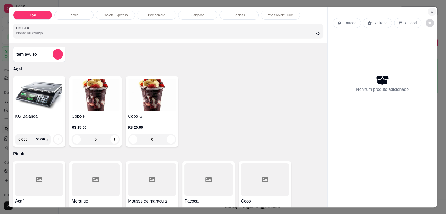
click at [432, 11] on button "Close" at bounding box center [432, 12] width 8 height 8
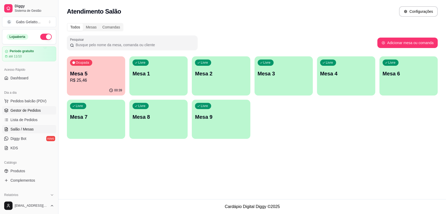
click at [39, 107] on link "Gestor de Pedidos" at bounding box center [29, 110] width 54 height 8
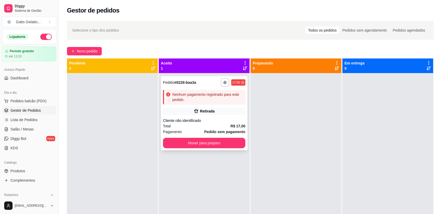
click at [194, 122] on div "Cliente não identificado" at bounding box center [204, 120] width 82 height 5
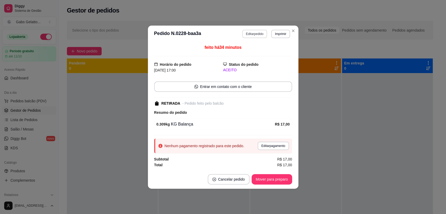
click at [255, 32] on button "Editar pedido" at bounding box center [254, 34] width 25 height 8
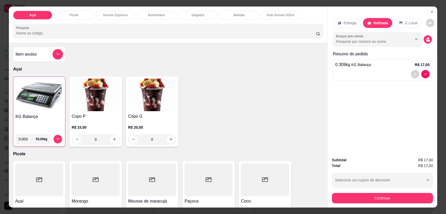
click at [354, 203] on div "Continuar" at bounding box center [382, 198] width 101 height 12
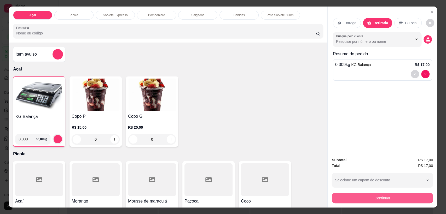
click at [355, 196] on button "Continuar" at bounding box center [382, 198] width 101 height 10
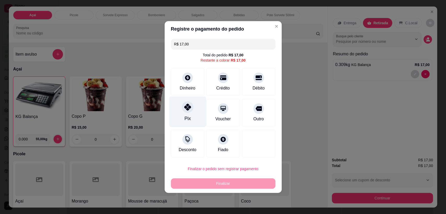
click at [186, 108] on icon at bounding box center [187, 107] width 7 height 7
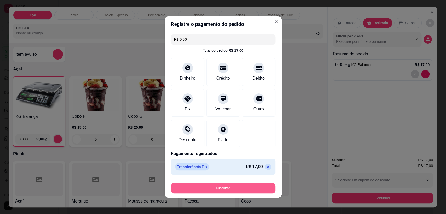
click at [232, 187] on button "Finalizar" at bounding box center [223, 188] width 105 height 10
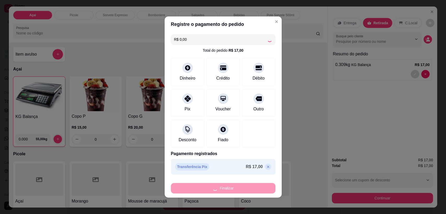
type input "-R$ 17,00"
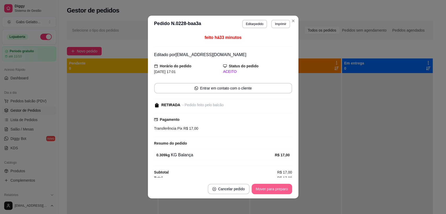
click at [257, 188] on button "Mover para preparo" at bounding box center [272, 189] width 40 height 10
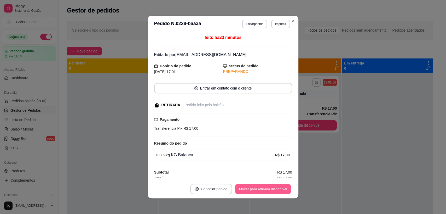
click at [279, 190] on button "Mover para retirada disponível" at bounding box center [263, 189] width 56 height 10
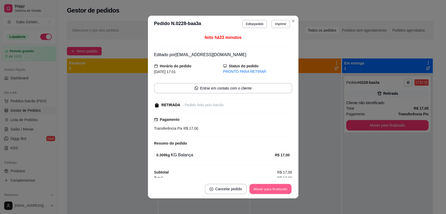
click at [279, 190] on button "Mover para finalizado" at bounding box center [270, 189] width 42 height 10
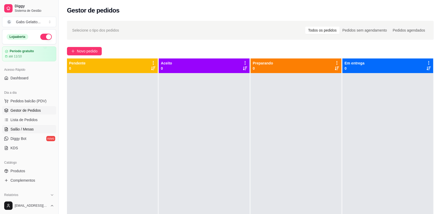
click at [28, 129] on span "Salão / Mesas" at bounding box center [21, 129] width 23 height 5
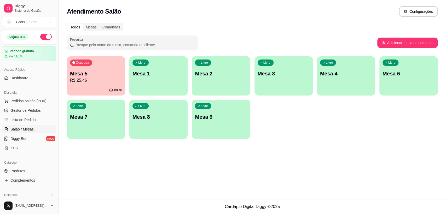
click at [83, 61] on p "Ocupada" at bounding box center [82, 63] width 13 height 4
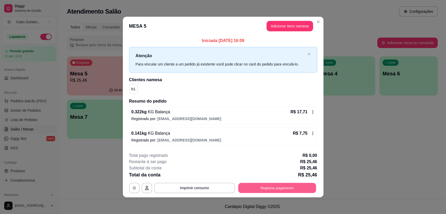
click at [263, 188] on button "Registrar pagamento" at bounding box center [277, 188] width 78 height 10
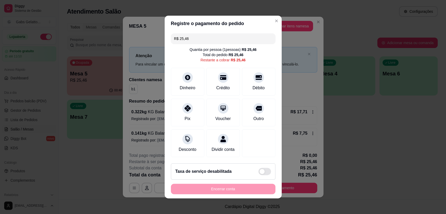
click at [192, 34] on input "R$ 25,46" at bounding box center [223, 38] width 98 height 10
click at [191, 84] on div "Dinheiro" at bounding box center [187, 87] width 17 height 7
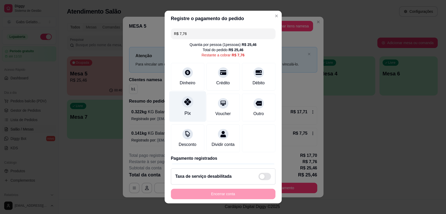
click at [185, 103] on icon at bounding box center [187, 102] width 7 height 7
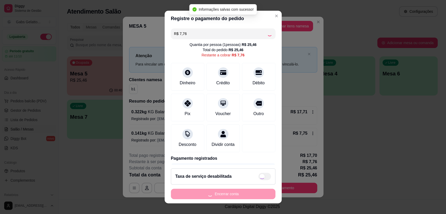
type input "R$ 0,00"
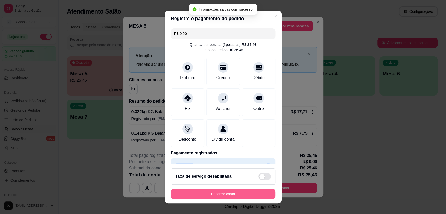
click at [247, 195] on button "Encerrar conta" at bounding box center [223, 194] width 105 height 10
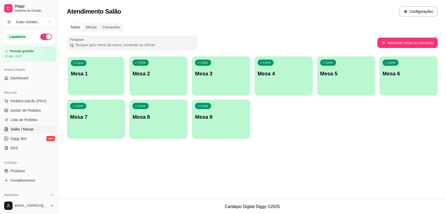
click at [97, 76] on p "Mesa 1" at bounding box center [96, 73] width 50 height 7
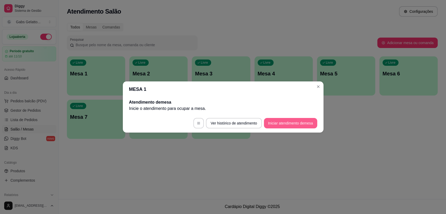
click at [278, 125] on button "Iniciar atendimento de mesa" at bounding box center [290, 123] width 53 height 10
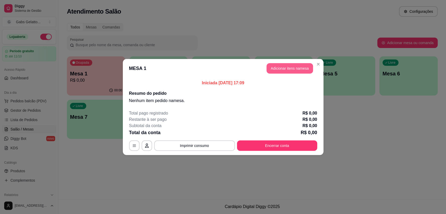
click at [301, 70] on button "Adicionar itens na mesa" at bounding box center [290, 68] width 47 height 10
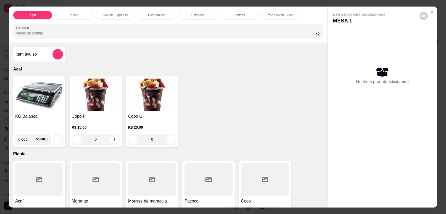
click at [55, 101] on img at bounding box center [39, 95] width 48 height 33
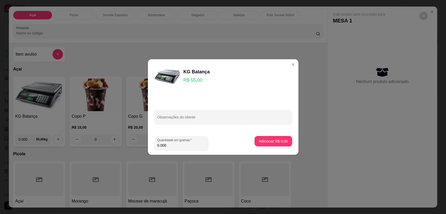
drag, startPoint x: 181, startPoint y: 146, endPoint x: 182, endPoint y: 149, distance: 3.2
click at [181, 146] on input "0.000" at bounding box center [181, 145] width 48 height 5
type input "0.320"
click at [272, 140] on p "Adicionar R$ 17,60" at bounding box center [272, 141] width 30 height 5
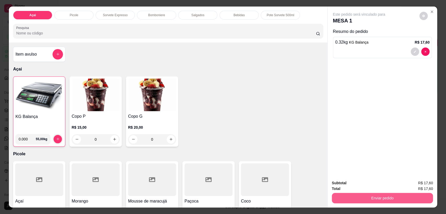
click at [374, 195] on button "Enviar pedido" at bounding box center [382, 198] width 101 height 10
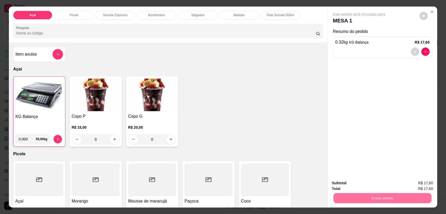
click at [378, 182] on div "Registrar cliente Enviar pedido" at bounding box center [379, 186] width 89 height 8
click at [423, 187] on button "Enviar pedido" at bounding box center [419, 186] width 30 height 10
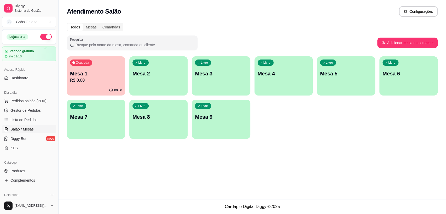
click at [154, 75] on p "Mesa 2" at bounding box center [158, 73] width 52 height 7
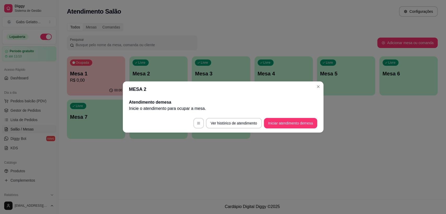
drag, startPoint x: 287, startPoint y: 129, endPoint x: 288, endPoint y: 124, distance: 5.1
click at [287, 129] on footer "Ver histórico de atendimento Iniciar atendimento de mesa" at bounding box center [223, 123] width 201 height 19
click at [288, 124] on button "Iniciar atendimento de mesa" at bounding box center [290, 123] width 53 height 10
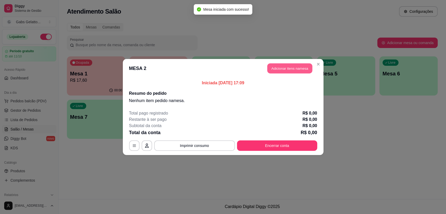
click at [294, 71] on button "Adicionar itens na mesa" at bounding box center [289, 68] width 45 height 10
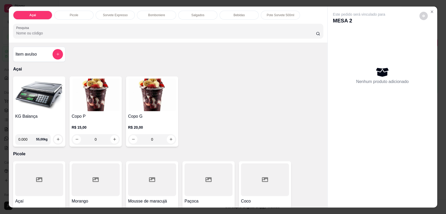
click at [42, 108] on img at bounding box center [39, 95] width 48 height 33
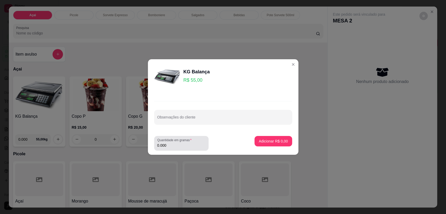
click at [172, 150] on div "Quantidade em gramas 0.000" at bounding box center [181, 143] width 54 height 15
type input "0.156"
click at [259, 140] on p "Adicionar R$ 8,58" at bounding box center [273, 141] width 29 height 5
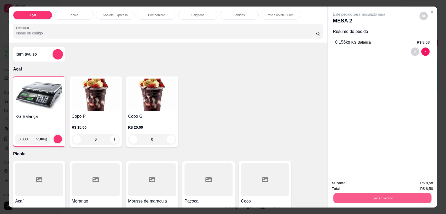
click at [372, 199] on button "Enviar pedido" at bounding box center [382, 198] width 98 height 10
click at [409, 183] on button "Enviar pedido" at bounding box center [419, 186] width 30 height 10
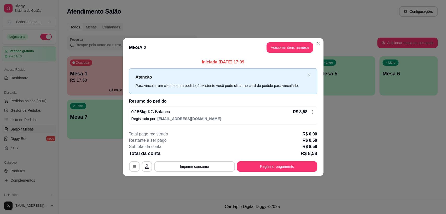
click at [314, 172] on footer "**********" at bounding box center [223, 151] width 201 height 49
click at [302, 171] on button "Registrar pagamento" at bounding box center [277, 166] width 78 height 10
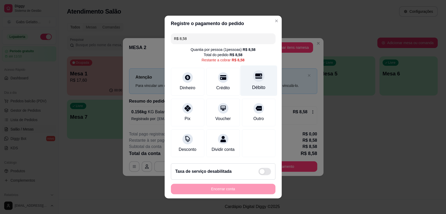
click at [253, 70] on div at bounding box center [258, 75] width 11 height 11
type input "R$ 0,00"
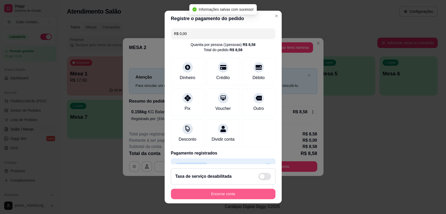
click at [235, 195] on button "Encerrar conta" at bounding box center [223, 194] width 105 height 10
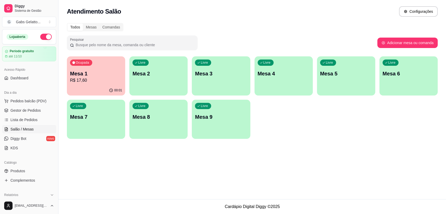
click at [112, 72] on p "Mesa 1" at bounding box center [96, 73] width 52 height 7
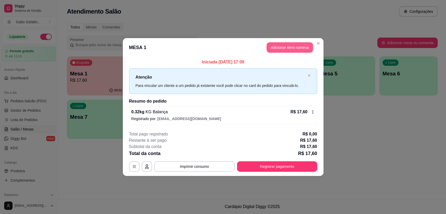
click at [286, 44] on button "Adicionar itens na mesa" at bounding box center [290, 47] width 47 height 10
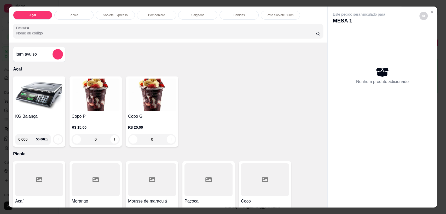
click at [48, 99] on img at bounding box center [39, 95] width 48 height 33
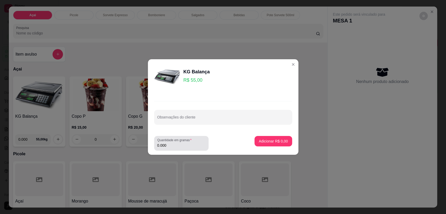
click at [178, 149] on div "Quantidade em gramas 0.000" at bounding box center [181, 143] width 54 height 15
type input "0.188"
click at [264, 145] on button "Adicionar R$ 10,34" at bounding box center [271, 141] width 39 height 10
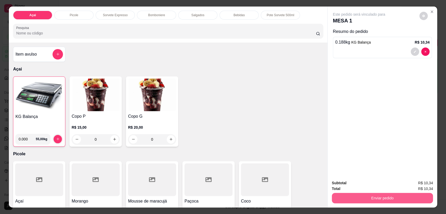
click at [347, 198] on button "Enviar pedido" at bounding box center [382, 198] width 101 height 10
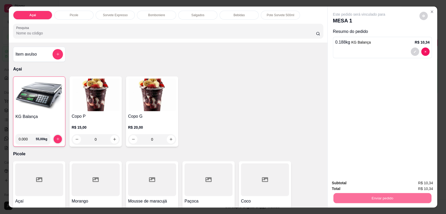
click at [416, 185] on button "Enviar pedido" at bounding box center [419, 186] width 30 height 10
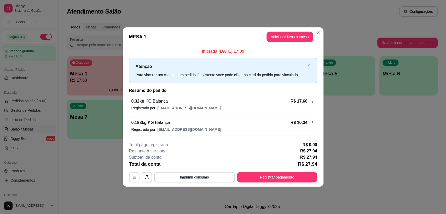
click at [137, 177] on button "button" at bounding box center [134, 177] width 10 height 10
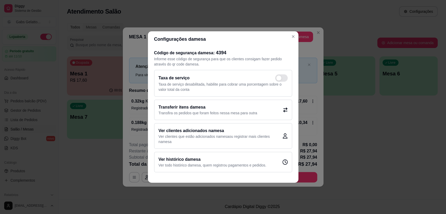
click at [185, 106] on h2 "Transferir itens da mesa" at bounding box center [208, 107] width 99 height 6
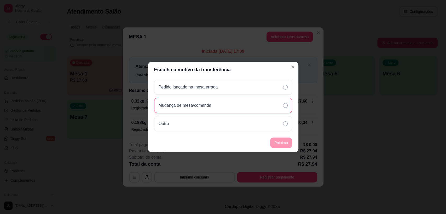
click at [195, 104] on p "Mudança de mesa/comanda" at bounding box center [185, 105] width 53 height 6
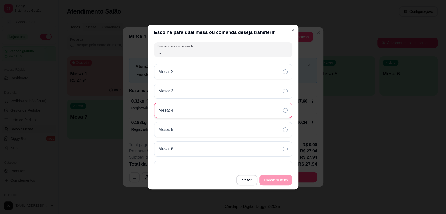
click at [215, 112] on div "Mesa: 4" at bounding box center [223, 110] width 138 height 15
click at [274, 182] on button "Transferir itens" at bounding box center [276, 180] width 32 height 10
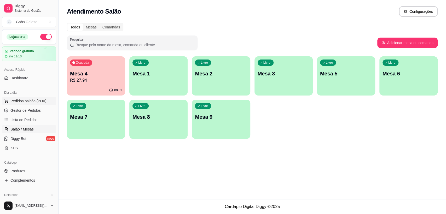
click at [25, 99] on span "Pedidos balcão (PDV)" at bounding box center [28, 101] width 36 height 5
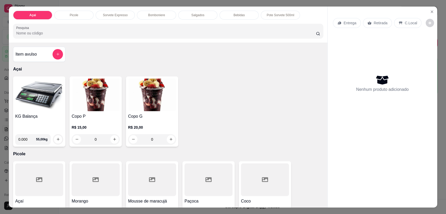
click at [38, 102] on img at bounding box center [39, 95] width 48 height 33
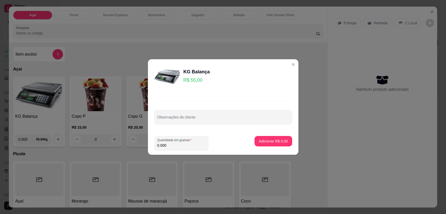
click at [189, 143] on input "0.000" at bounding box center [181, 145] width 48 height 5
type input "0.145"
click at [267, 141] on p "Adicionar R$ 7,98" at bounding box center [273, 141] width 28 height 5
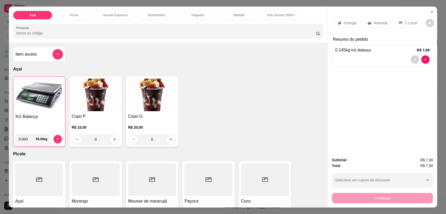
click at [399, 20] on div "C.Local" at bounding box center [407, 23] width 27 height 10
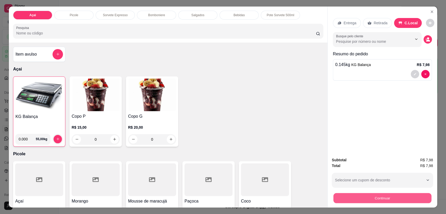
click at [377, 198] on button "Continuar" at bounding box center [382, 198] width 98 height 10
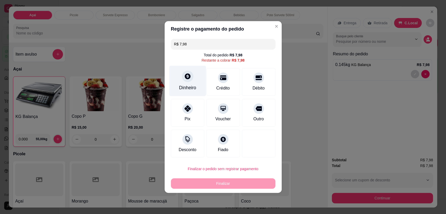
click at [185, 80] on div at bounding box center [187, 76] width 11 height 11
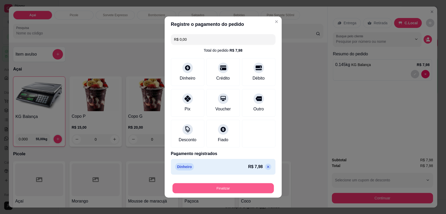
click at [218, 187] on button "Finalizar" at bounding box center [222, 188] width 101 height 10
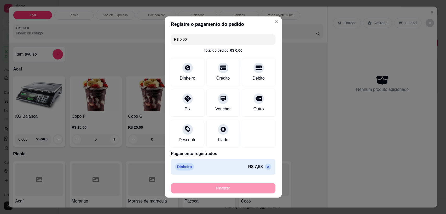
type input "-R$ 7,98"
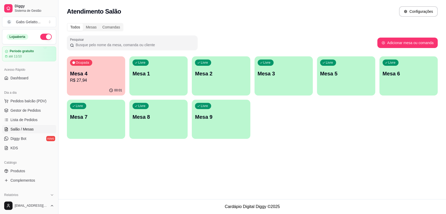
click at [87, 86] on div "00:01" at bounding box center [96, 90] width 58 height 10
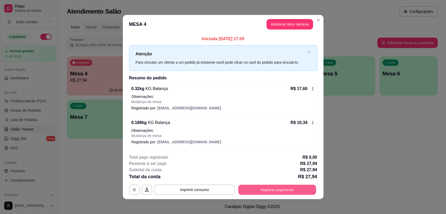
click at [268, 189] on button "Registrar pagamento" at bounding box center [277, 190] width 78 height 10
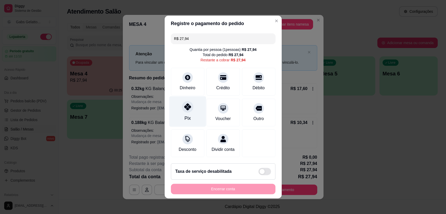
click at [181, 109] on div "Pix" at bounding box center [187, 111] width 37 height 31
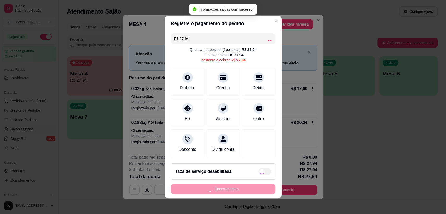
type input "R$ 0,00"
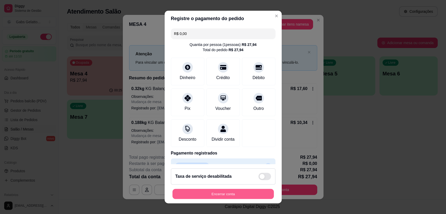
click at [233, 194] on button "Encerrar conta" at bounding box center [222, 194] width 101 height 10
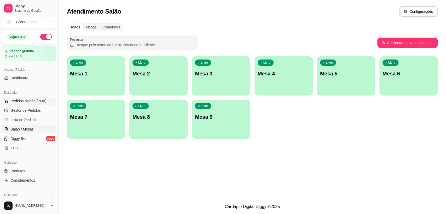
click at [35, 101] on span "Pedidos balcão (PDV)" at bounding box center [28, 101] width 36 height 5
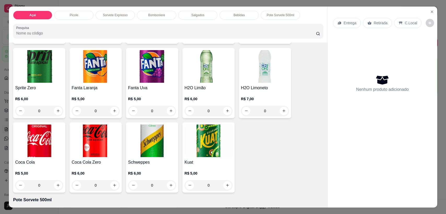
scroll to position [900, 0]
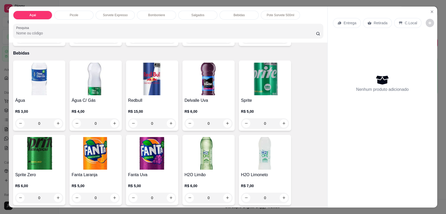
click at [42, 78] on img at bounding box center [39, 79] width 48 height 33
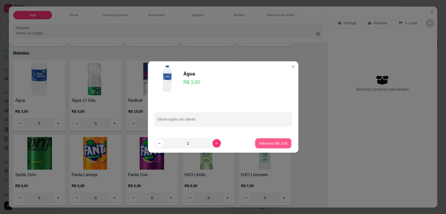
click at [276, 145] on p "Adicionar R$ 3,00" at bounding box center [273, 143] width 28 height 5
type input "1"
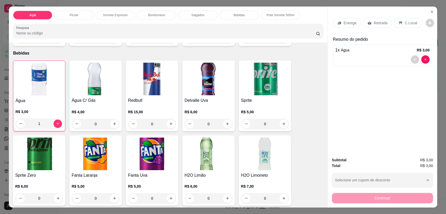
click at [385, 24] on div "Retirada" at bounding box center [377, 23] width 29 height 10
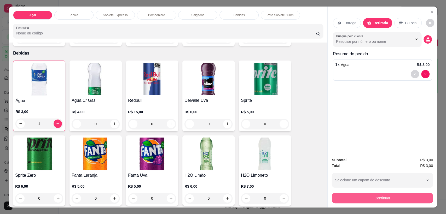
click at [374, 198] on button "Continuar" at bounding box center [382, 198] width 101 height 10
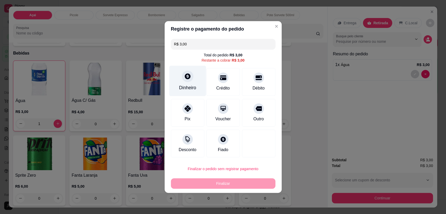
click at [179, 77] on div "Dinheiro" at bounding box center [187, 81] width 37 height 31
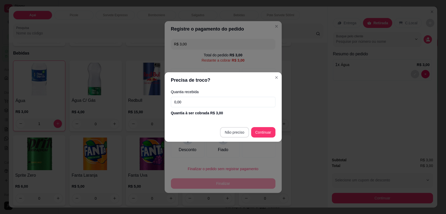
type input "R$ 0,00"
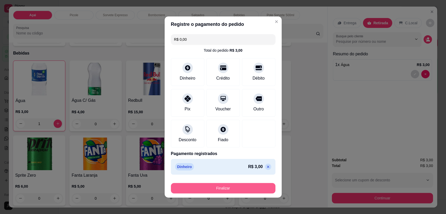
click at [228, 188] on button "Finalizar" at bounding box center [223, 188] width 105 height 10
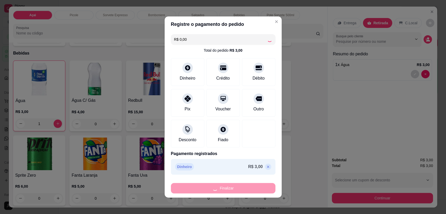
type input "0"
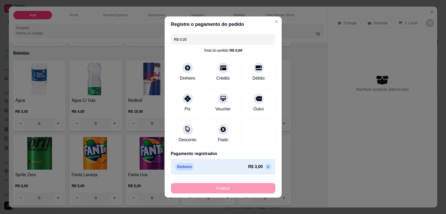
type input "-R$ 3,00"
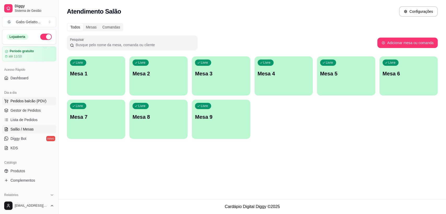
click at [40, 102] on span "Pedidos balcão (PDV)" at bounding box center [28, 101] width 36 height 5
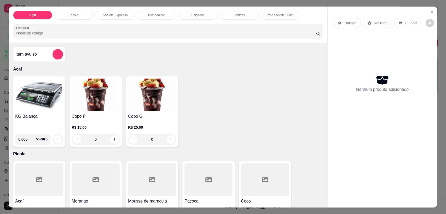
click at [152, 12] on div "Bomboniere" at bounding box center [156, 15] width 39 height 9
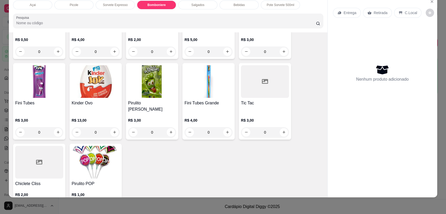
scroll to position [694, 0]
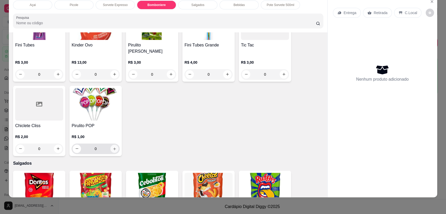
click at [113, 147] on icon "increase-product-quantity" at bounding box center [115, 149] width 4 height 4
type input "1"
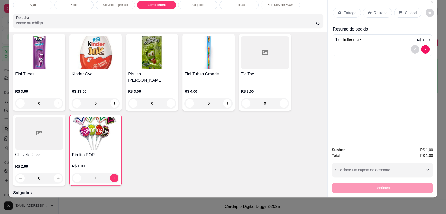
scroll to position [607, 0]
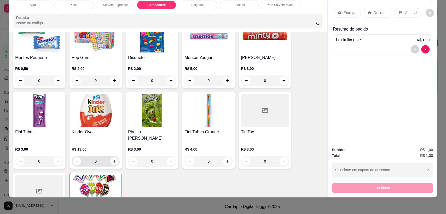
click at [113, 159] on icon "increase-product-quantity" at bounding box center [115, 161] width 4 height 4
type input "1"
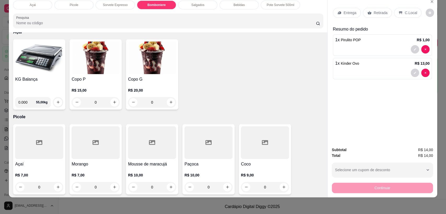
scroll to position [0, 0]
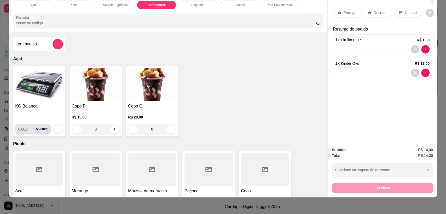
click at [23, 128] on input "0.000" at bounding box center [27, 129] width 18 height 10
click at [25, 128] on input "0.000" at bounding box center [27, 129] width 18 height 10
type input "0.206"
click at [56, 127] on icon "increase-product-quantity" at bounding box center [58, 129] width 4 height 4
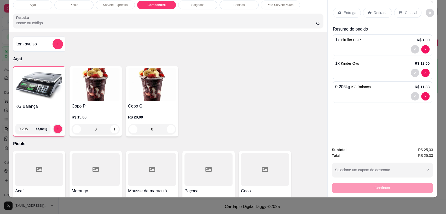
click at [407, 18] on div "Entrega Retirada C.Local" at bounding box center [382, 13] width 99 height 18
click at [407, 15] on div "C.Local" at bounding box center [407, 13] width 27 height 10
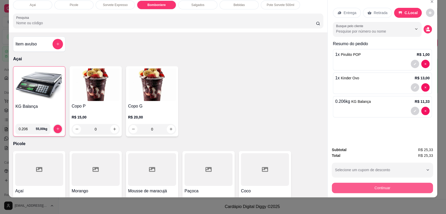
click at [382, 188] on button "Continuar" at bounding box center [382, 188] width 101 height 10
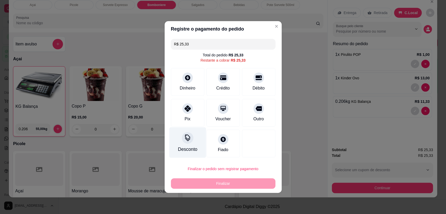
click at [182, 143] on div "Desconto" at bounding box center [187, 143] width 37 height 31
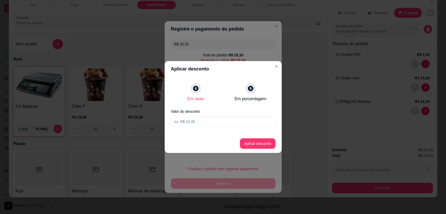
click at [239, 125] on input at bounding box center [223, 122] width 105 height 10
type input "0,33"
click at [262, 145] on button "Aplicar desconto" at bounding box center [258, 143] width 36 height 10
type input "R$ 25,00"
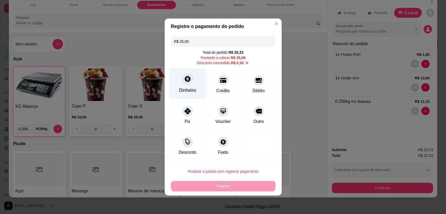
click at [184, 82] on icon at bounding box center [187, 79] width 7 height 7
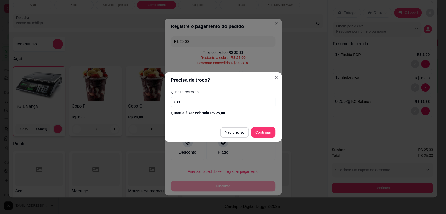
click at [222, 106] on input "0,00" at bounding box center [223, 102] width 105 height 10
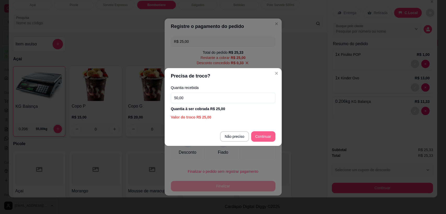
type input "50,00"
type input "R$ 0,00"
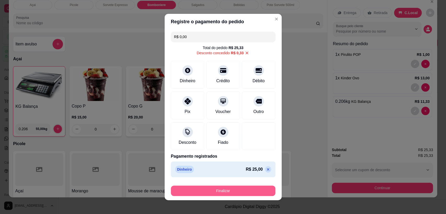
click at [218, 189] on button "Finalizar" at bounding box center [223, 191] width 105 height 10
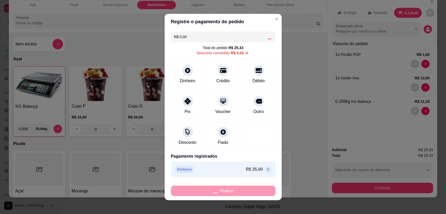
type input "0"
type input "-R$ 25,33"
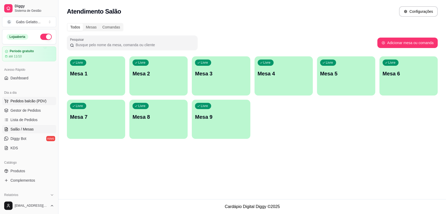
click at [27, 105] on button "Pedidos balcão (PDV)" at bounding box center [29, 101] width 54 height 8
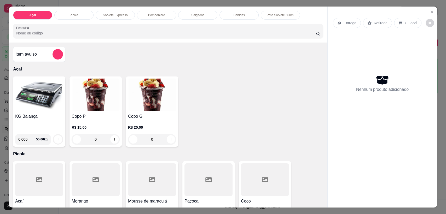
click at [44, 91] on img at bounding box center [39, 95] width 48 height 33
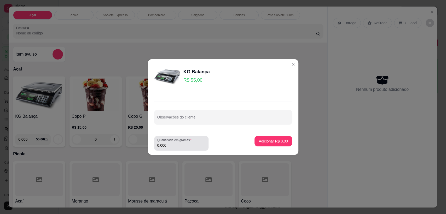
click at [169, 151] on footer "Quantidade em gramas 0.000 Adicionar R$ 0,00" at bounding box center [223, 143] width 150 height 23
click at [172, 147] on input "0.000" at bounding box center [181, 145] width 48 height 5
type input "0.206"
click at [275, 146] on button "Adicionar R$ 11,33" at bounding box center [272, 141] width 38 height 10
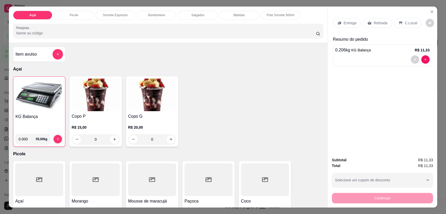
click at [405, 21] on p "C.Local" at bounding box center [411, 22] width 12 height 5
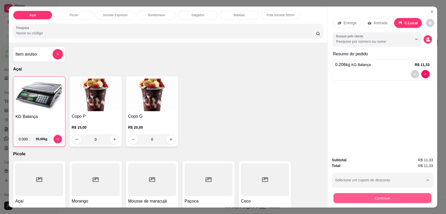
click at [360, 199] on button "Continuar" at bounding box center [382, 198] width 98 height 10
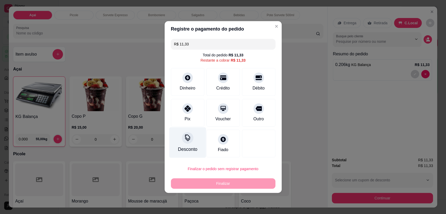
click at [187, 141] on icon at bounding box center [187, 139] width 5 height 3
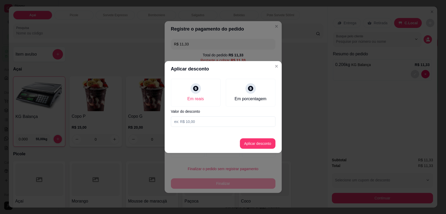
click at [228, 124] on input at bounding box center [223, 122] width 105 height 10
type input "0,33"
click at [261, 143] on button "Aplicar desconto" at bounding box center [258, 143] width 36 height 10
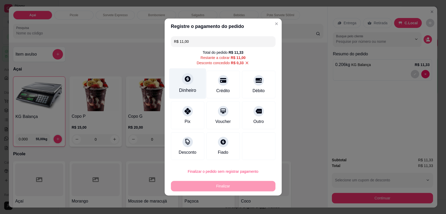
click at [196, 84] on div "Dinheiro" at bounding box center [187, 83] width 37 height 31
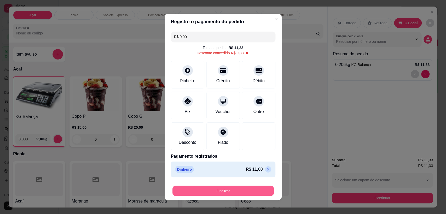
click at [221, 187] on button "Finalizar" at bounding box center [222, 191] width 101 height 10
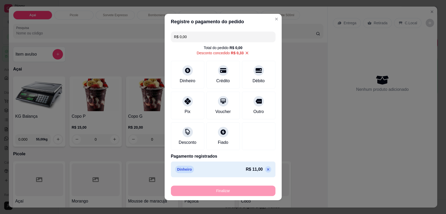
type input "-R$ 11,33"
